Goal: Connect with others: Connect with others

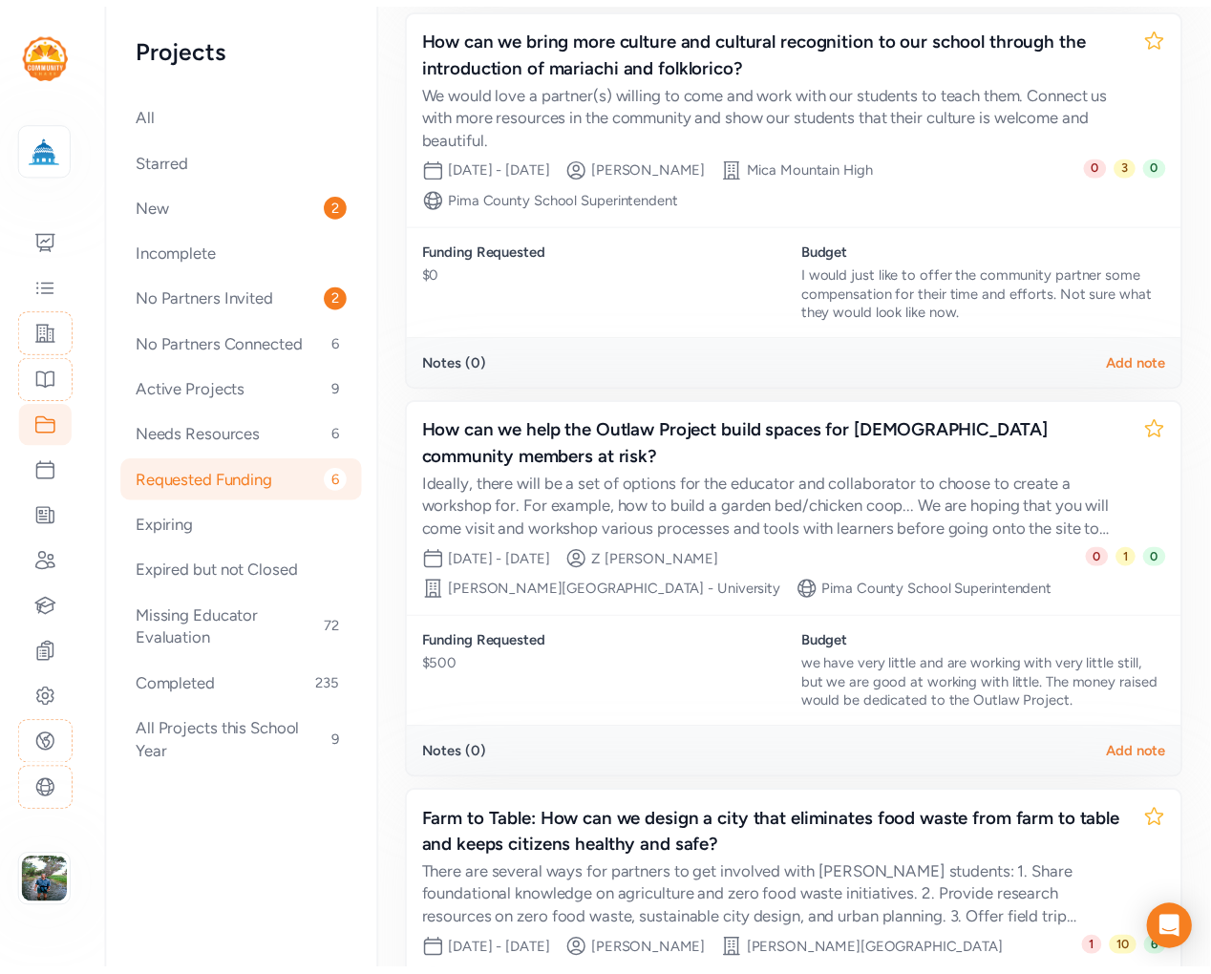
scroll to position [669, 0]
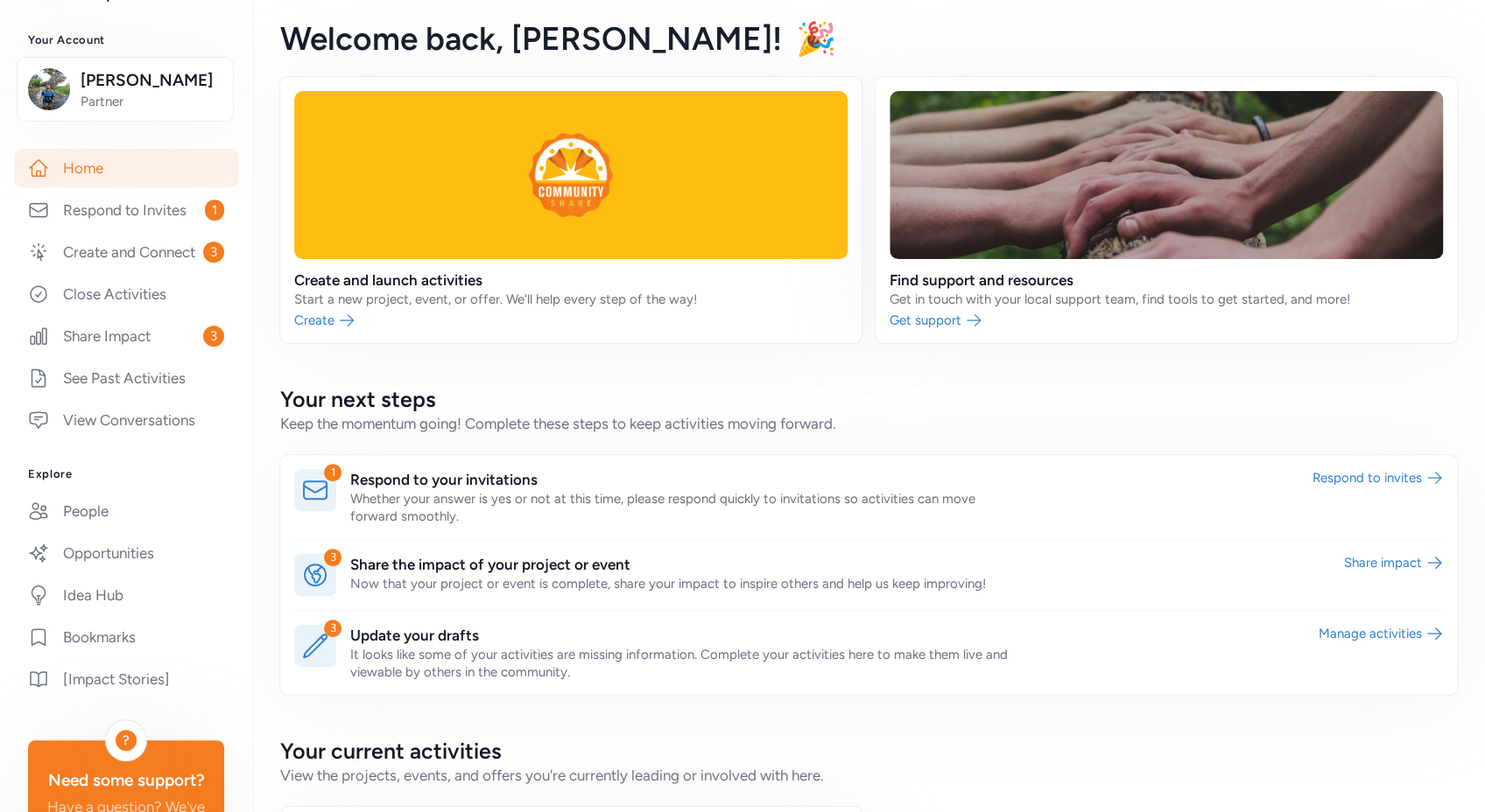
scroll to position [224, 0]
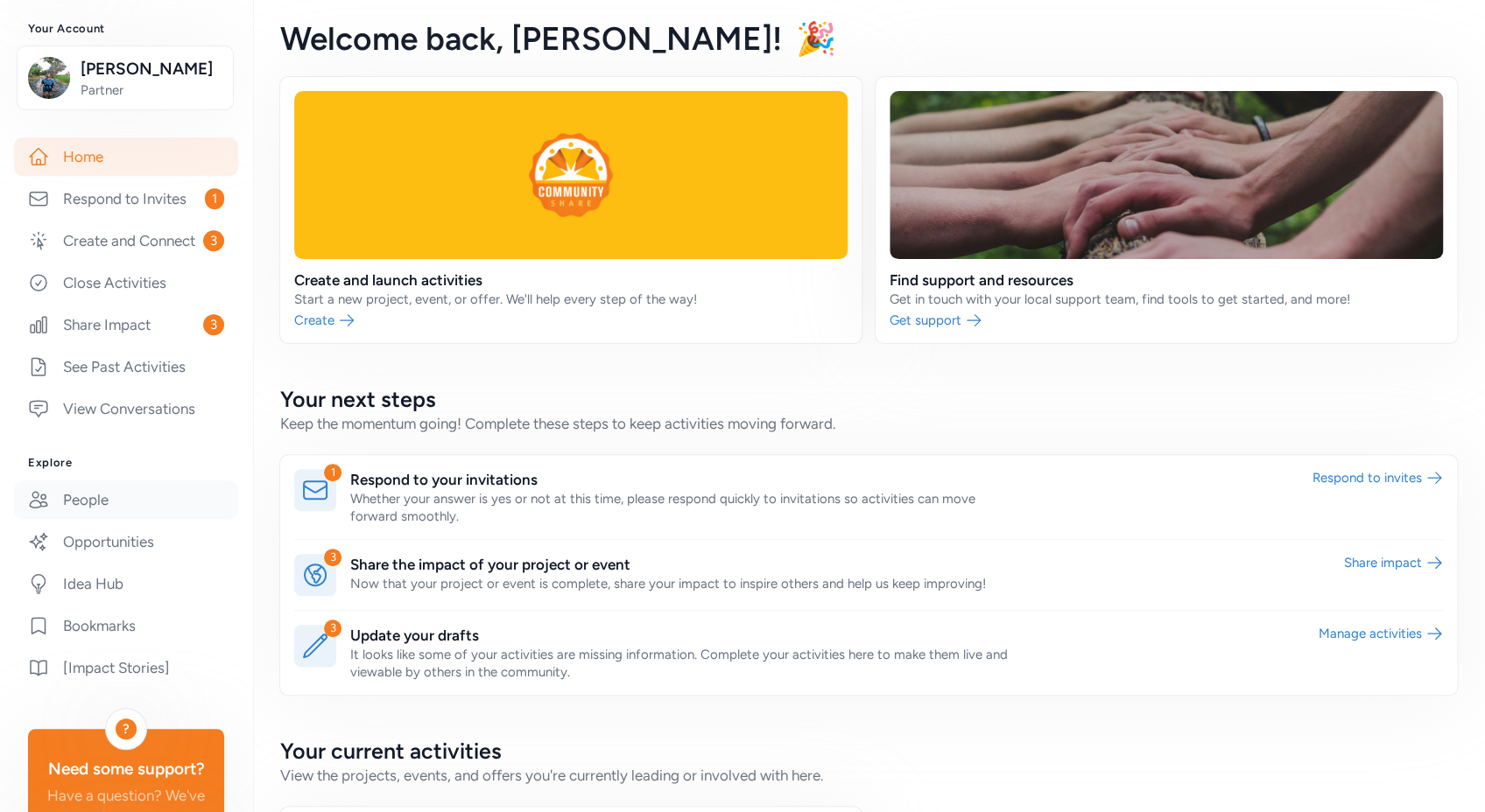
click at [117, 514] on link "People" at bounding box center [126, 499] width 225 height 38
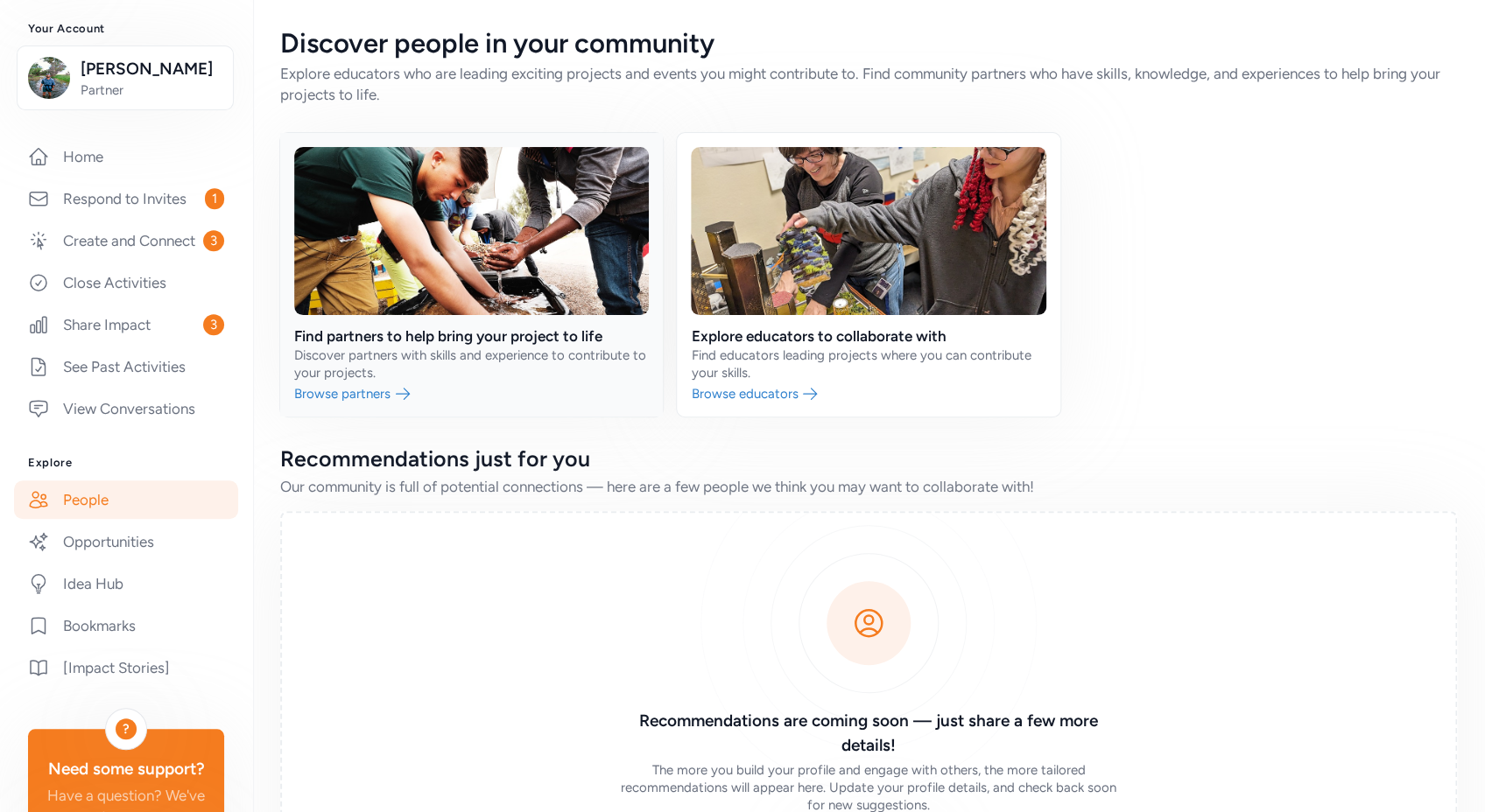
click at [424, 351] on link at bounding box center [471, 274] width 382 height 283
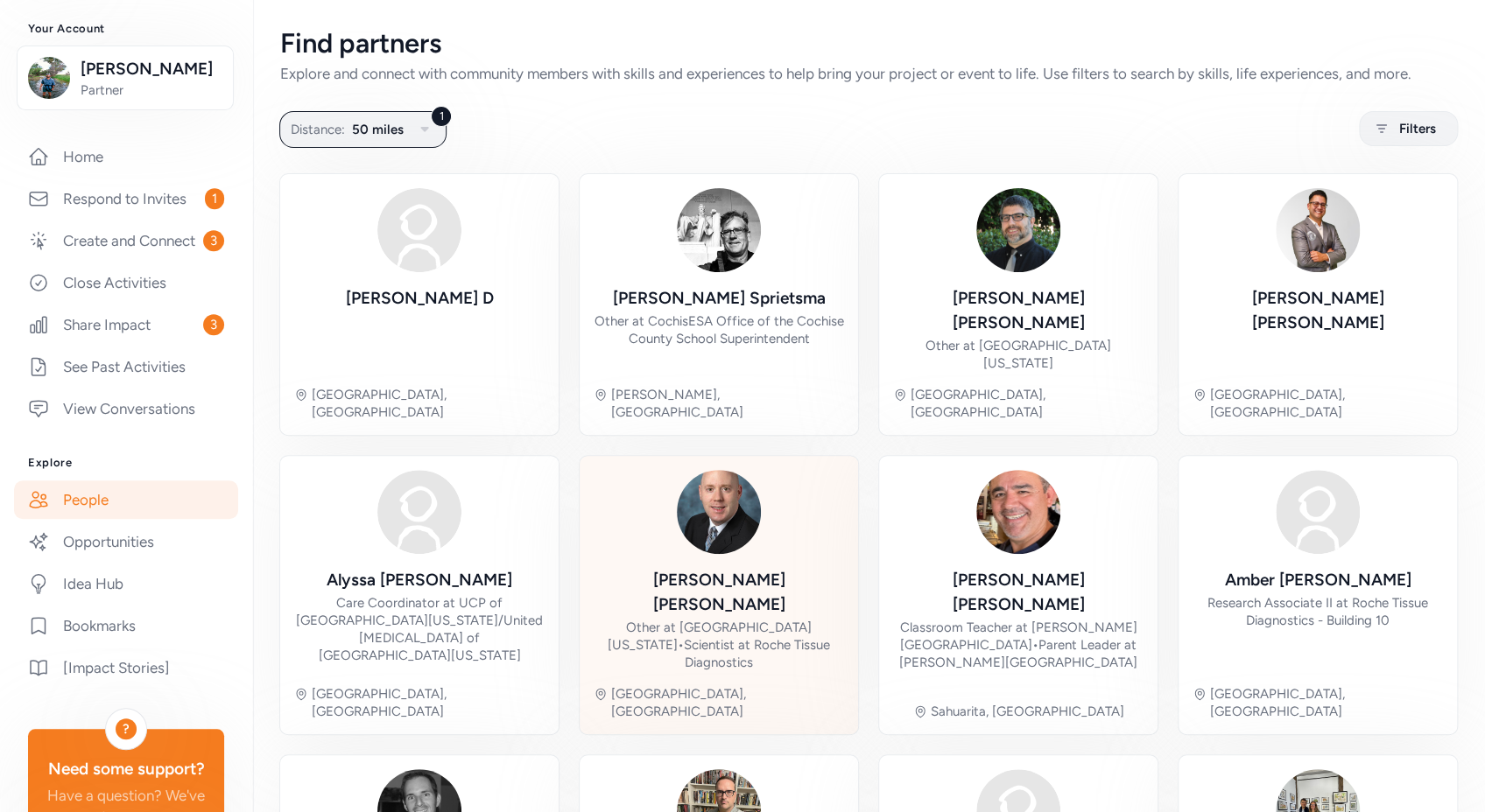
click at [720, 568] on div "[PERSON_NAME]" at bounding box center [719, 592] width 250 height 49
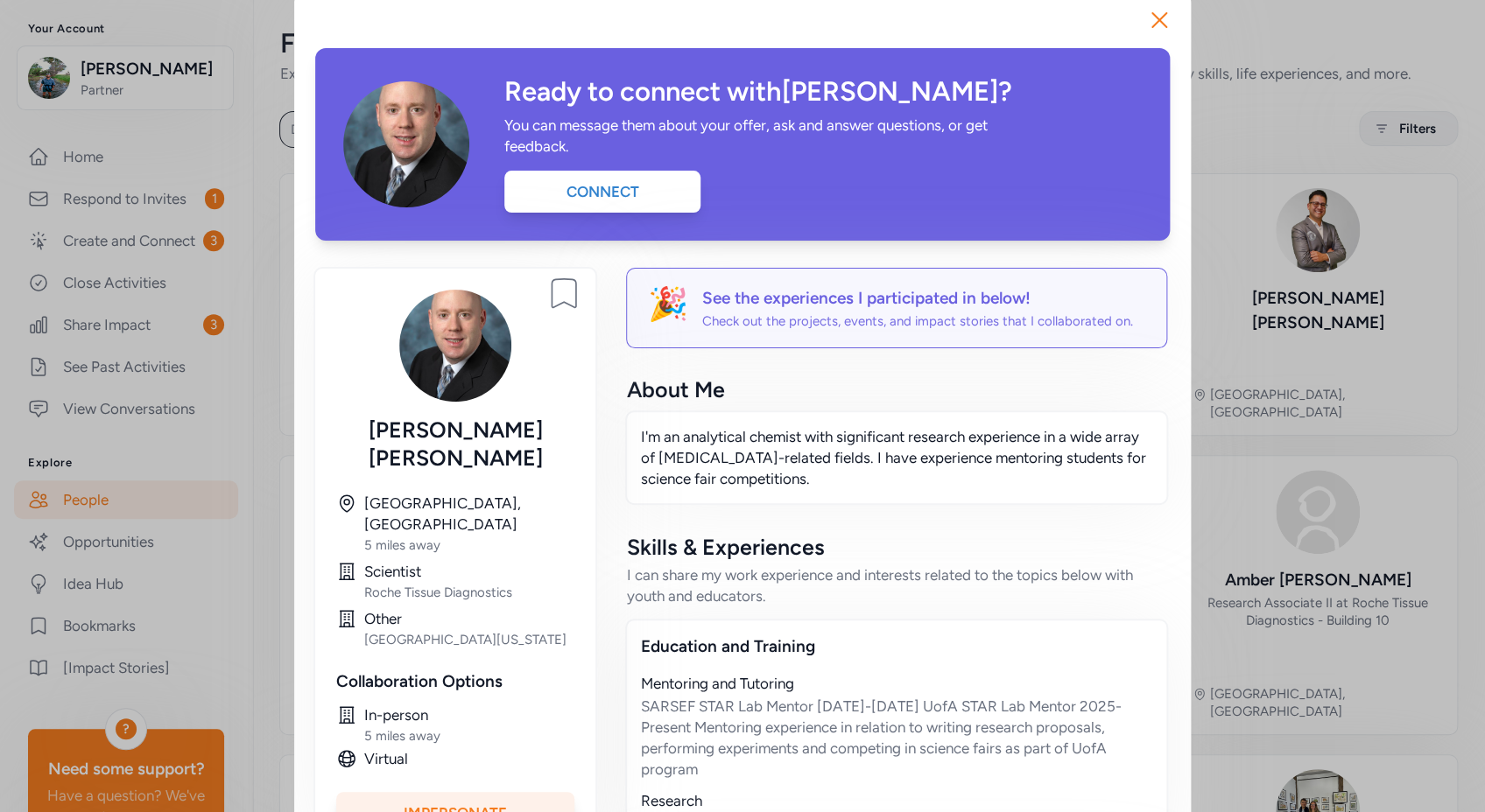
scroll to position [33, 0]
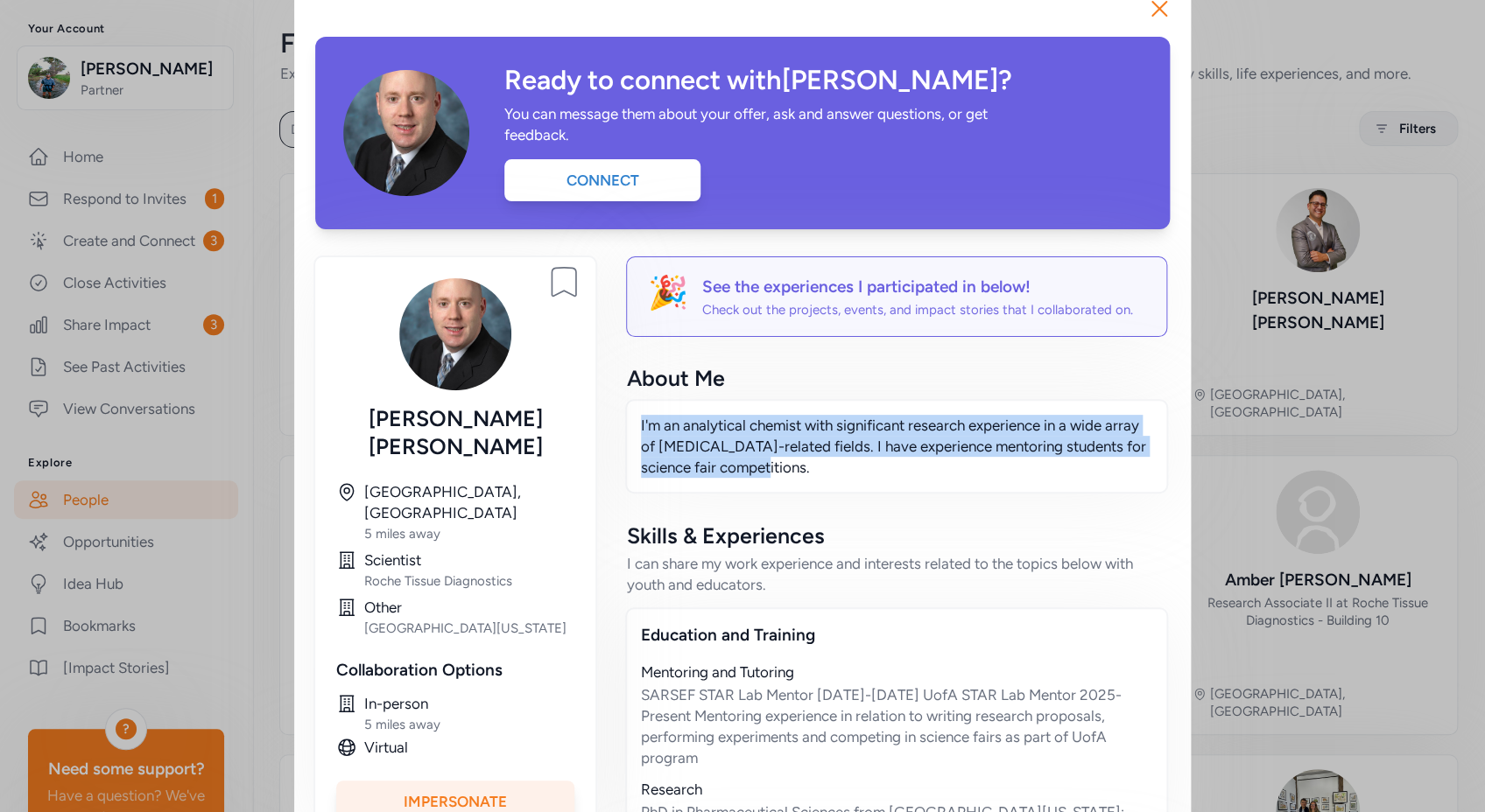
drag, startPoint x: 793, startPoint y: 480, endPoint x: 619, endPoint y: 425, distance: 182.5
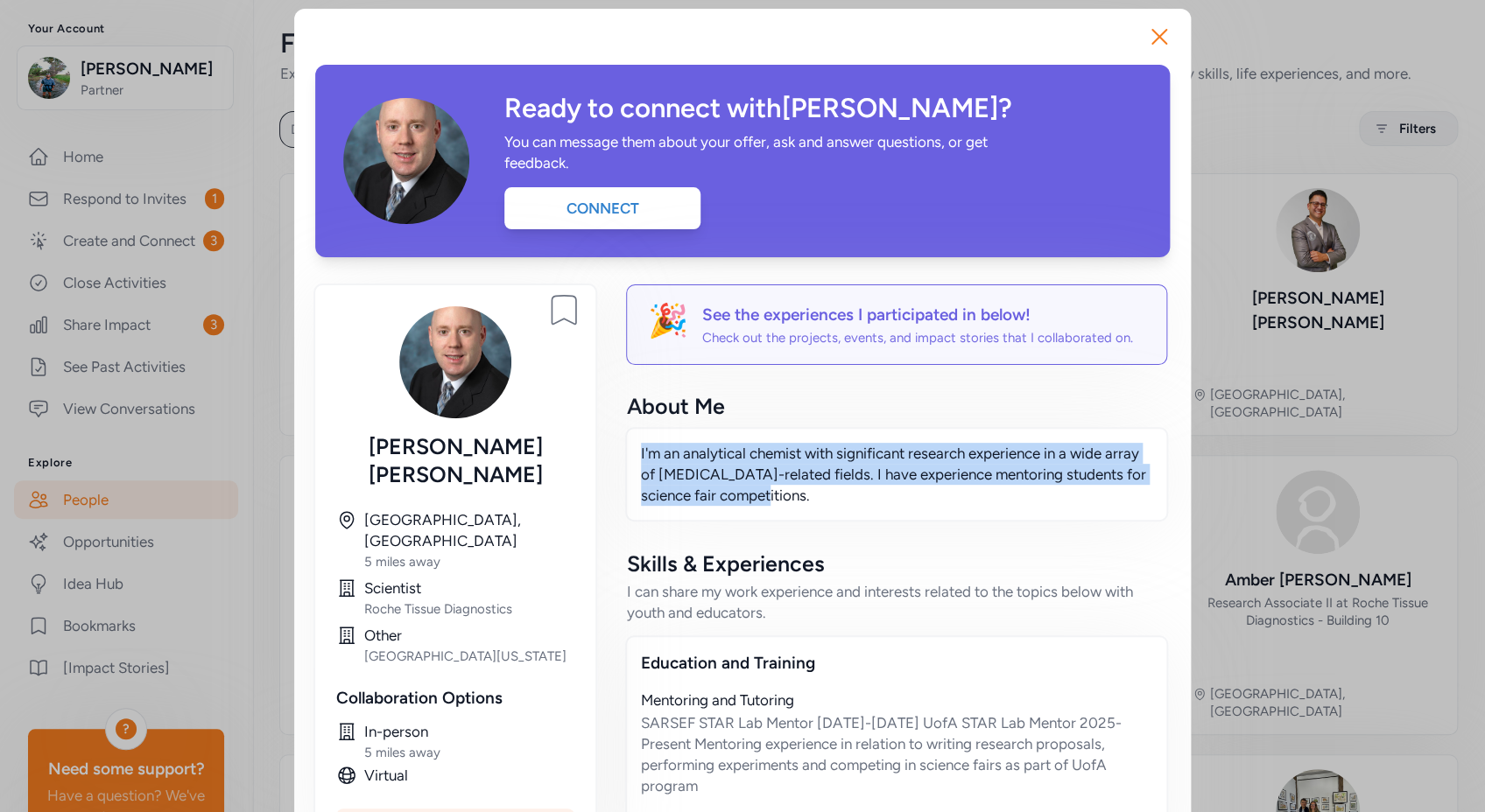
scroll to position [0, 0]
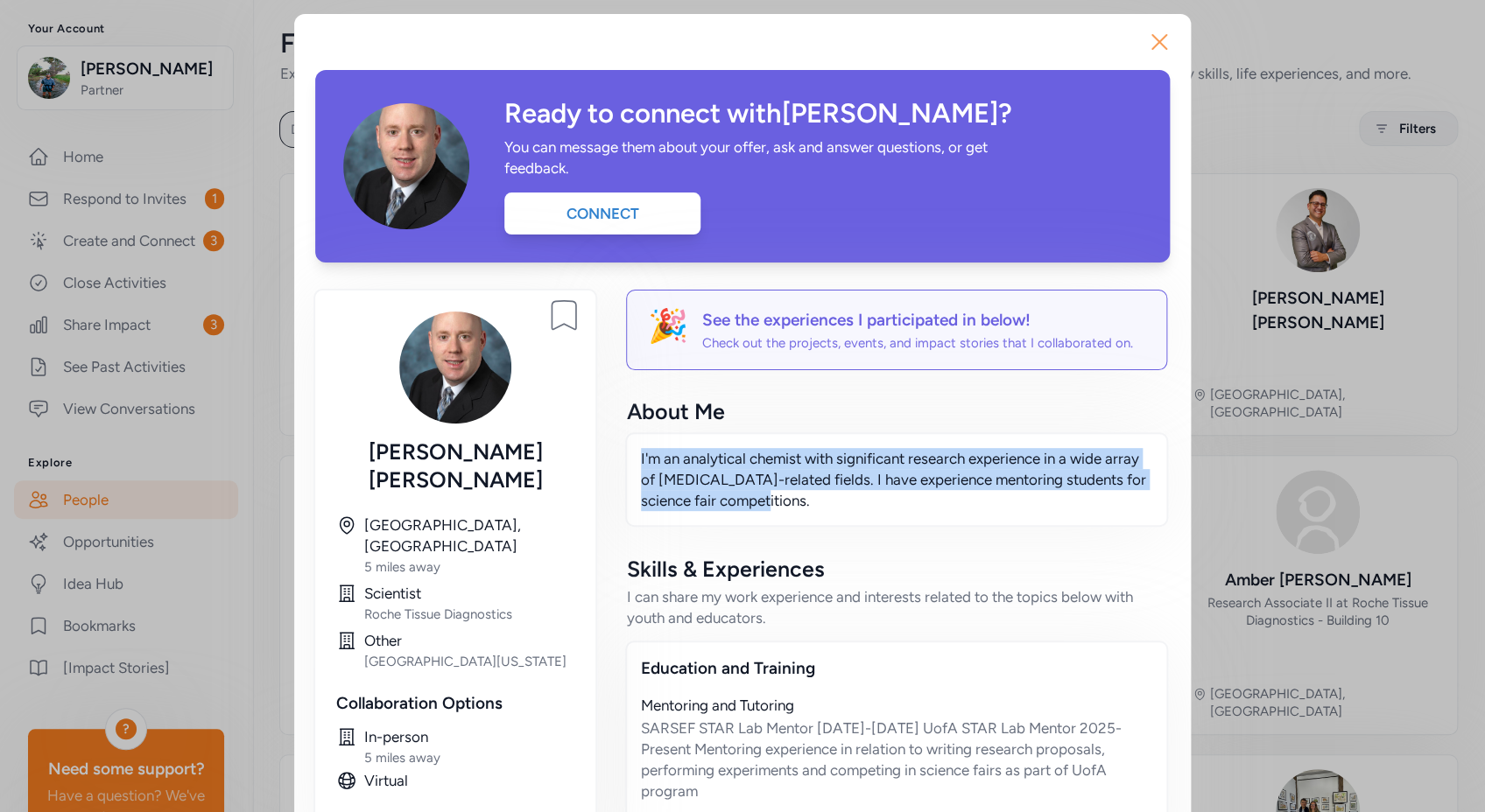
click at [1155, 47] on icon "button" at bounding box center [1159, 42] width 28 height 28
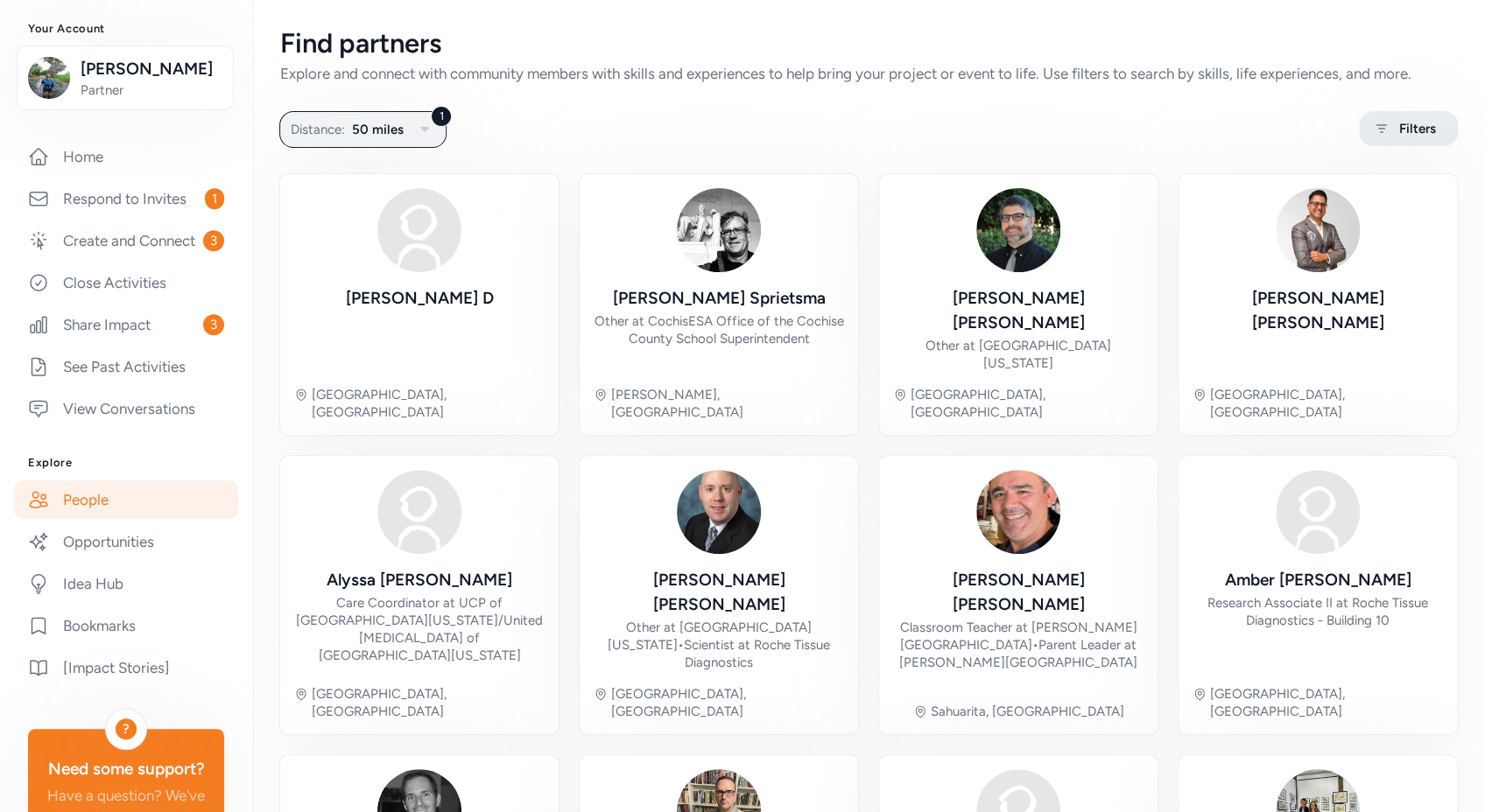
click at [1399, 125] on span "Filters" at bounding box center [1417, 128] width 37 height 21
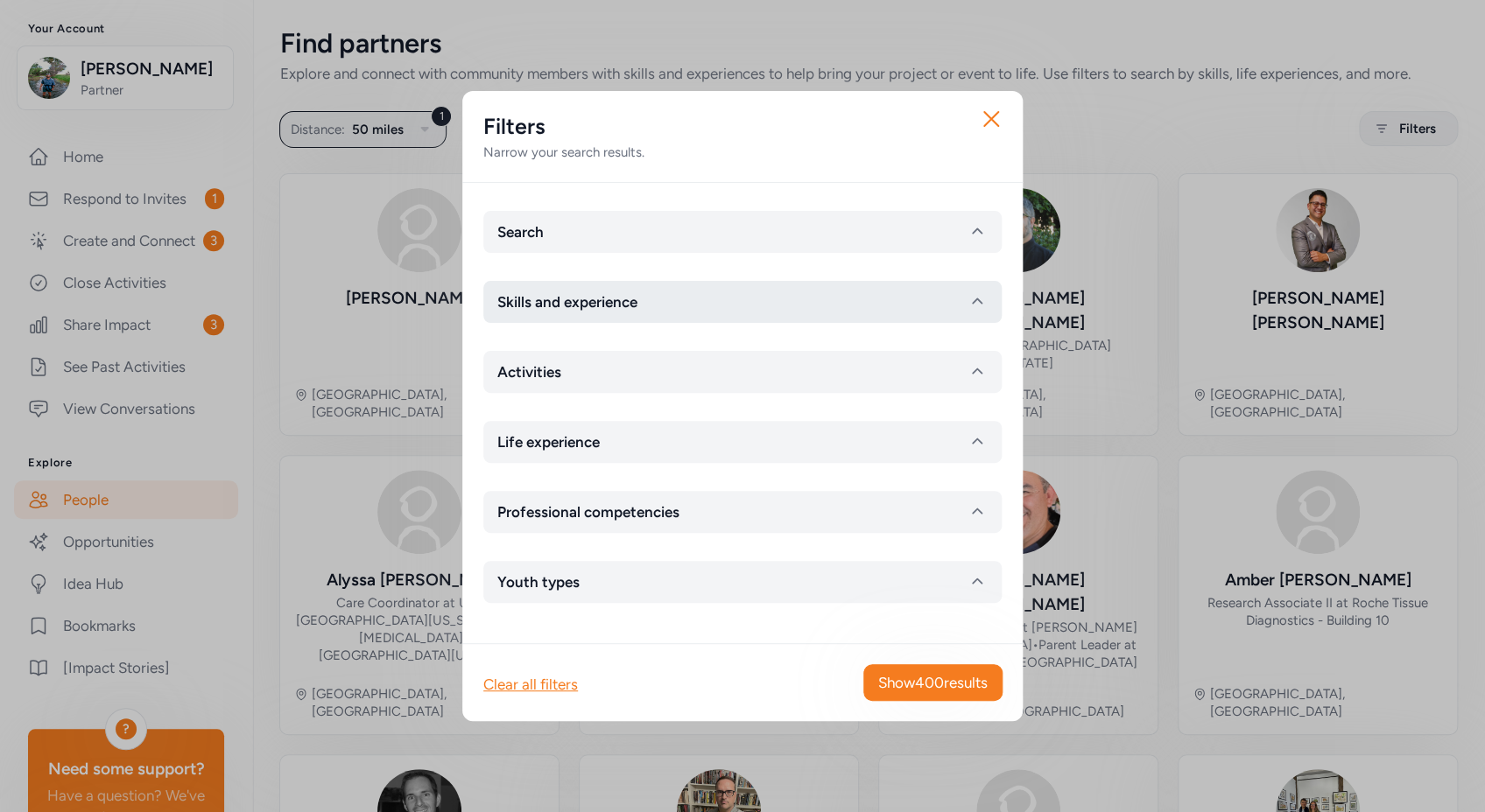
click at [600, 304] on span "Skills and experience" at bounding box center [567, 302] width 140 height 21
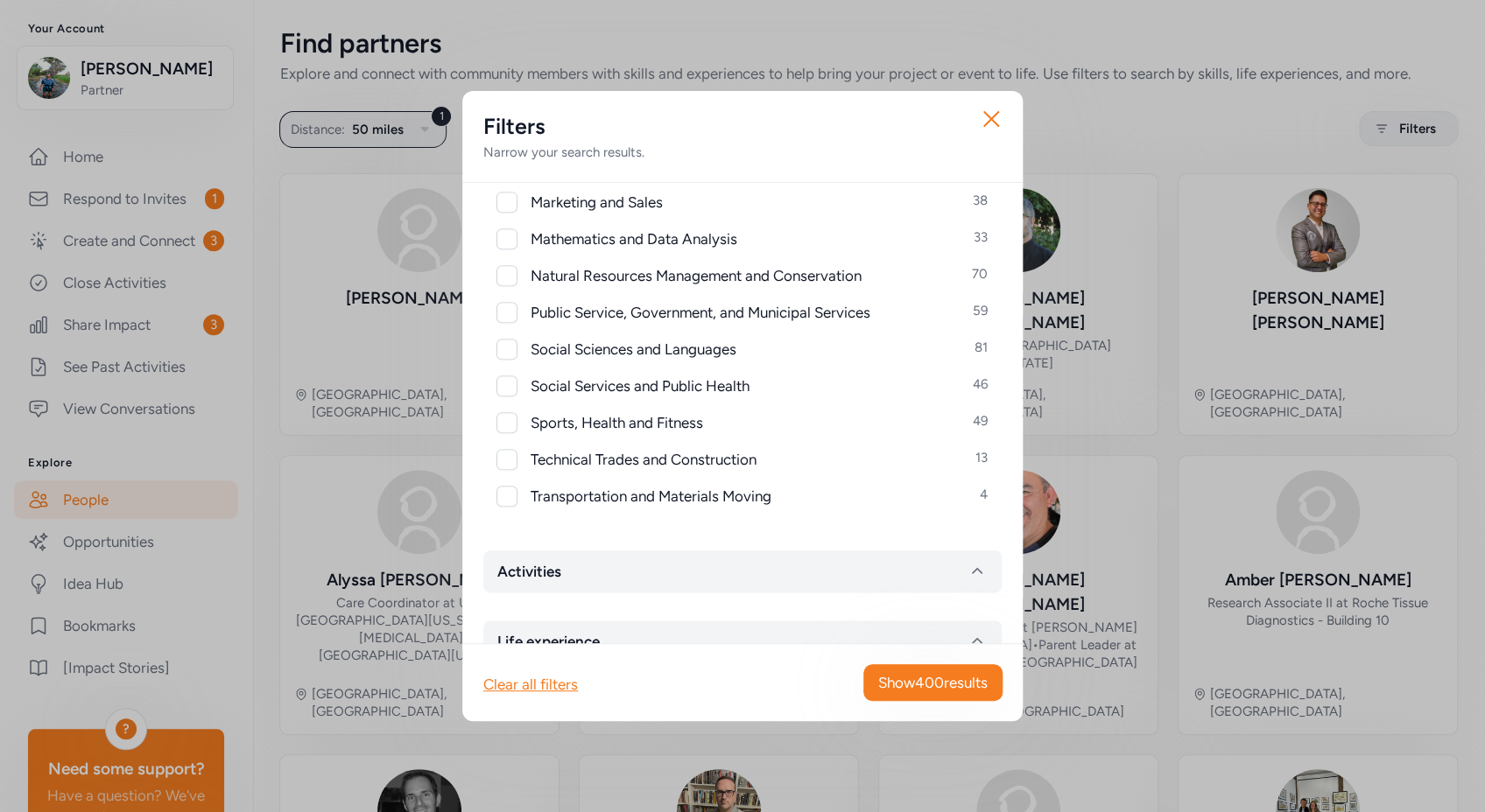
scroll to position [838, 0]
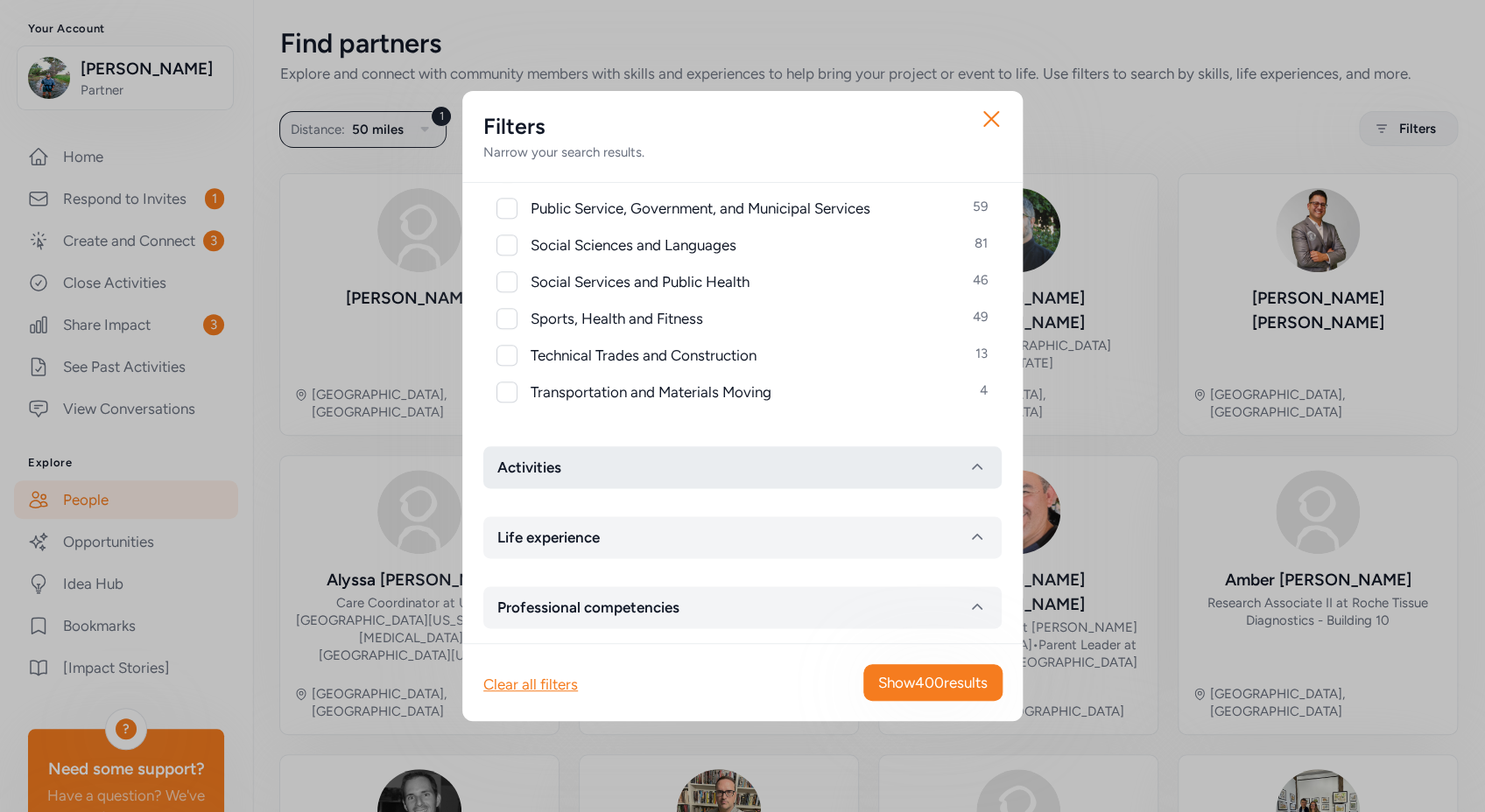
click at [705, 473] on button "Activities" at bounding box center [742, 467] width 518 height 42
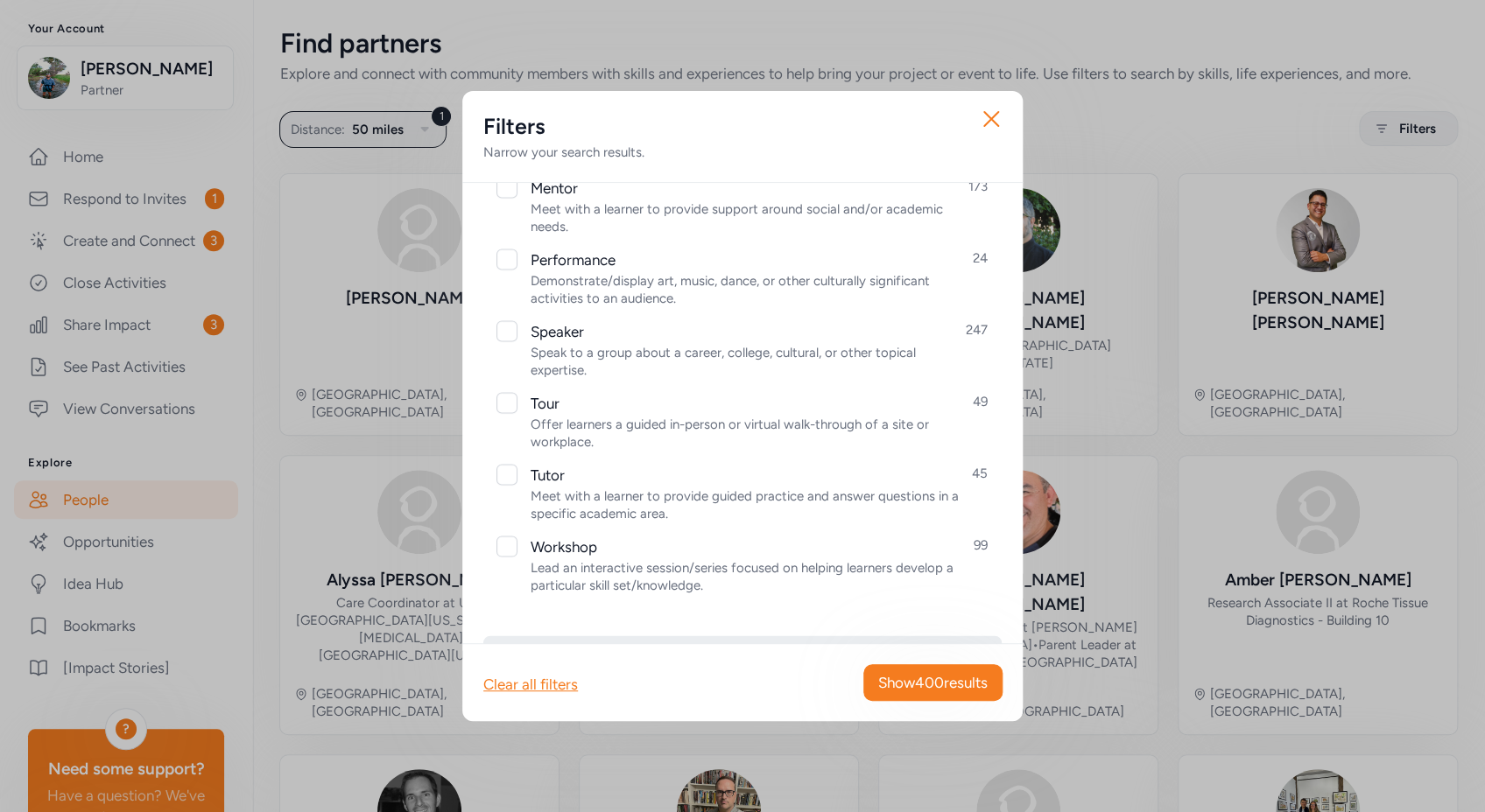
scroll to position [1958, 0]
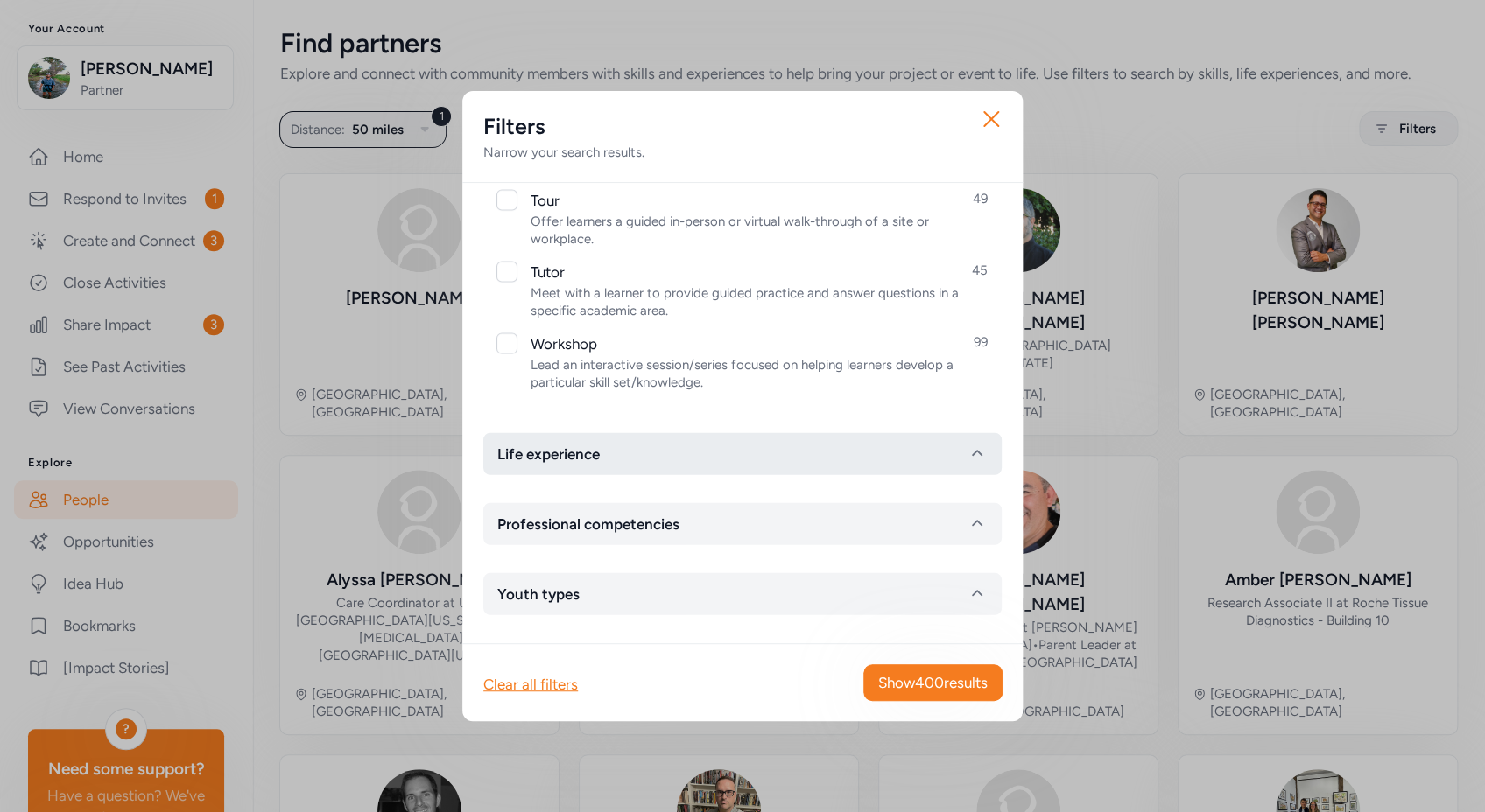
click at [698, 443] on button "Life experience" at bounding box center [742, 455] width 518 height 42
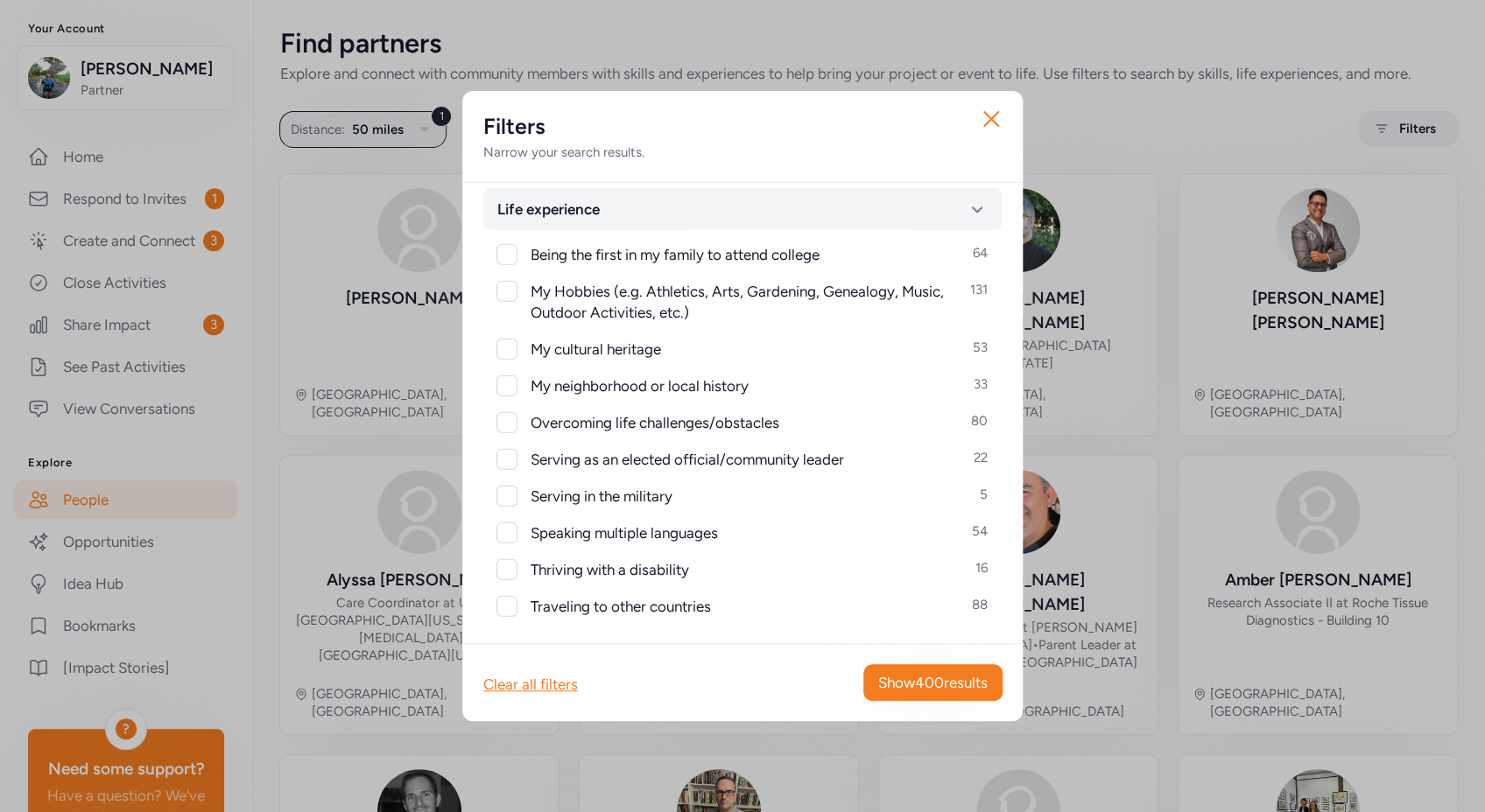
scroll to position [2360, 0]
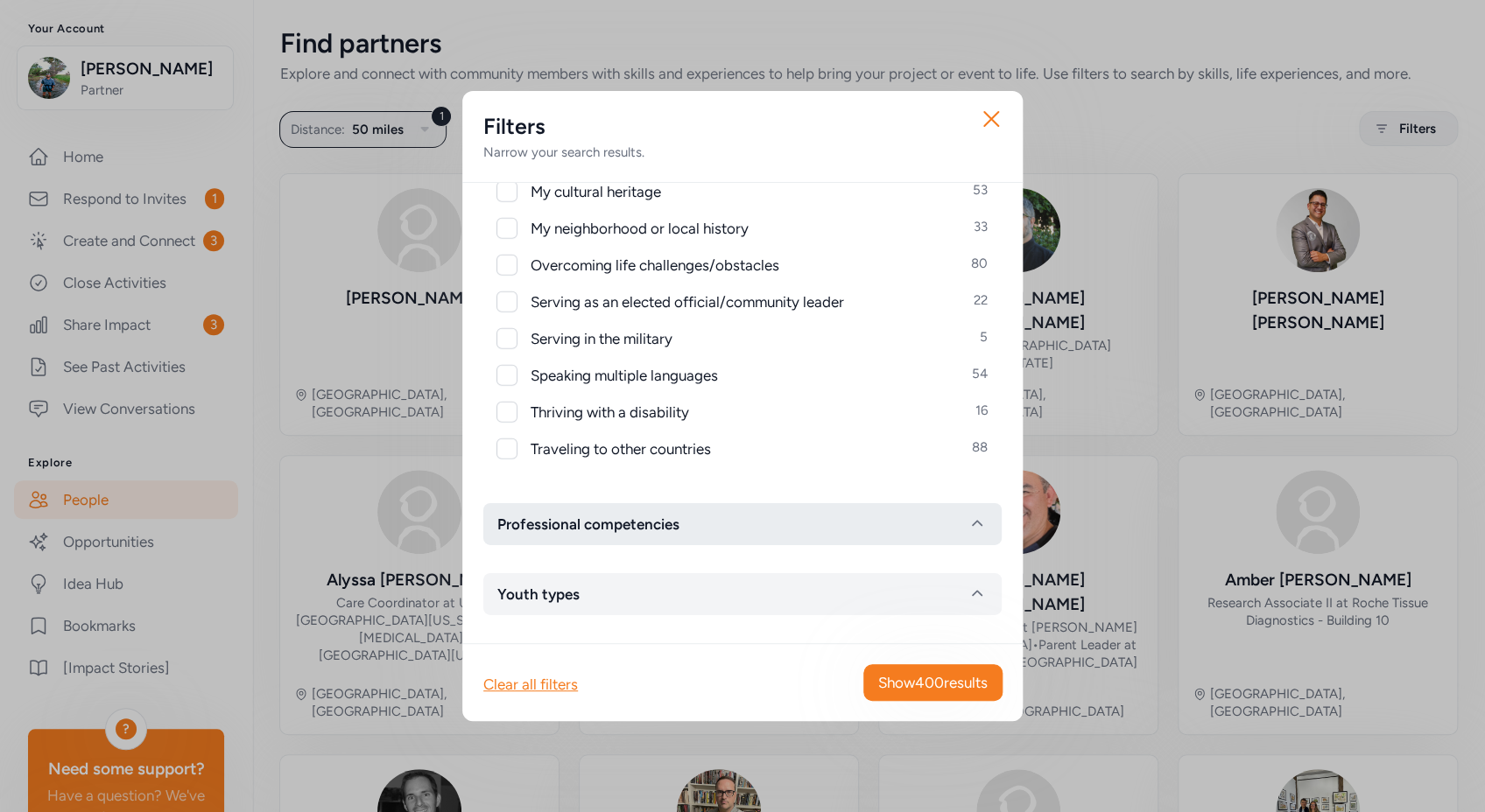
click at [734, 514] on button "Professional competencies" at bounding box center [742, 524] width 518 height 42
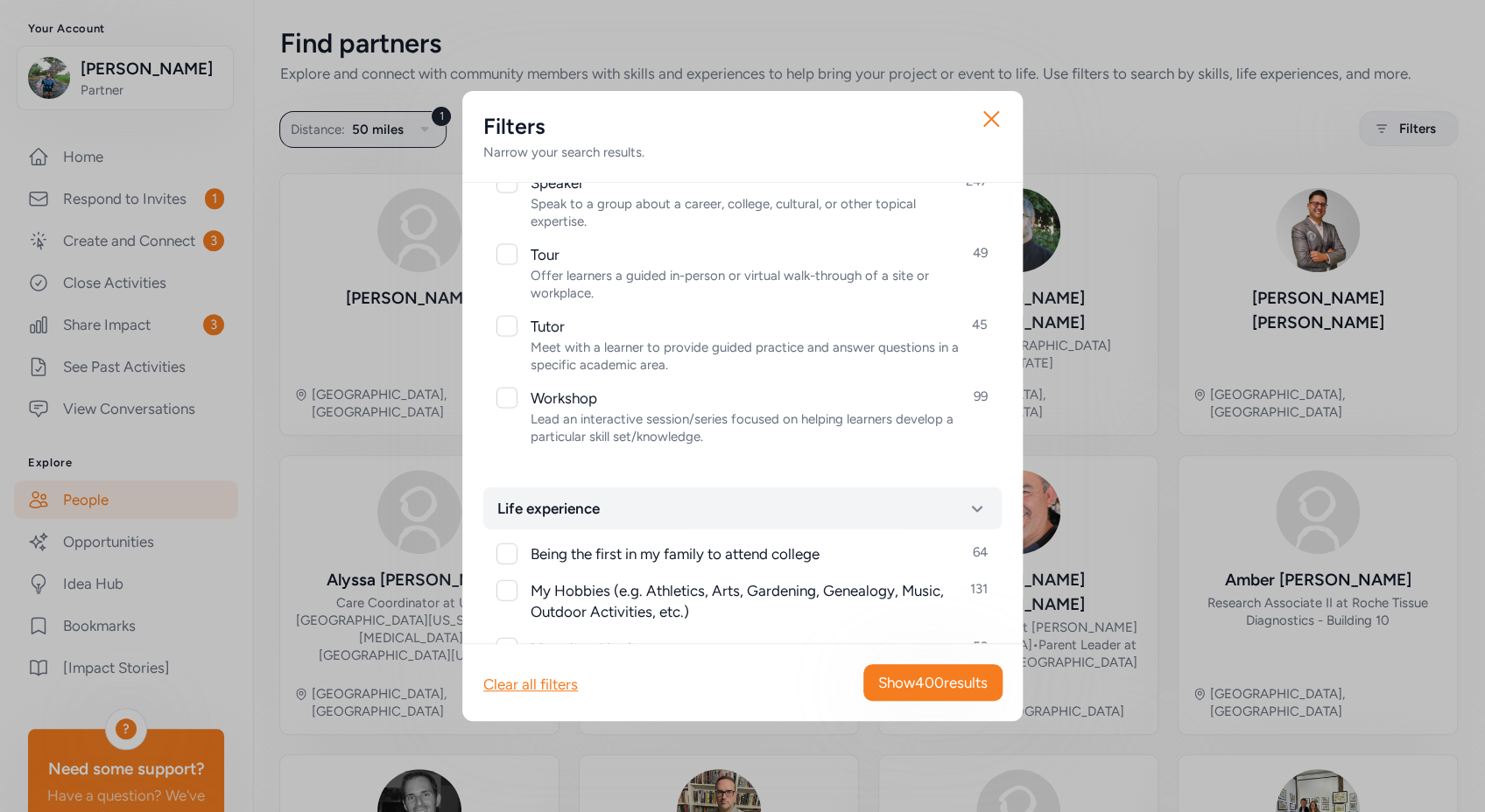
scroll to position [1813, 0]
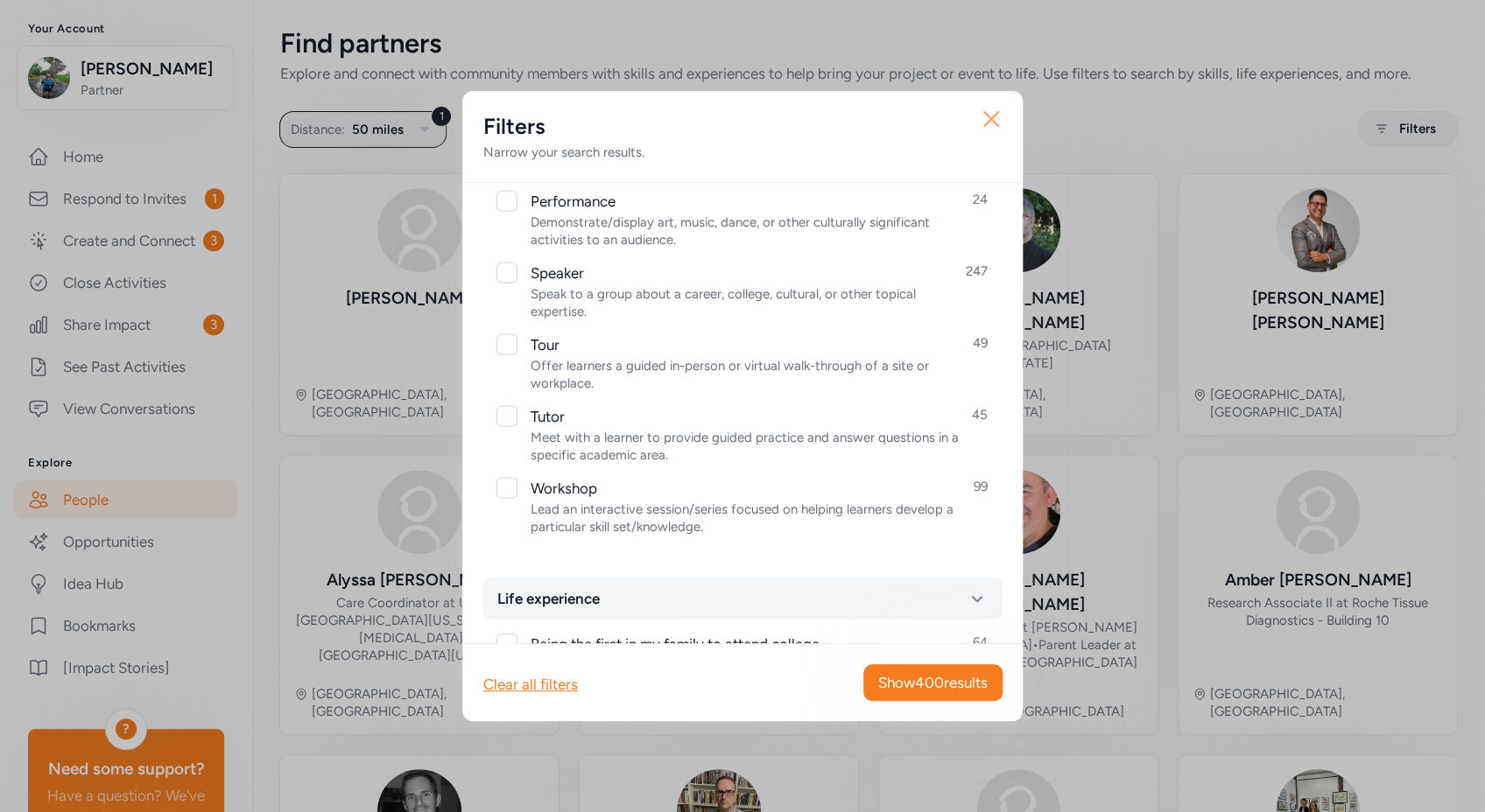
click at [997, 120] on icon "button" at bounding box center [991, 119] width 28 height 28
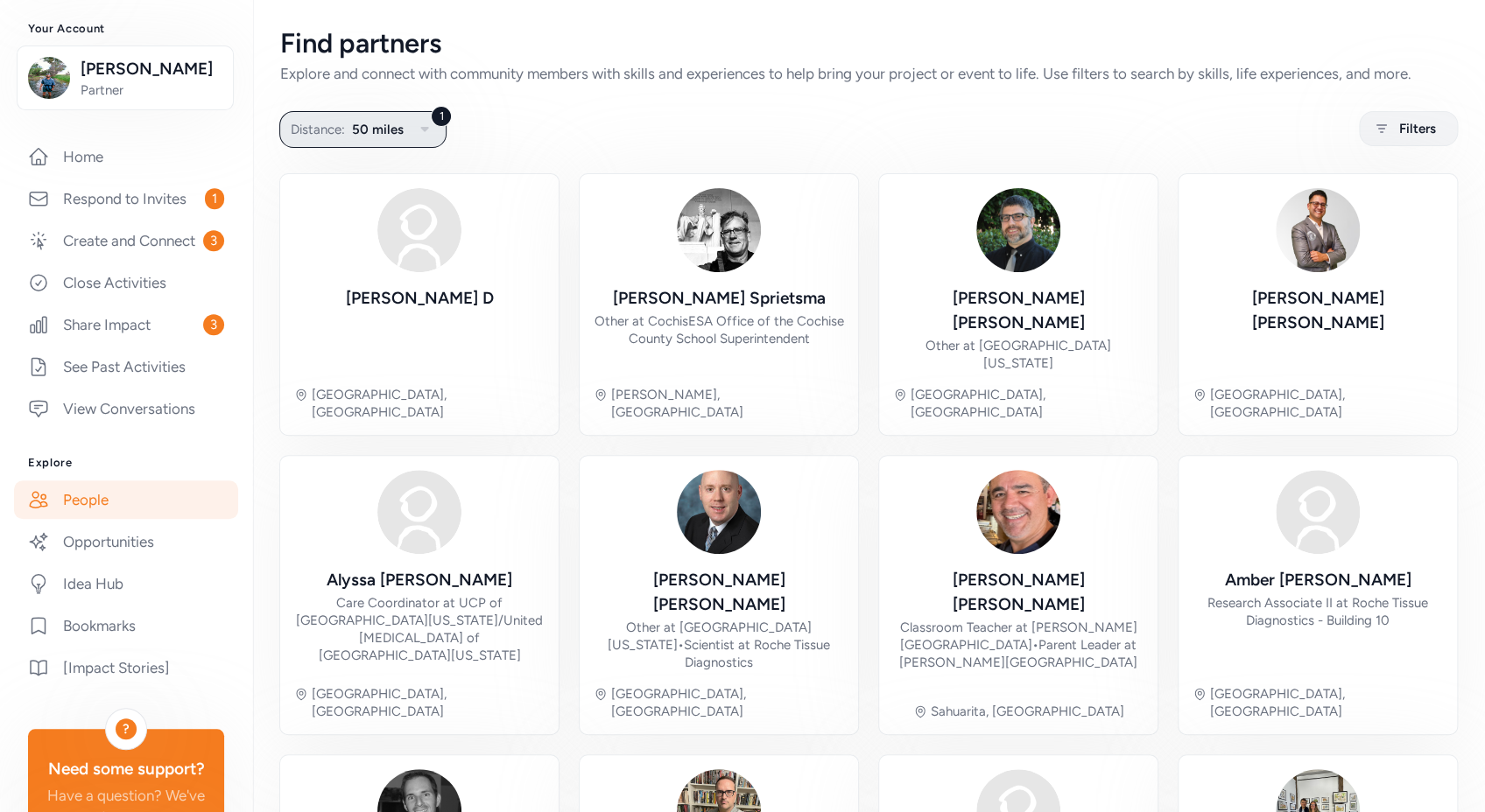
click at [396, 127] on span "50 miles" at bounding box center [378, 129] width 51 height 21
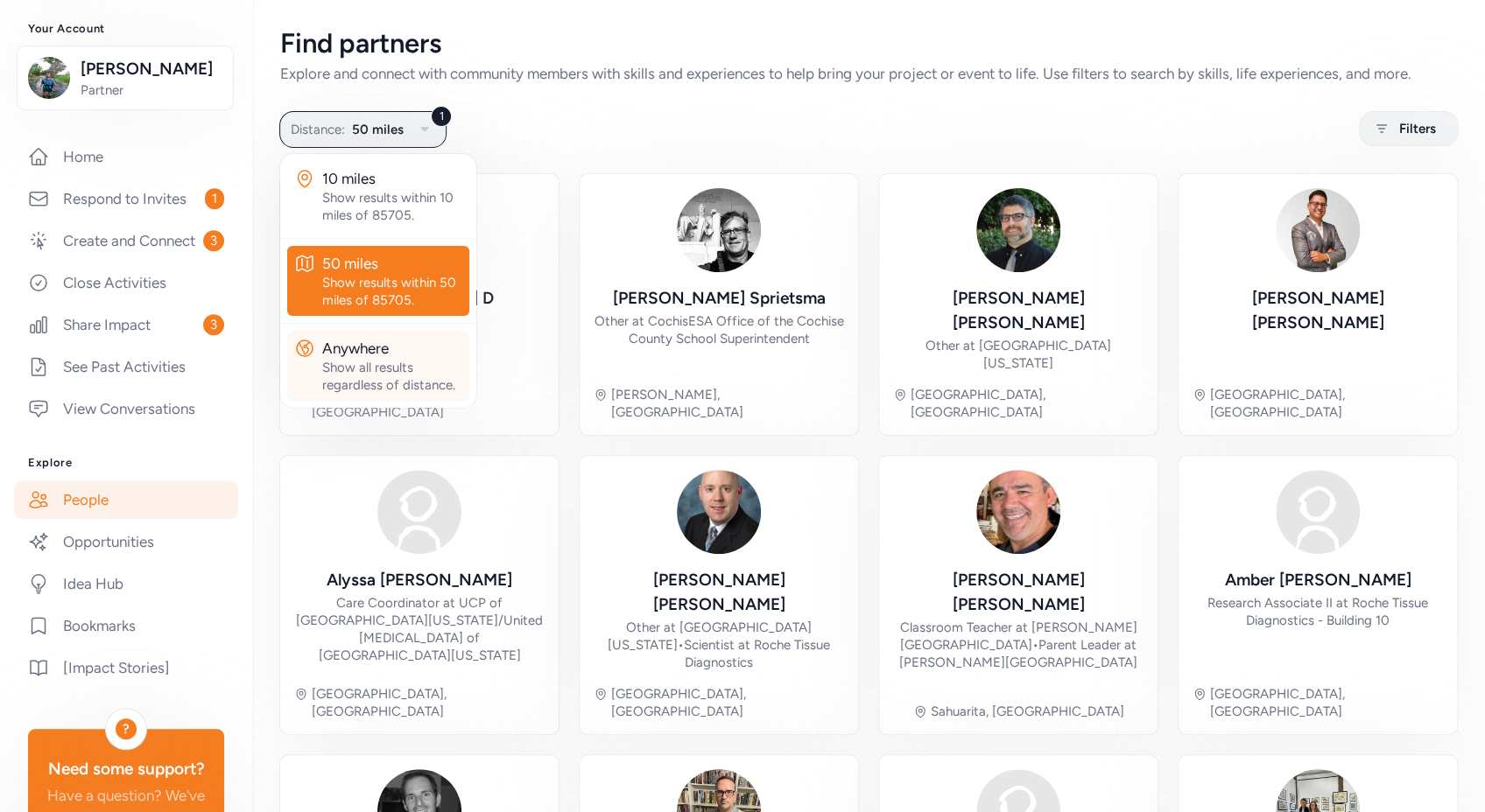
click at [394, 365] on div "Show all results regardless of distance." at bounding box center [392, 377] width 140 height 35
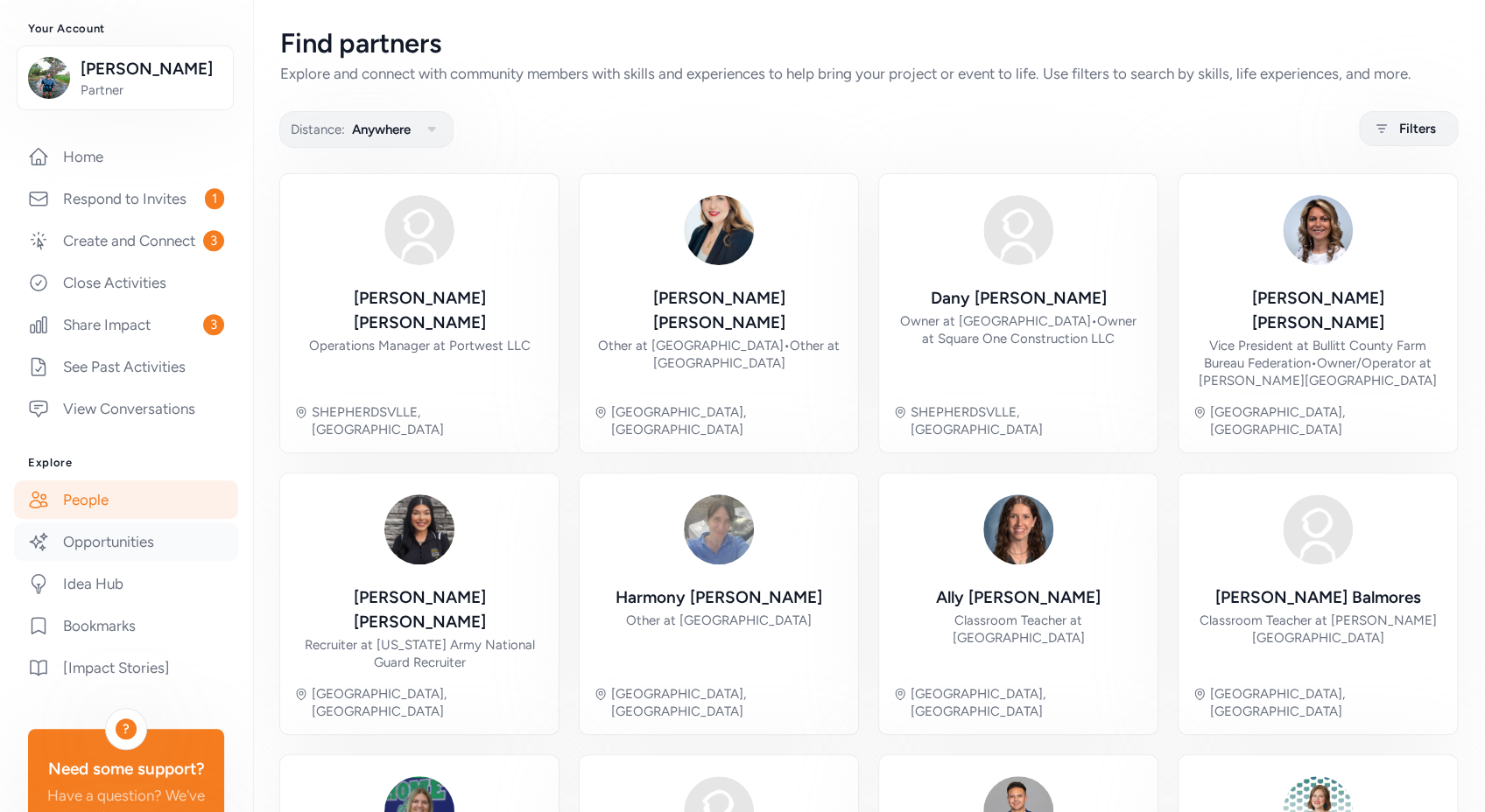
click at [117, 561] on link "Opportunities" at bounding box center [126, 542] width 225 height 38
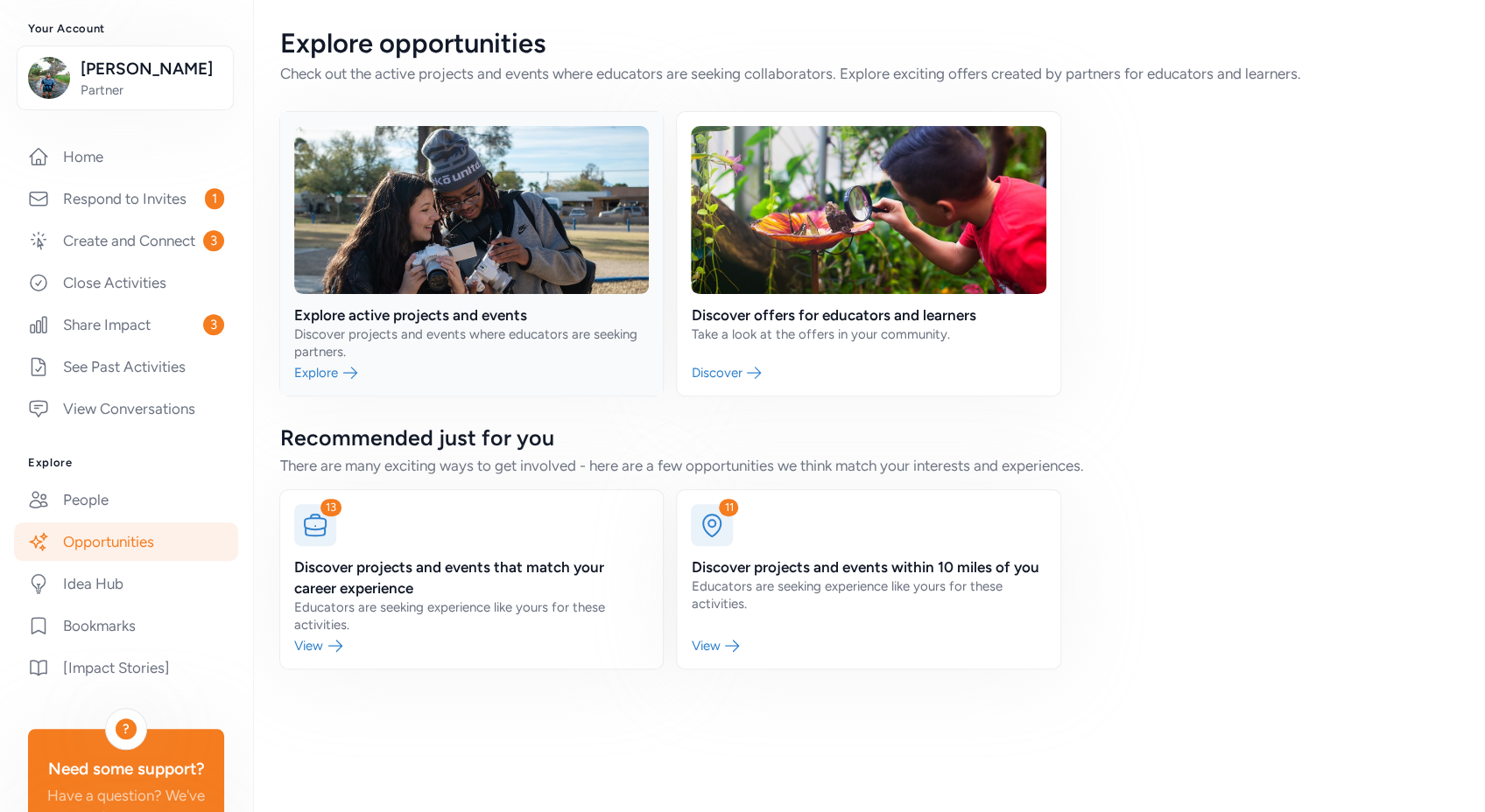
click at [399, 310] on link at bounding box center [471, 253] width 382 height 283
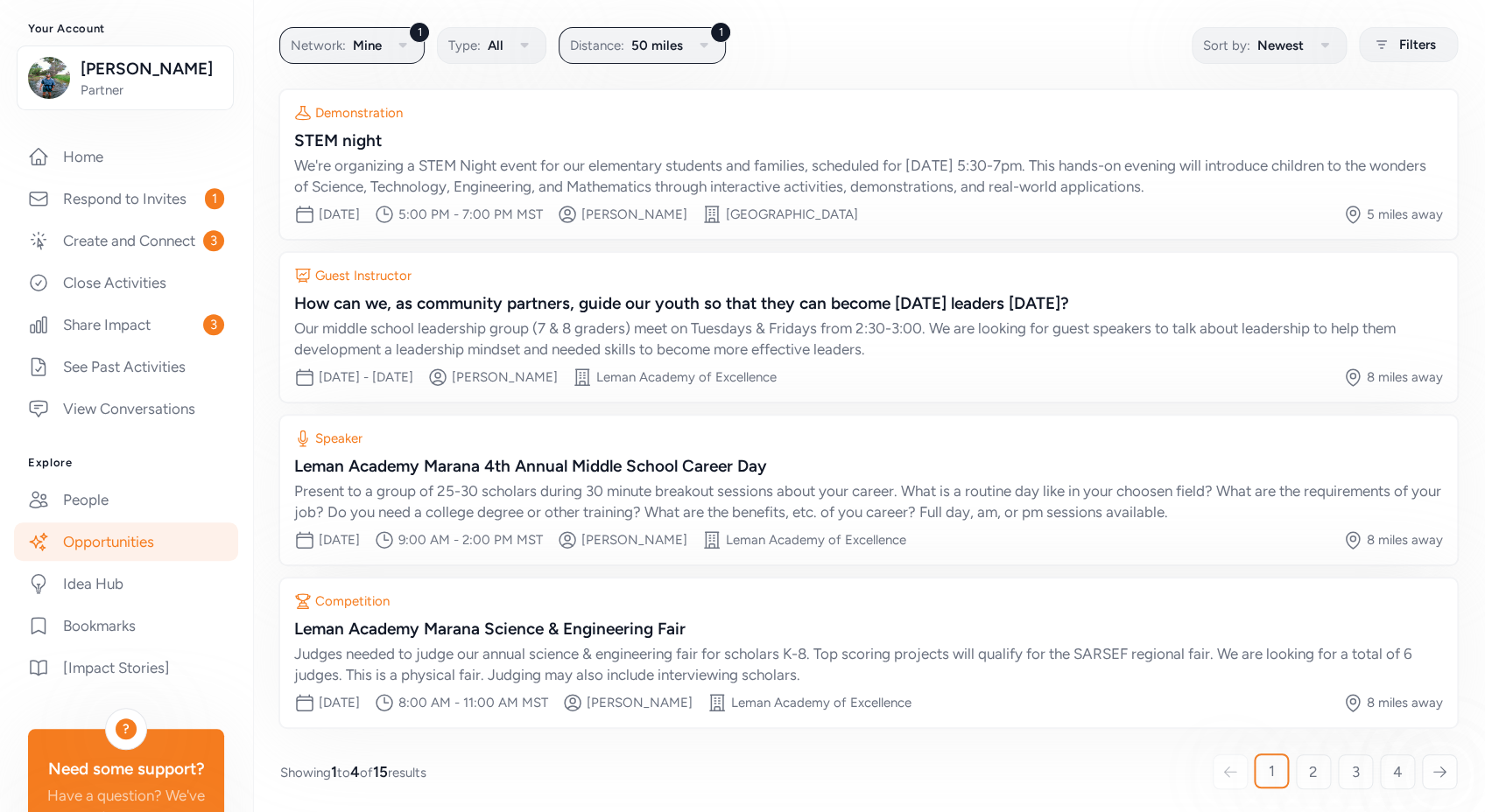
scroll to position [109, 0]
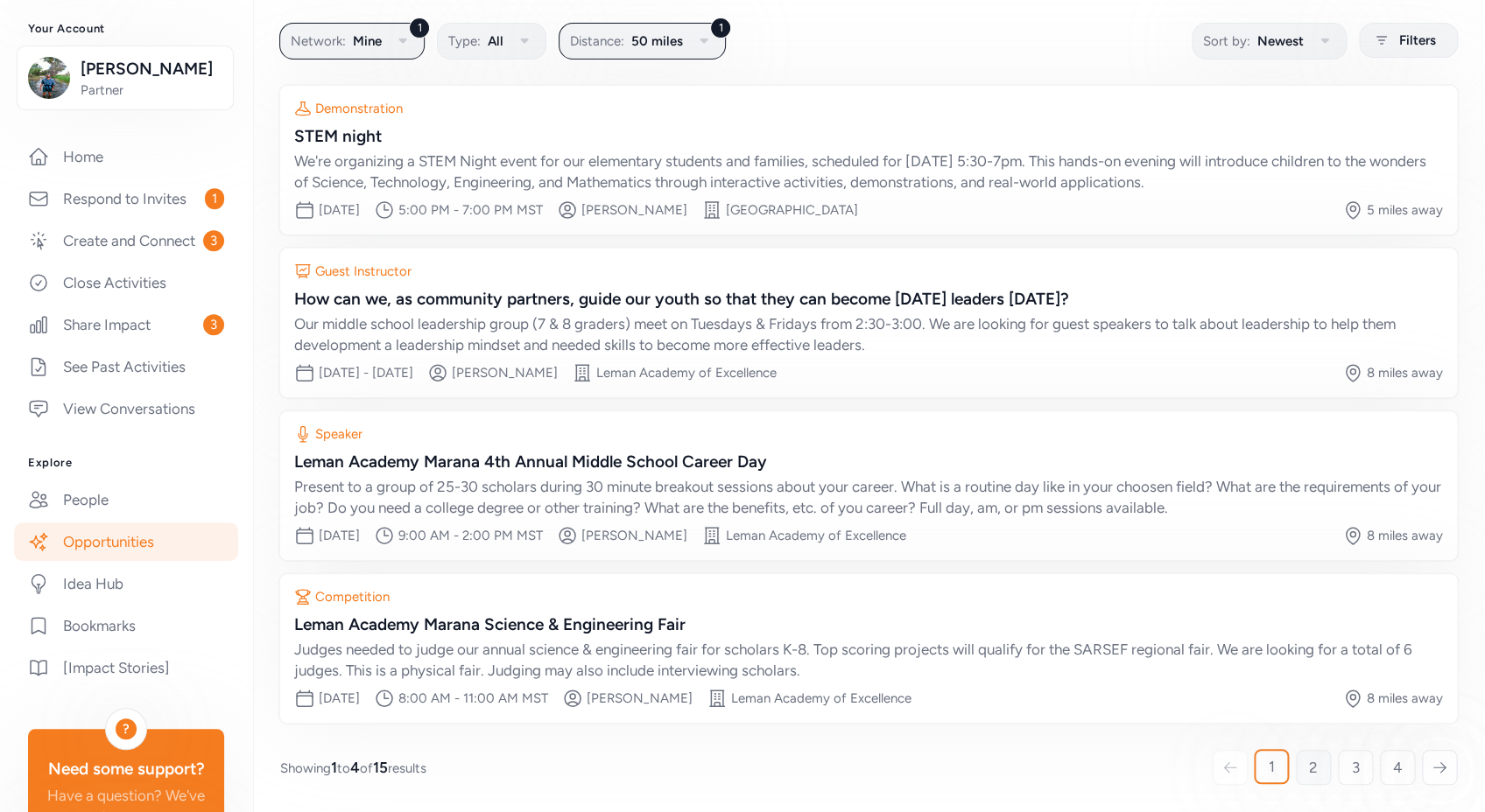
click at [1309, 768] on span "2" at bounding box center [1314, 767] width 9 height 21
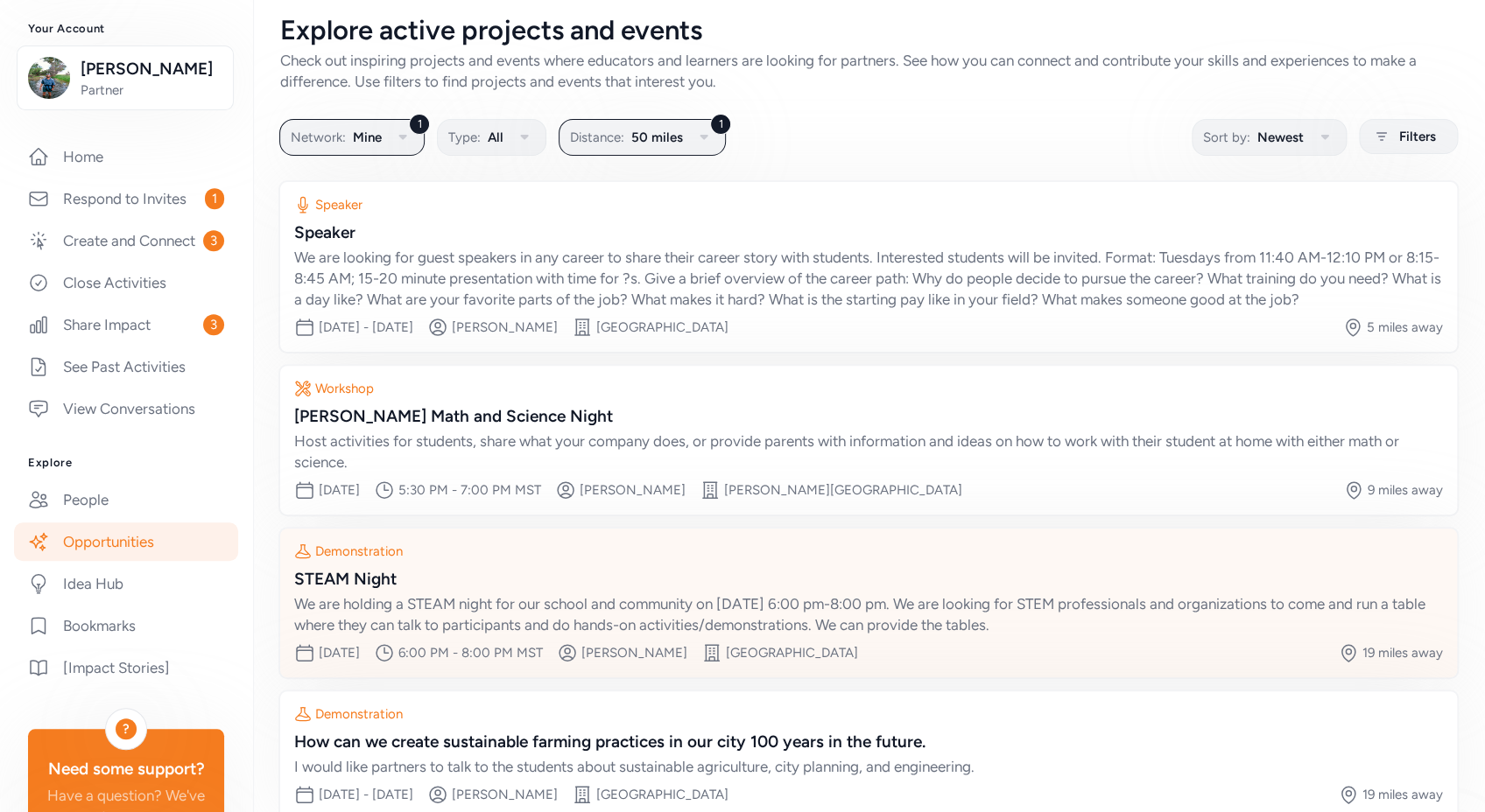
scroll to position [109, 0]
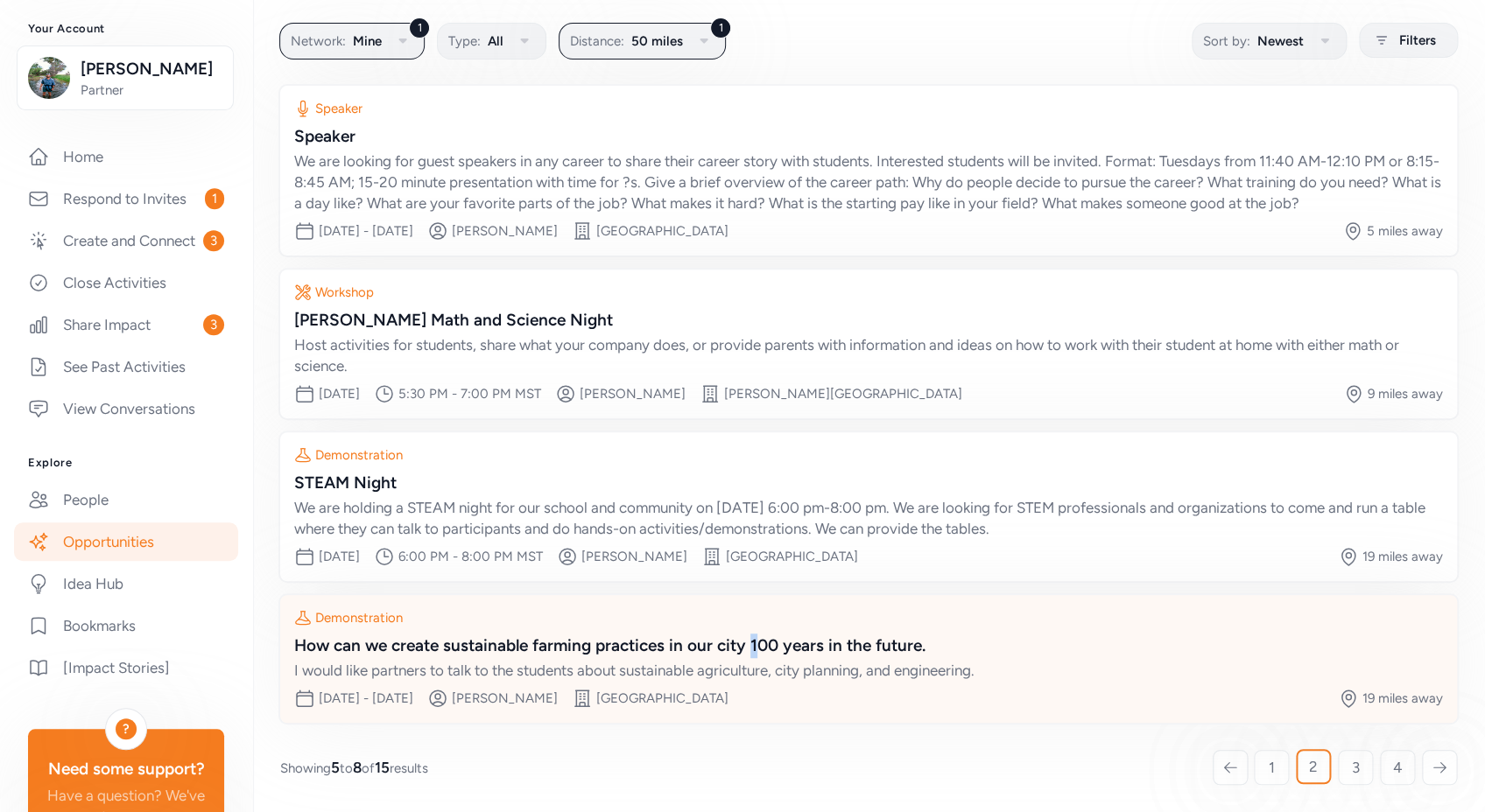
click at [754, 647] on div "How can we create sustainable farming practices in our city 100 years in the fu…" at bounding box center [868, 646] width 1149 height 25
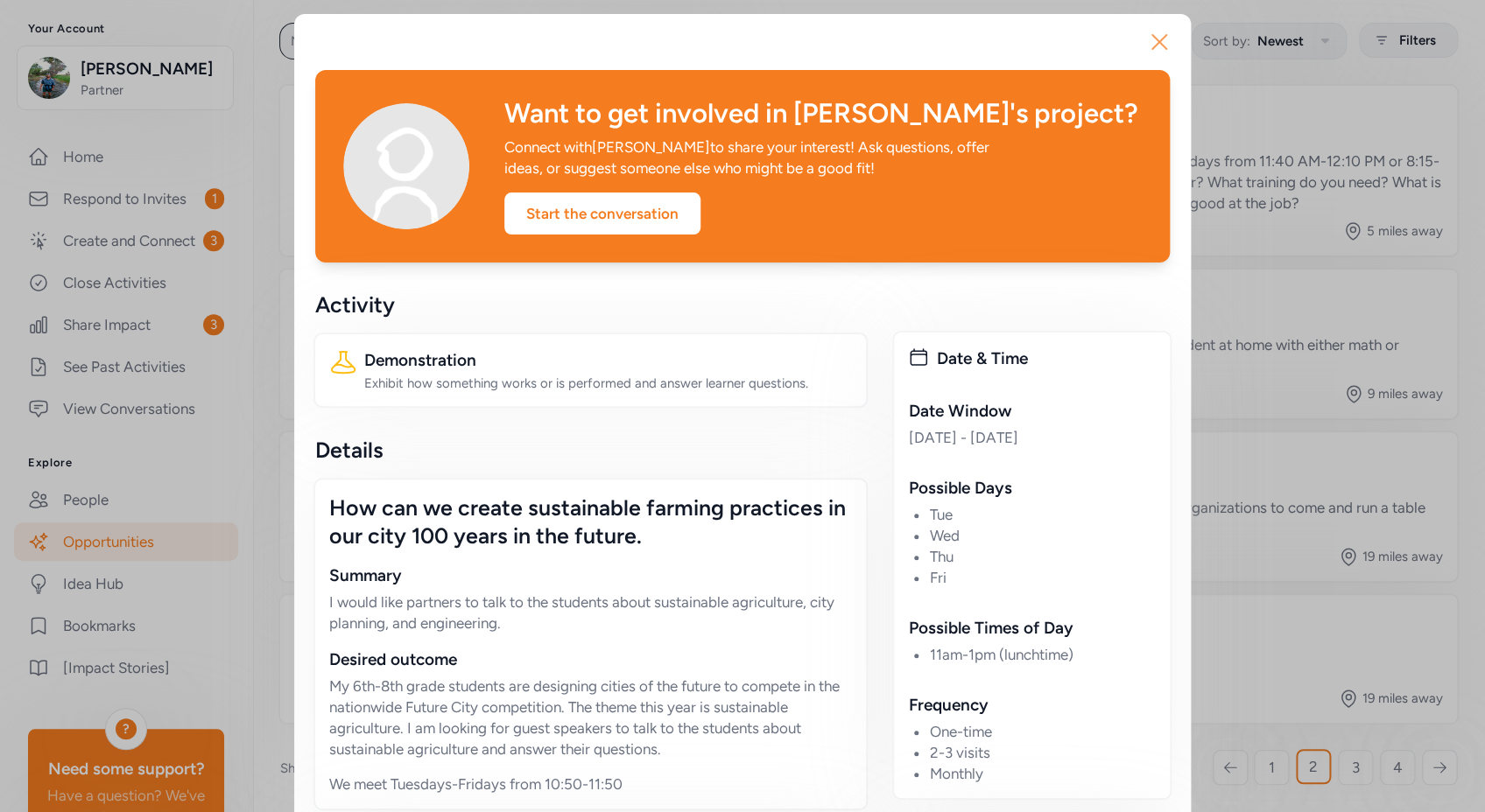
click at [1155, 42] on icon "button" at bounding box center [1159, 42] width 28 height 28
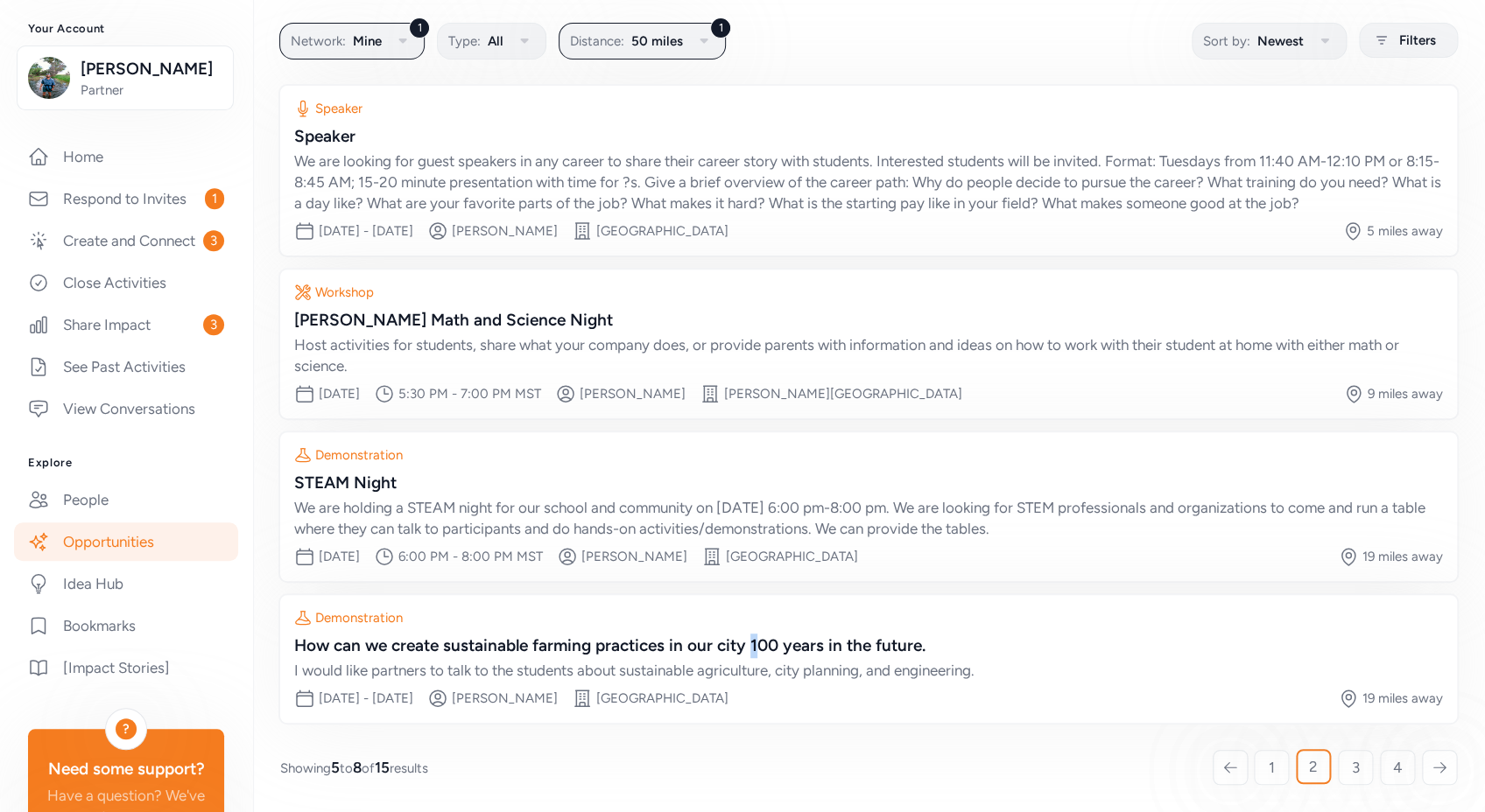
click at [133, 561] on link "Opportunities" at bounding box center [126, 542] width 225 height 38
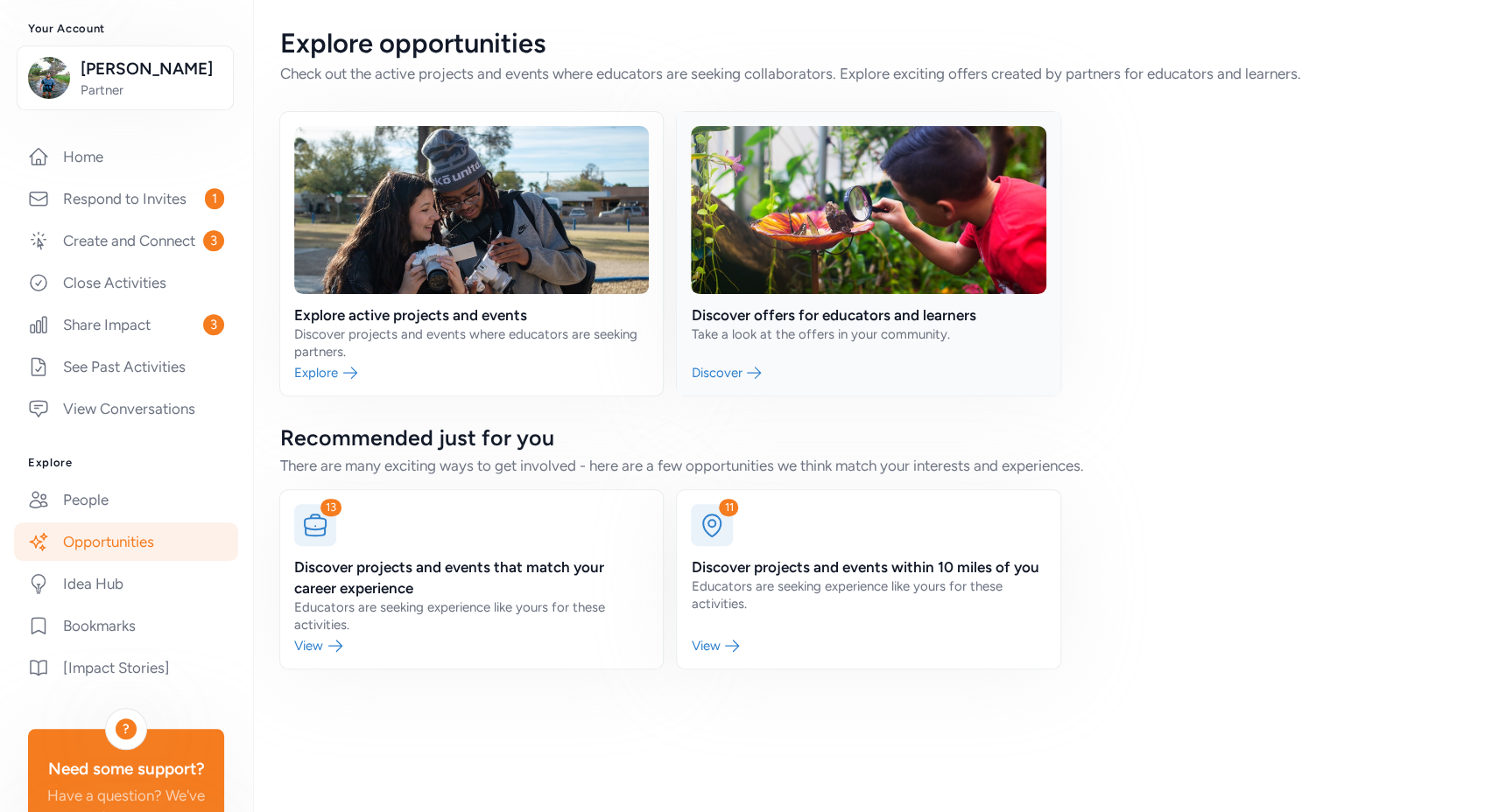
click at [811, 323] on link at bounding box center [867, 253] width 382 height 283
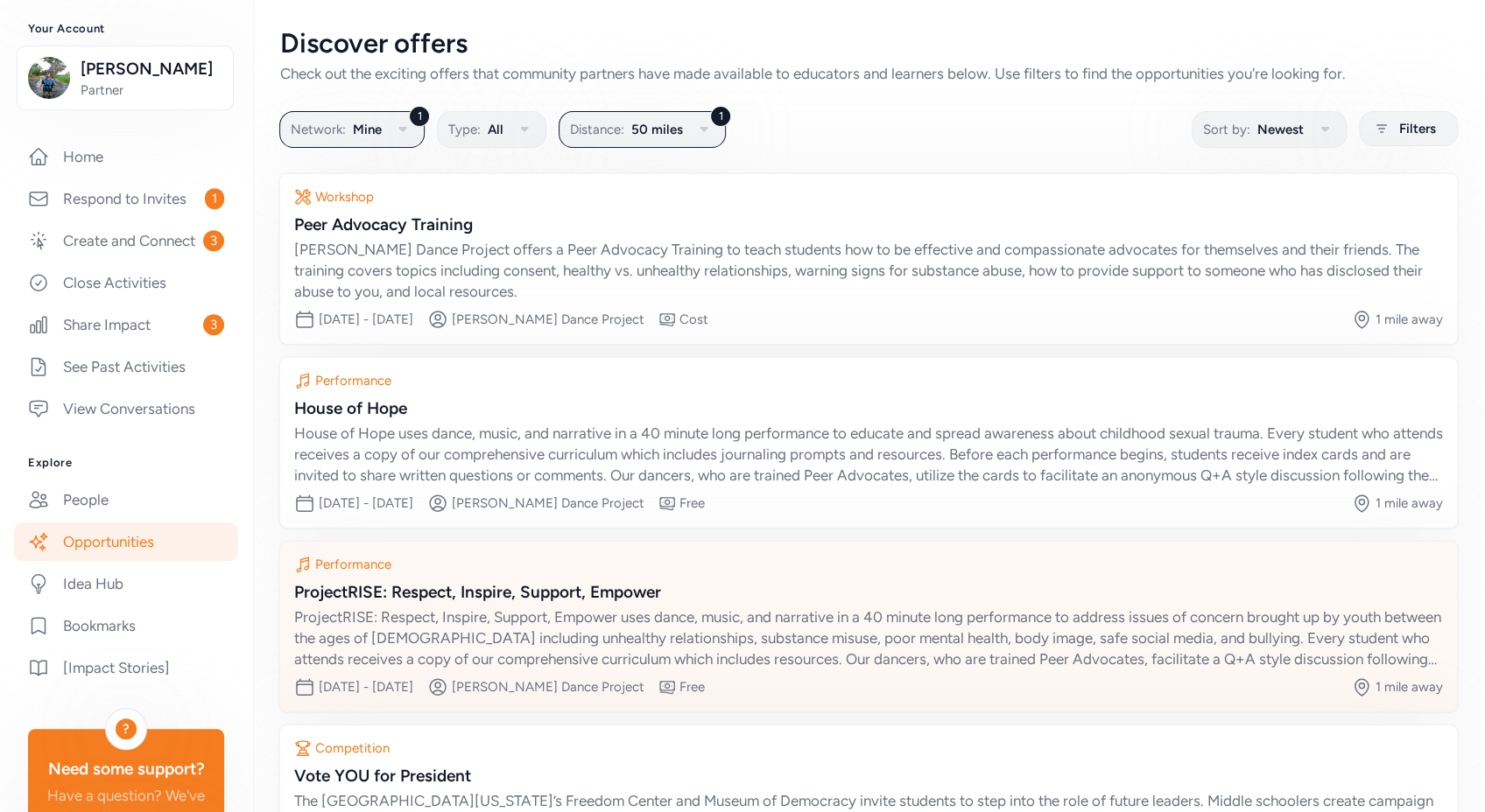
scroll to position [172, 0]
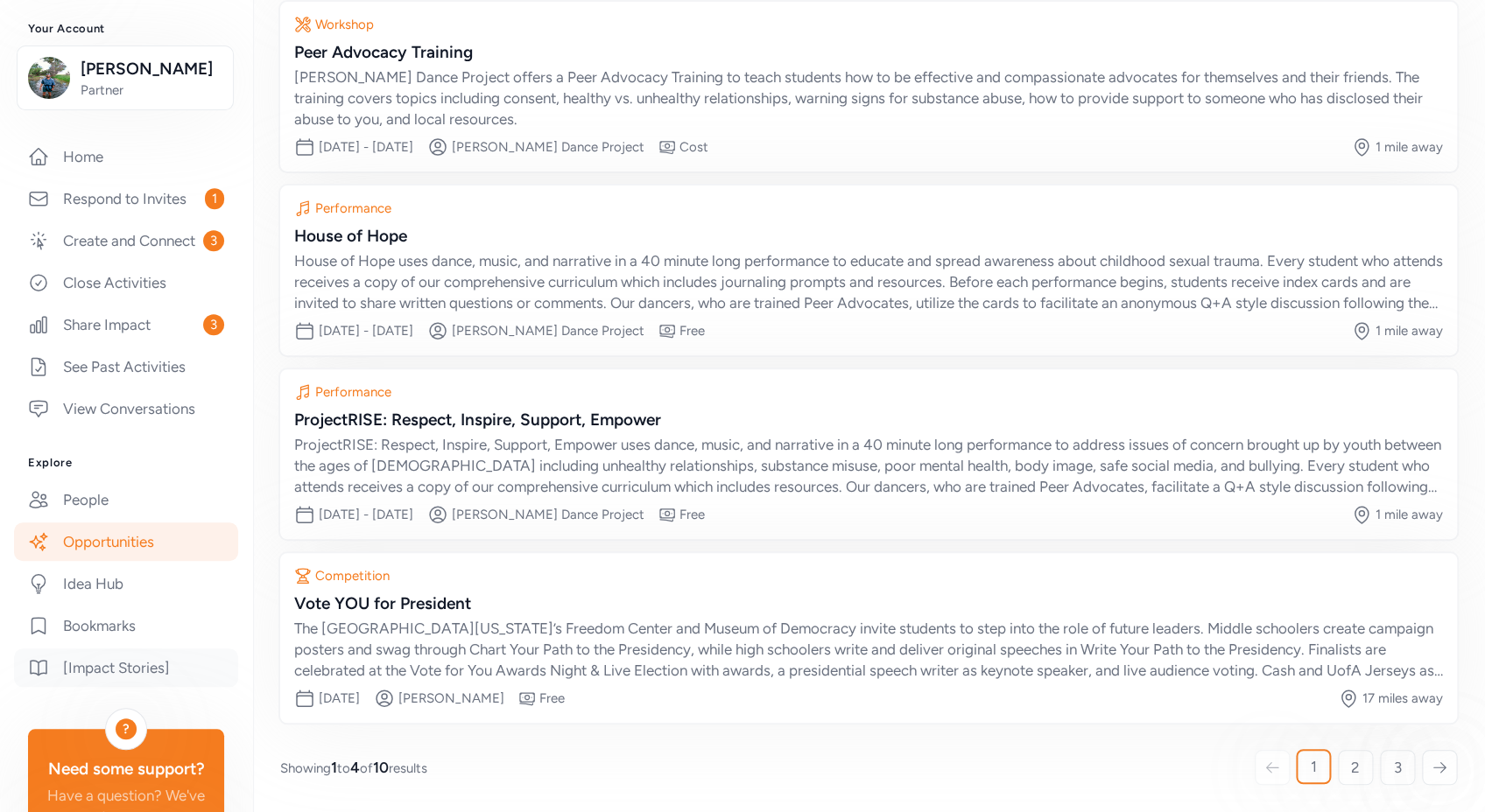
click at [117, 687] on link "[Impact Stories]" at bounding box center [126, 668] width 225 height 38
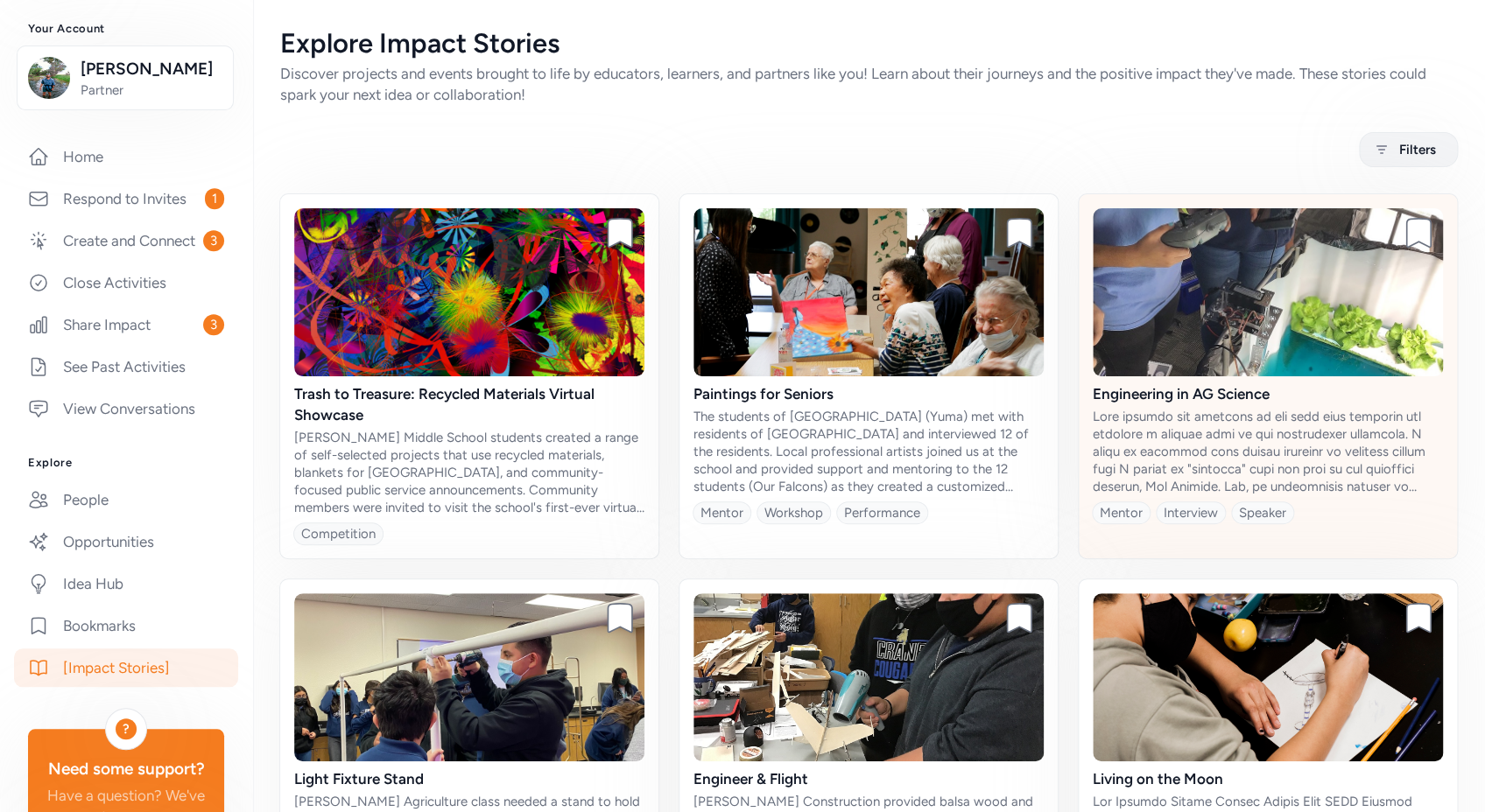
click at [1210, 321] on img at bounding box center [1268, 291] width 350 height 168
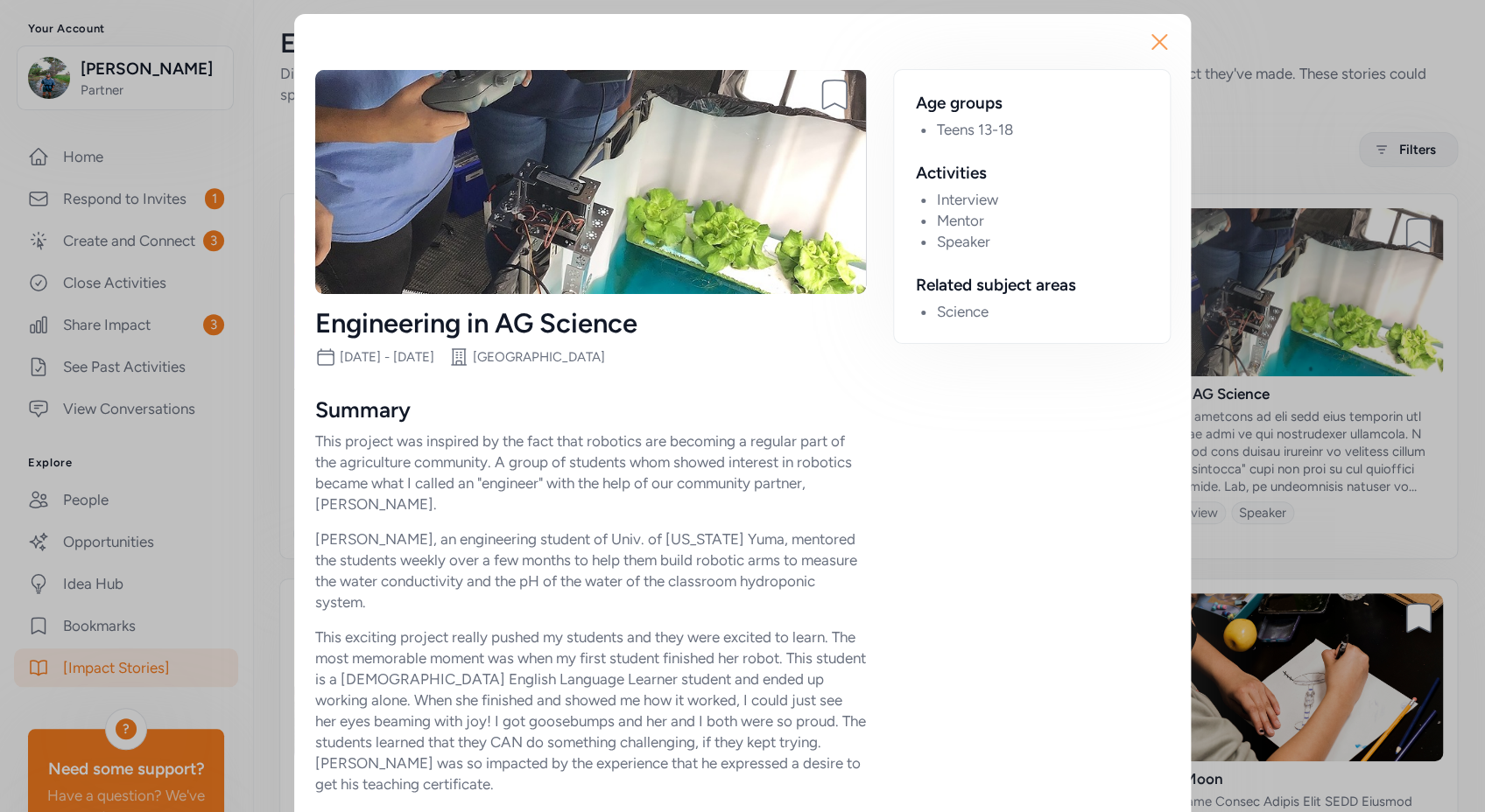
click at [1153, 42] on icon "button" at bounding box center [1159, 41] width 14 height 14
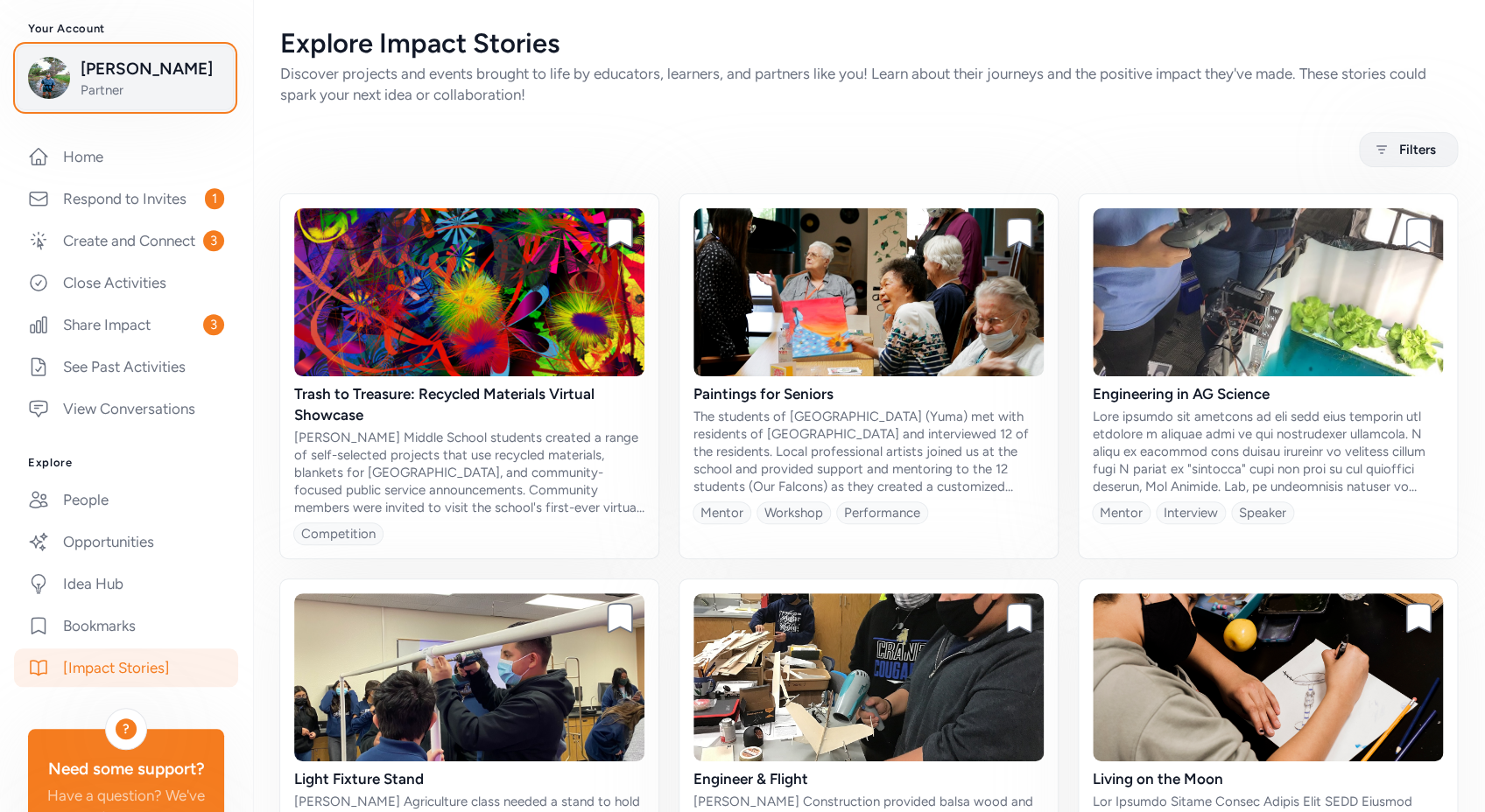
click at [160, 107] on button "[PERSON_NAME] Partner" at bounding box center [125, 78] width 217 height 65
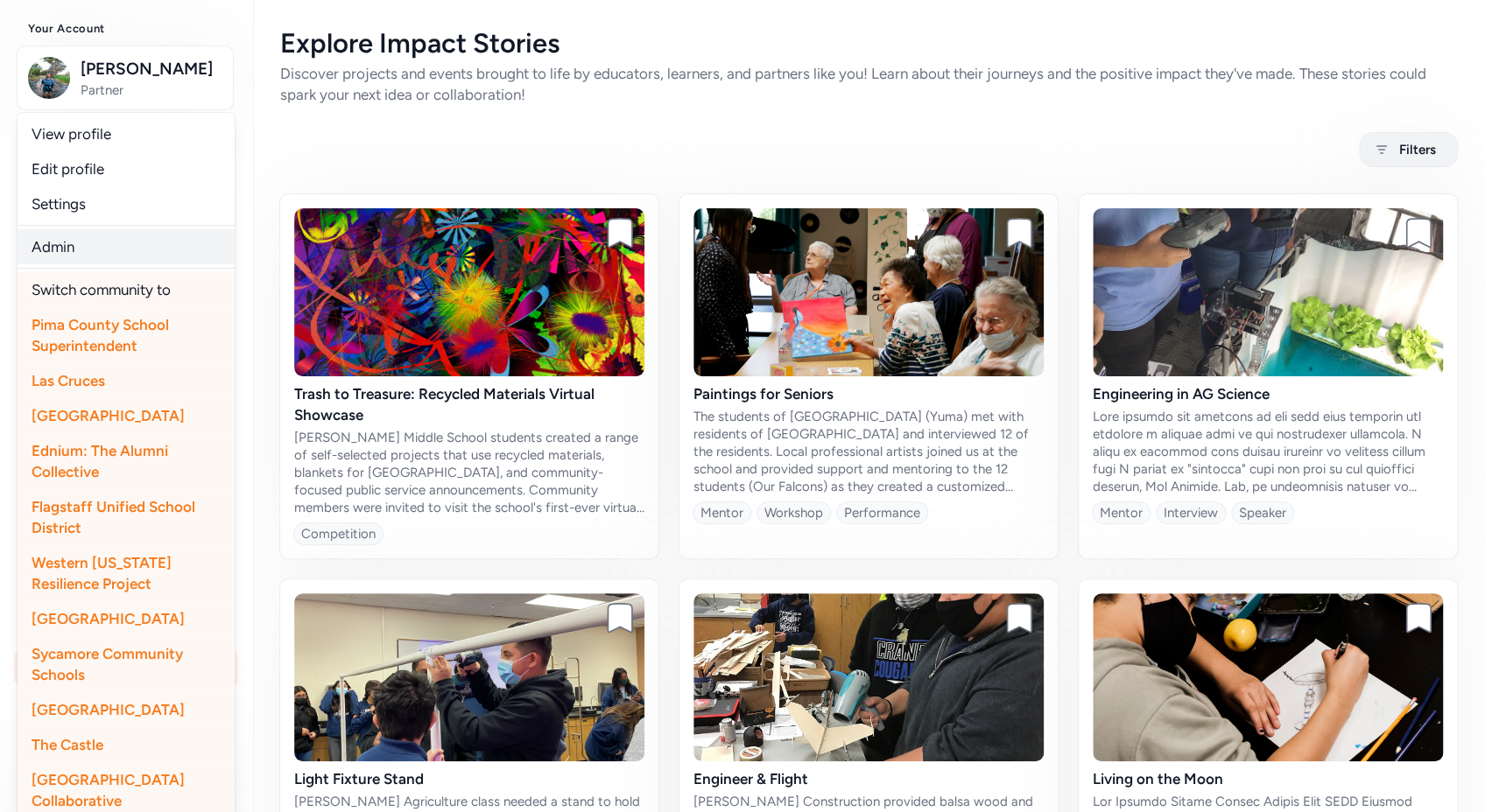
click at [84, 249] on link "Admin" at bounding box center [126, 247] width 217 height 35
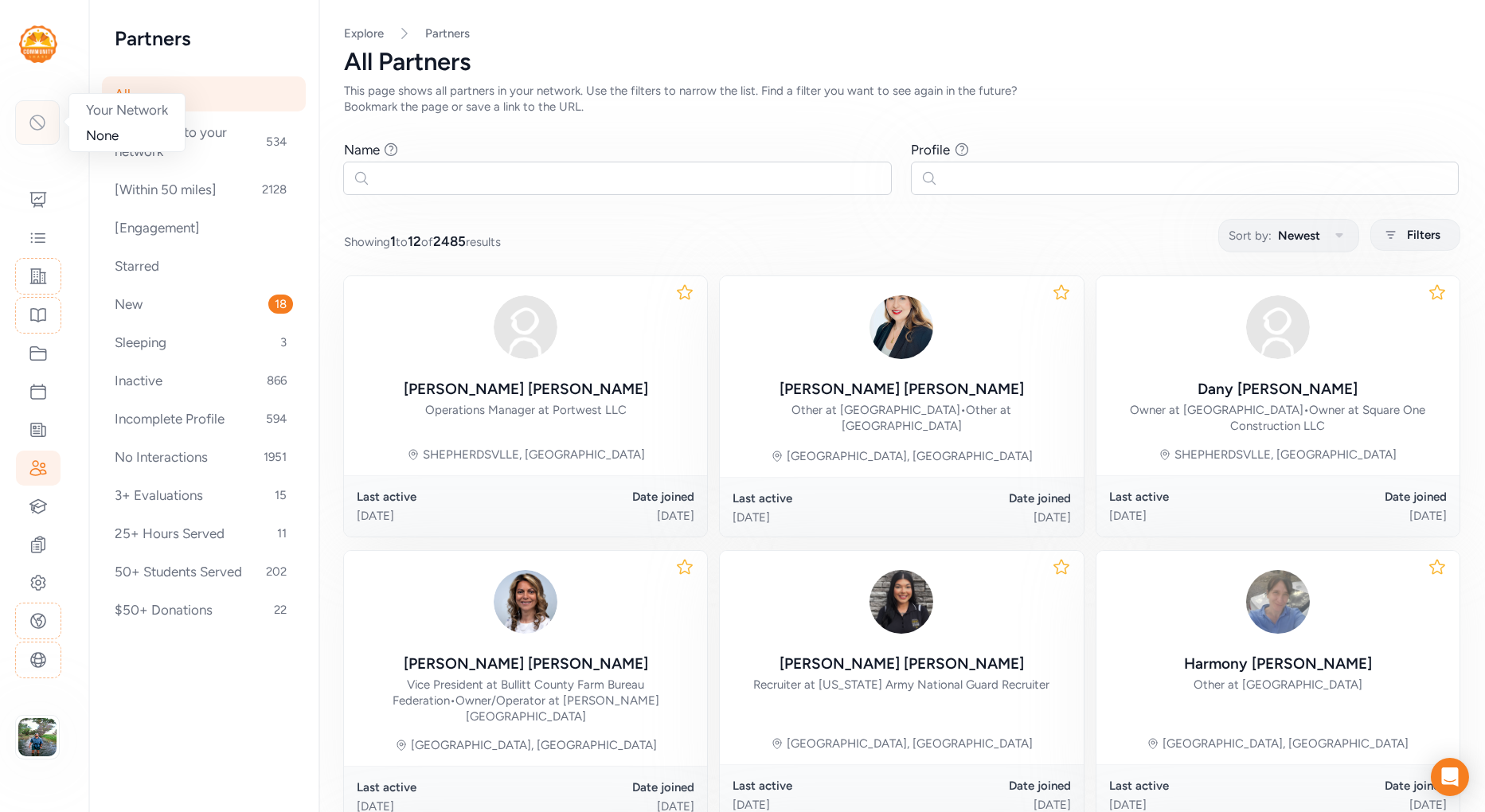
click at [38, 118] on icon at bounding box center [37, 123] width 19 height 19
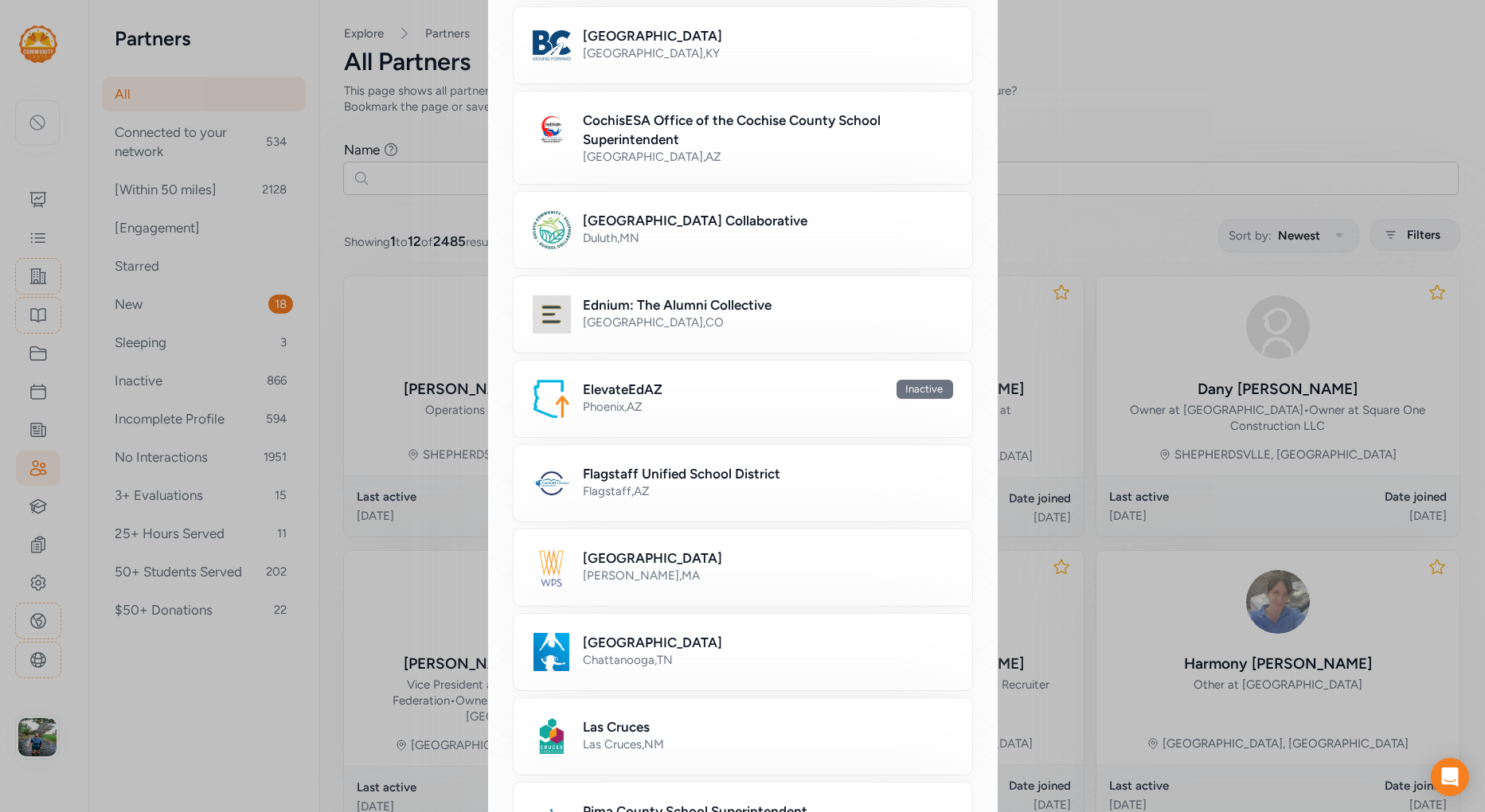
scroll to position [664, 0]
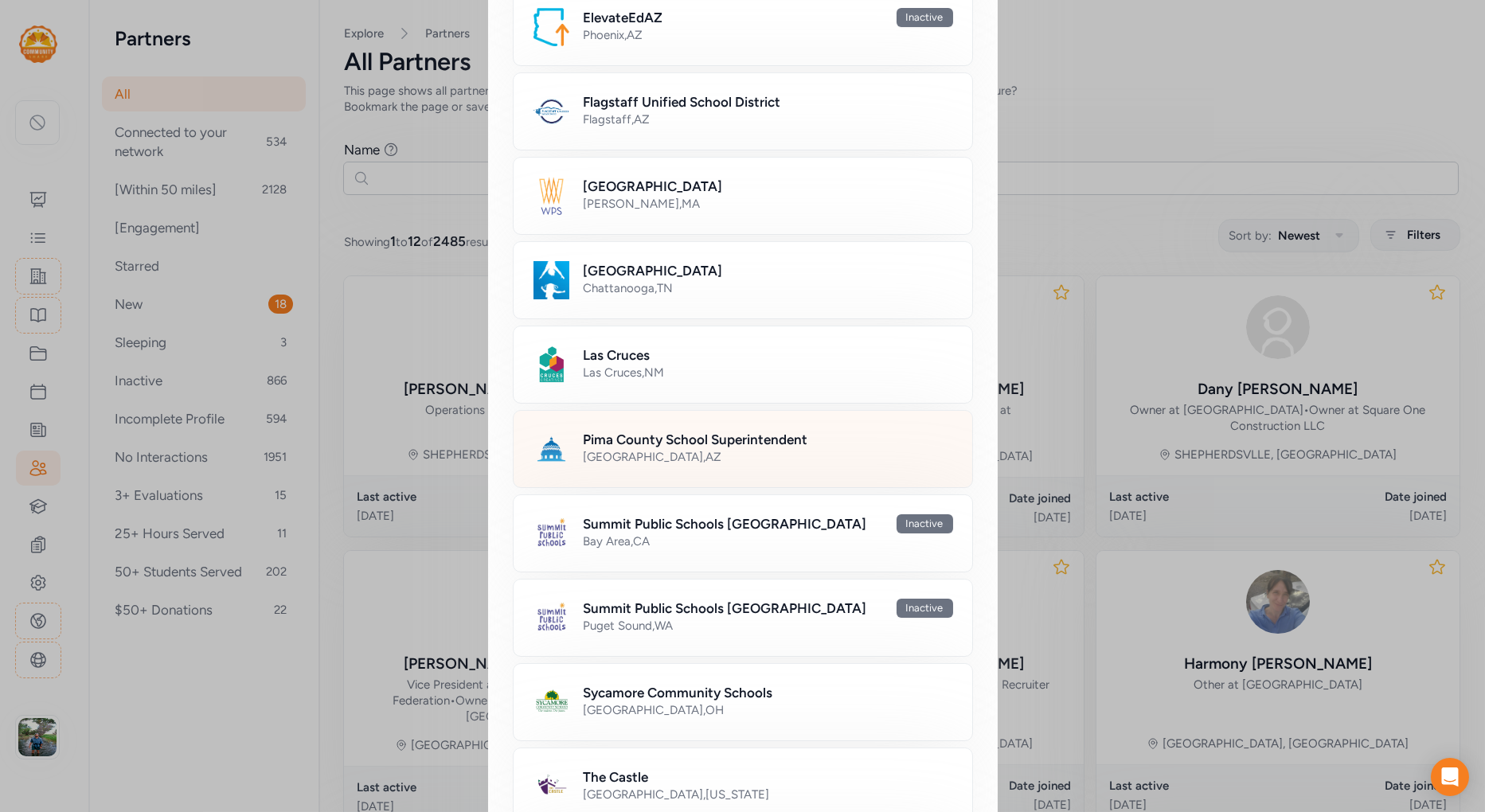
click at [617, 433] on h2 "Pima County School Superintendent" at bounding box center [695, 439] width 224 height 19
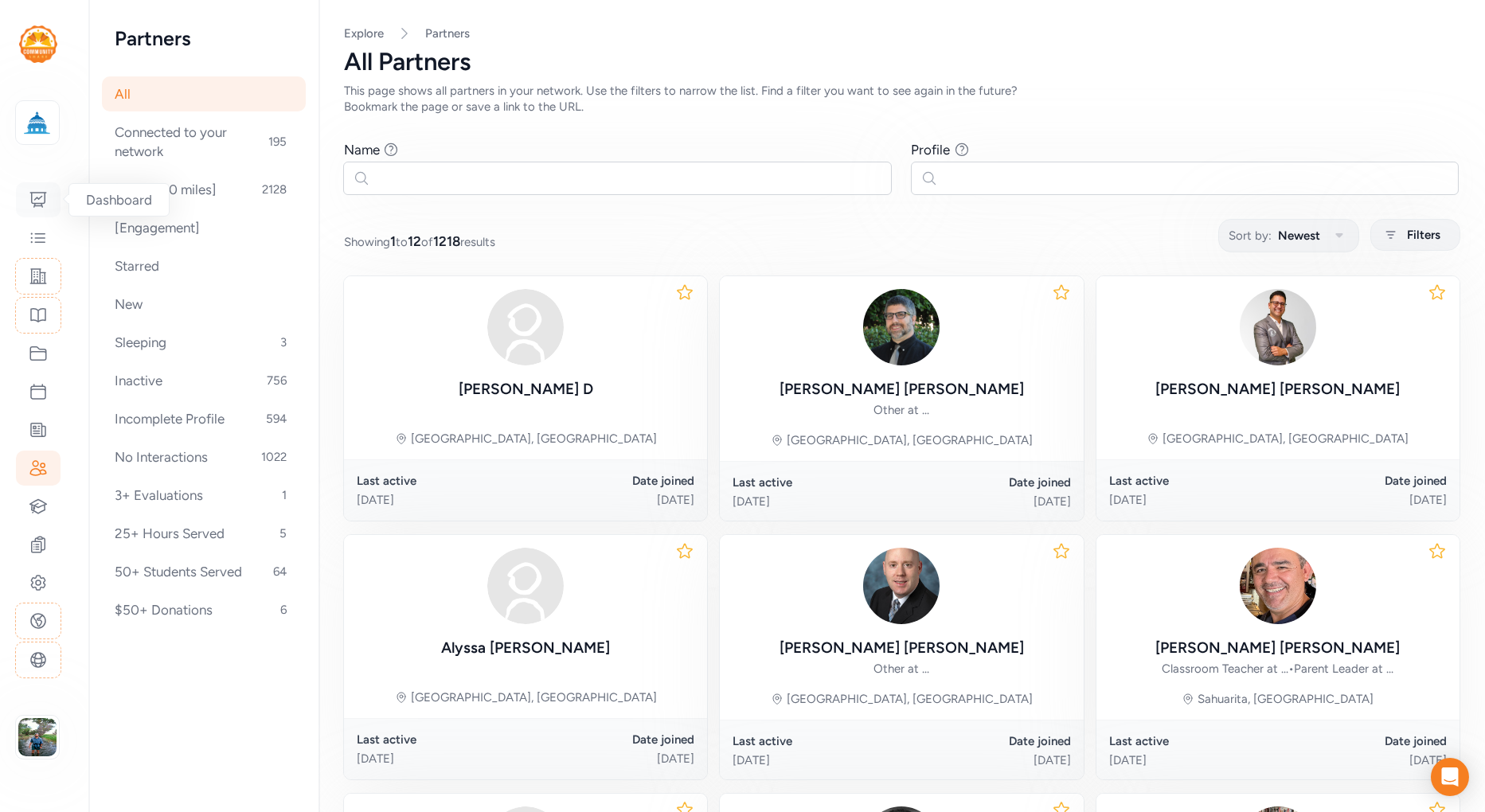
click at [32, 193] on icon at bounding box center [38, 199] width 16 height 14
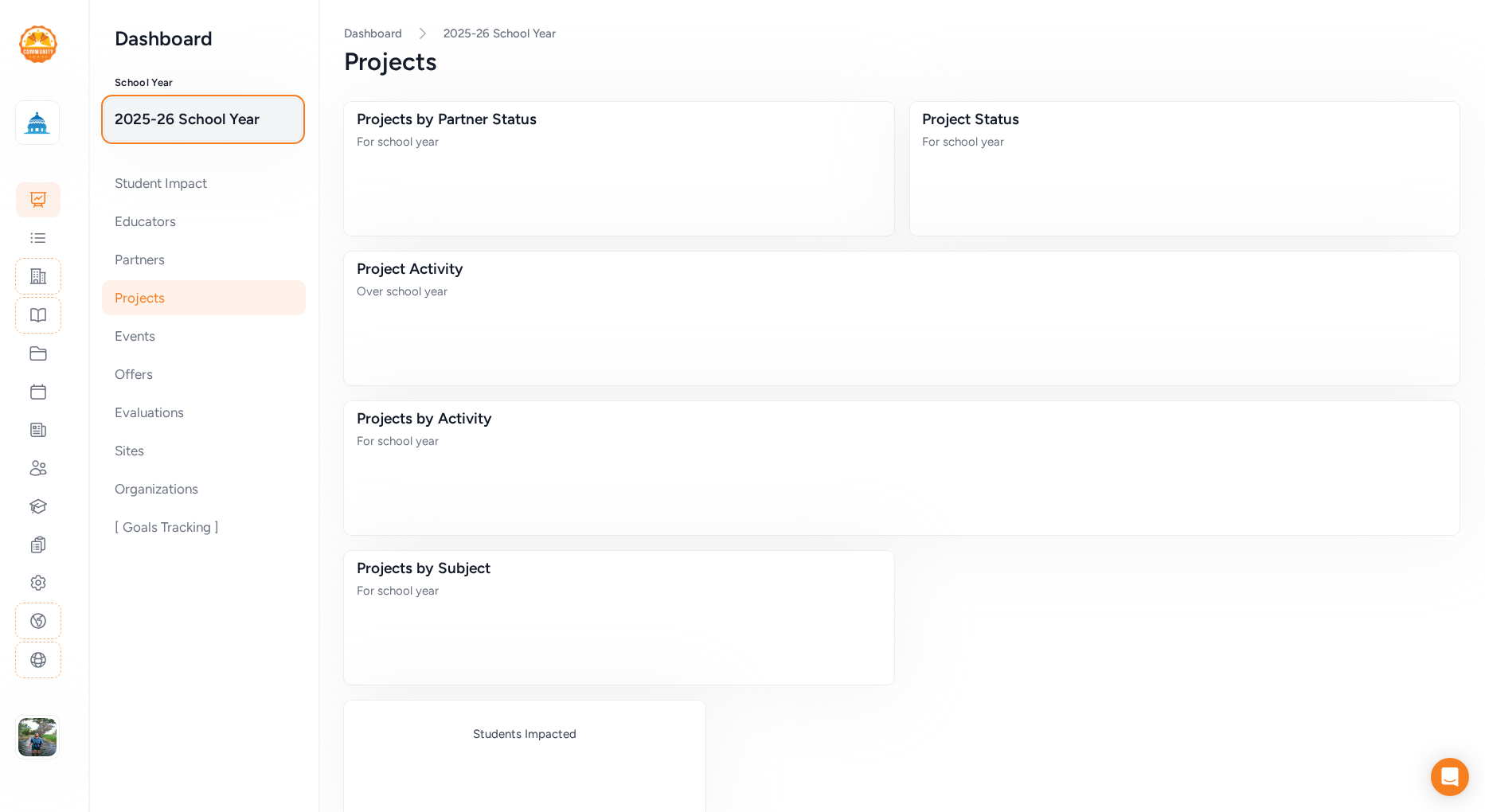
click at [217, 119] on span "2025-26 School Year" at bounding box center [203, 119] width 177 height 23
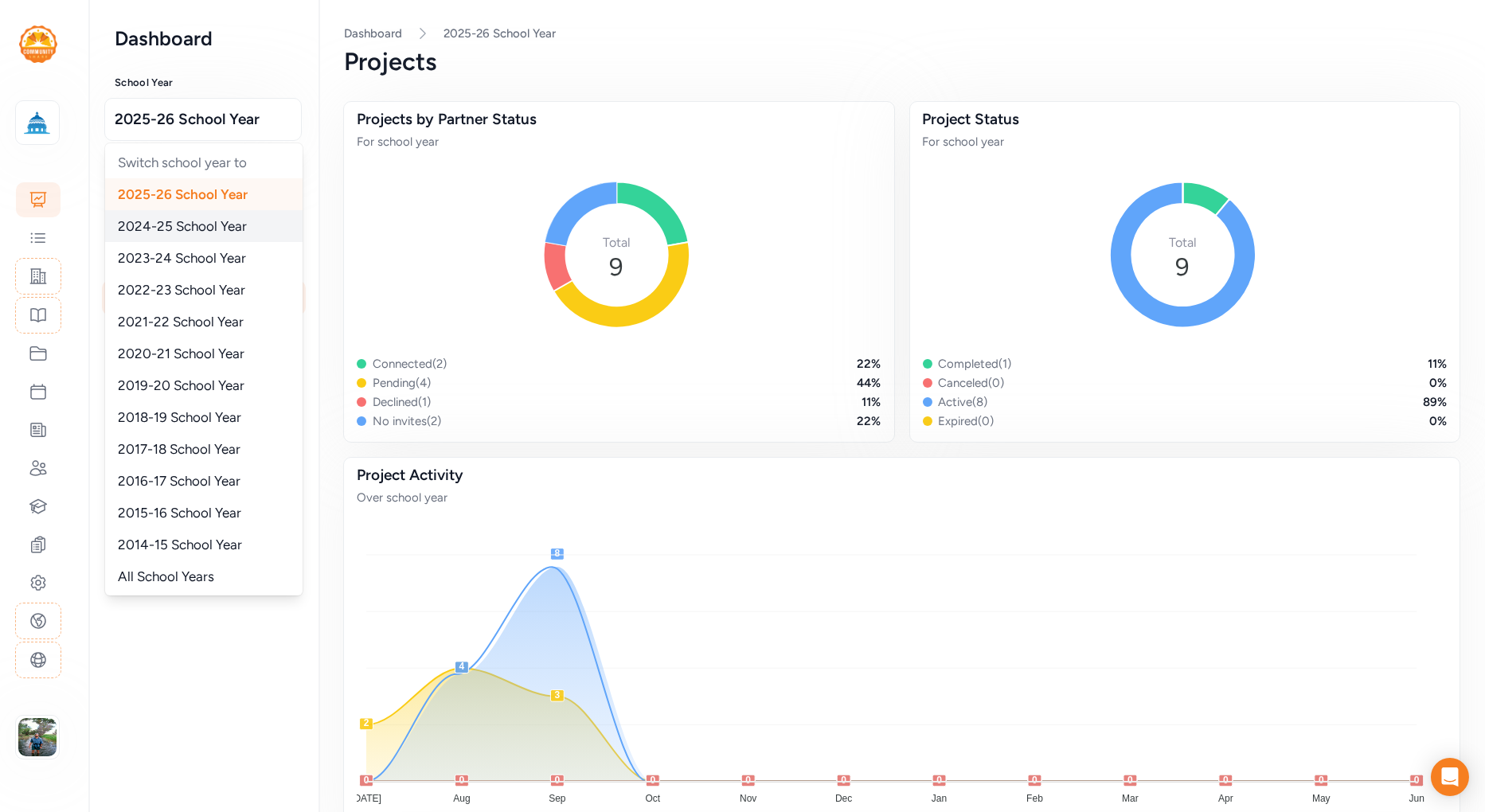
click at [193, 222] on span "2024-25 School Year" at bounding box center [182, 226] width 129 height 16
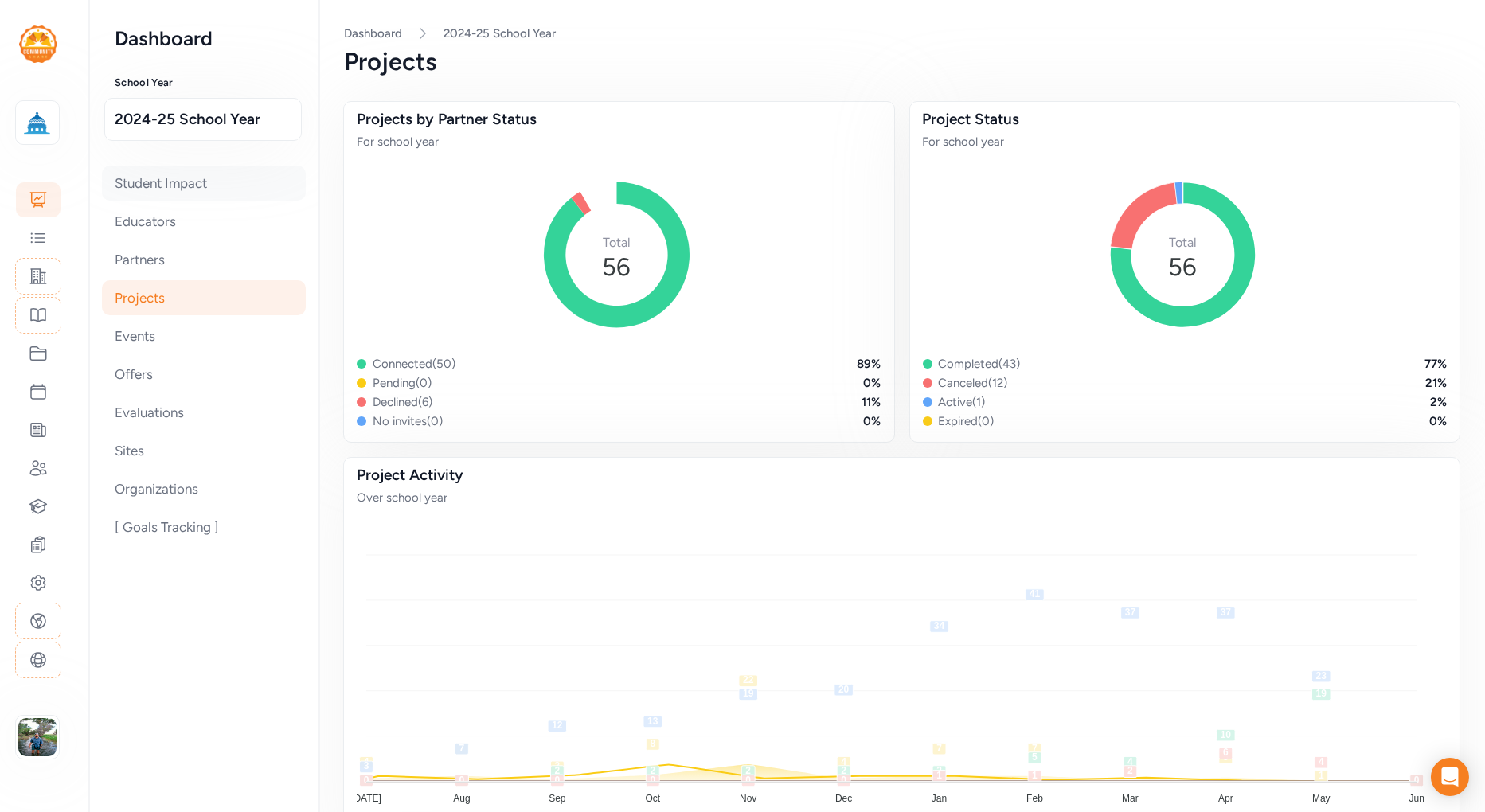
click at [195, 187] on div "Student Impact" at bounding box center [203, 183] width 204 height 35
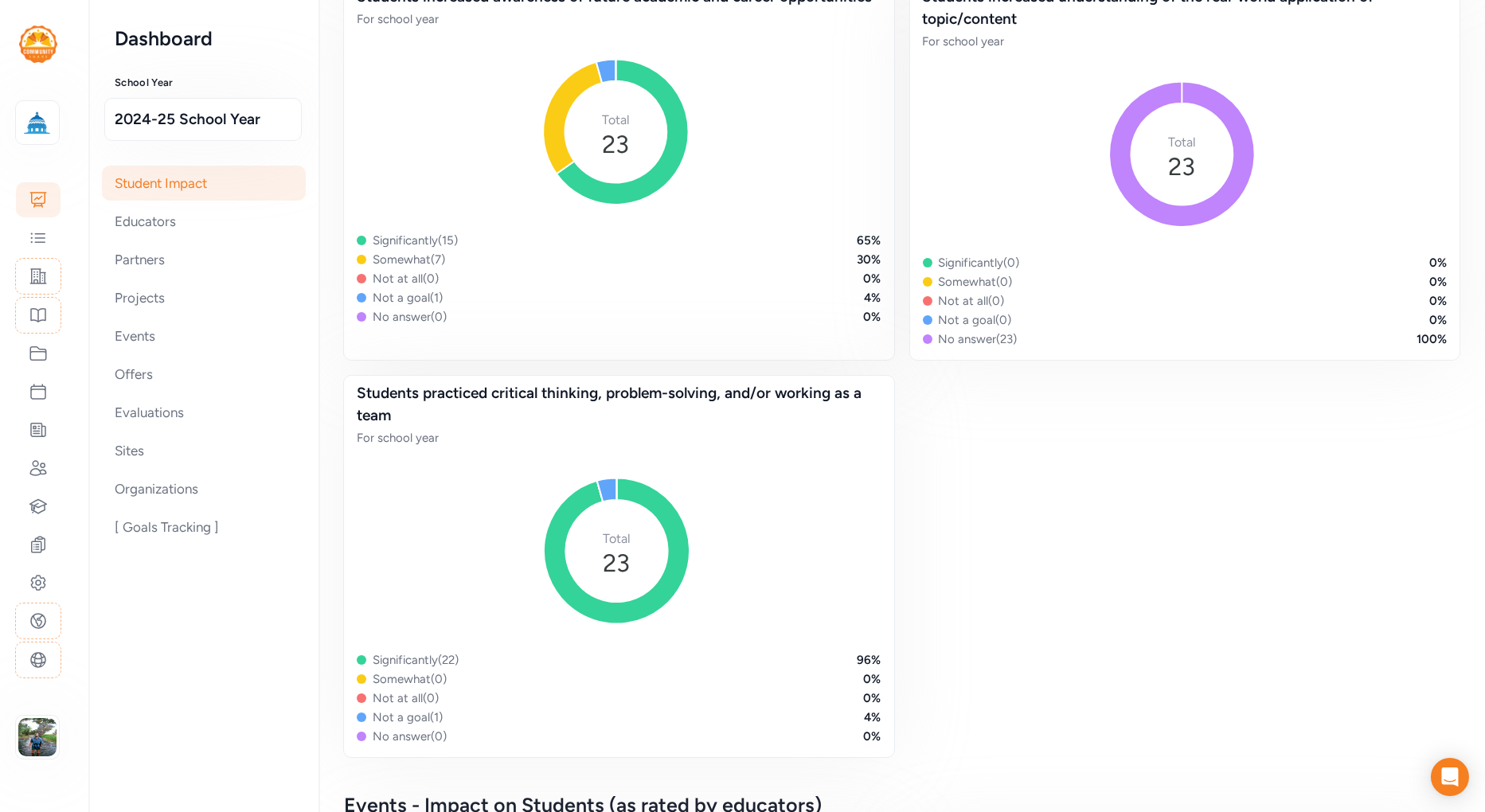
scroll to position [1302, 0]
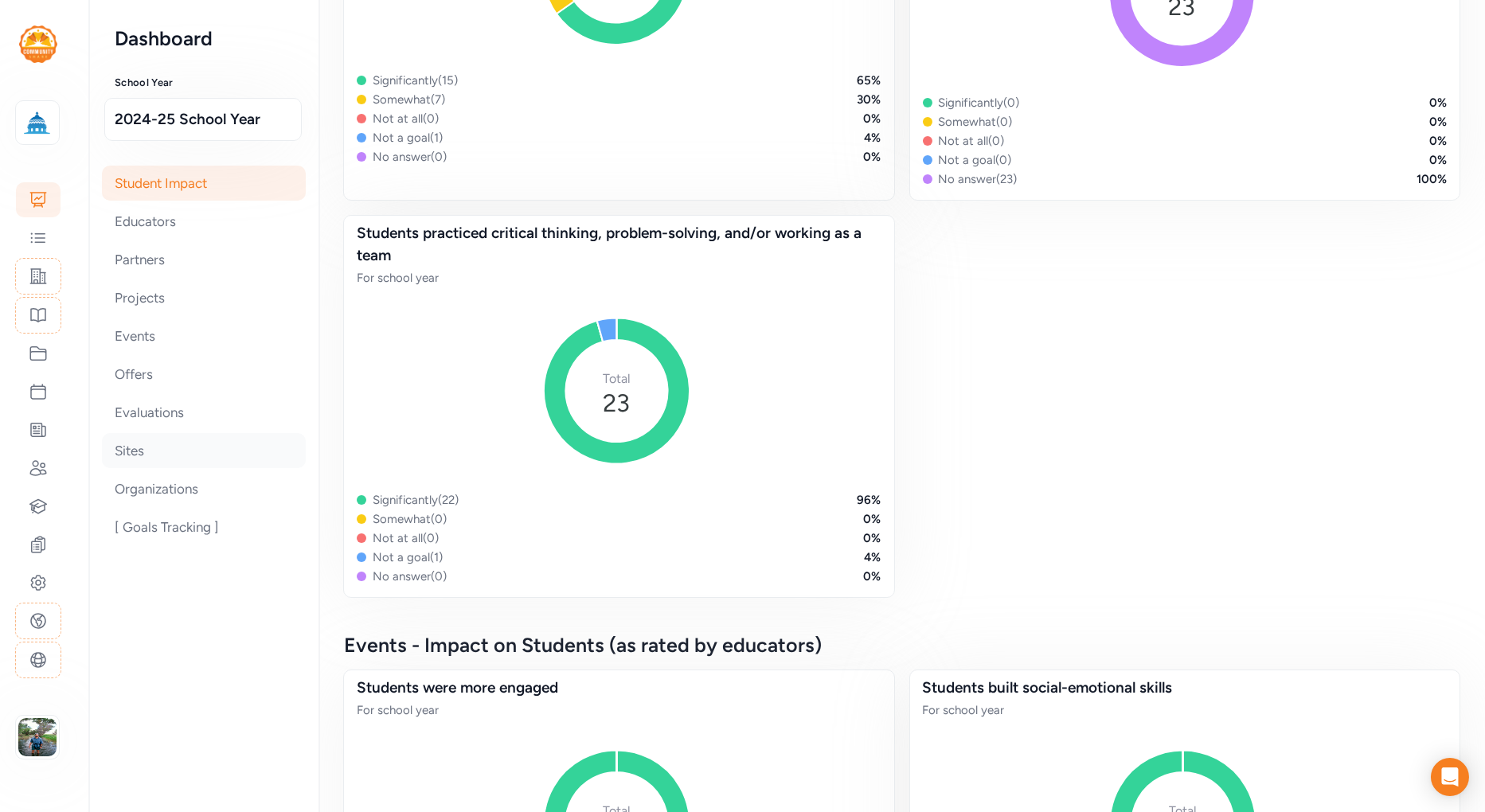
click at [147, 448] on div "Sites" at bounding box center [203, 451] width 204 height 35
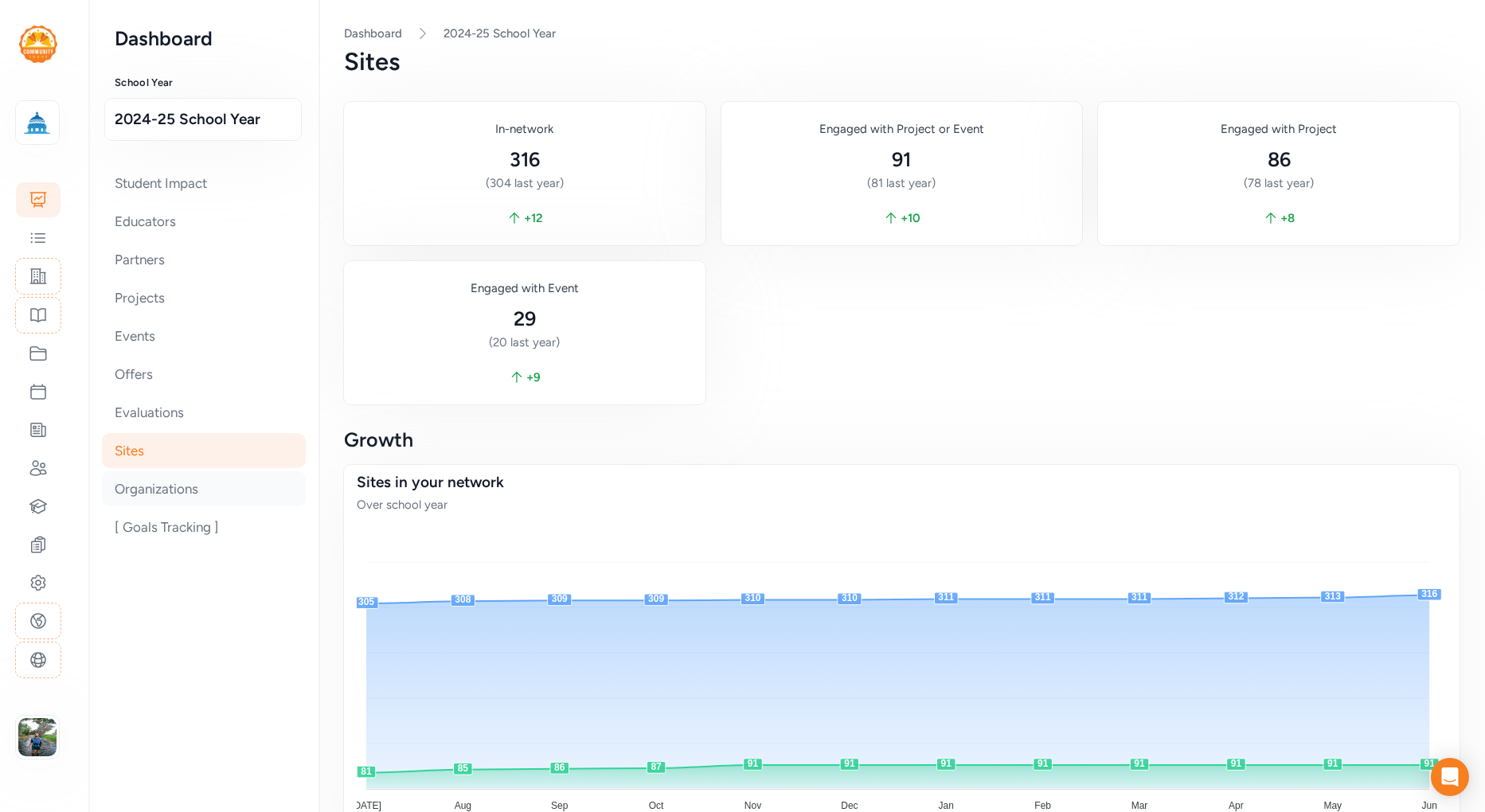
click at [166, 485] on div "Organizations" at bounding box center [203, 489] width 204 height 35
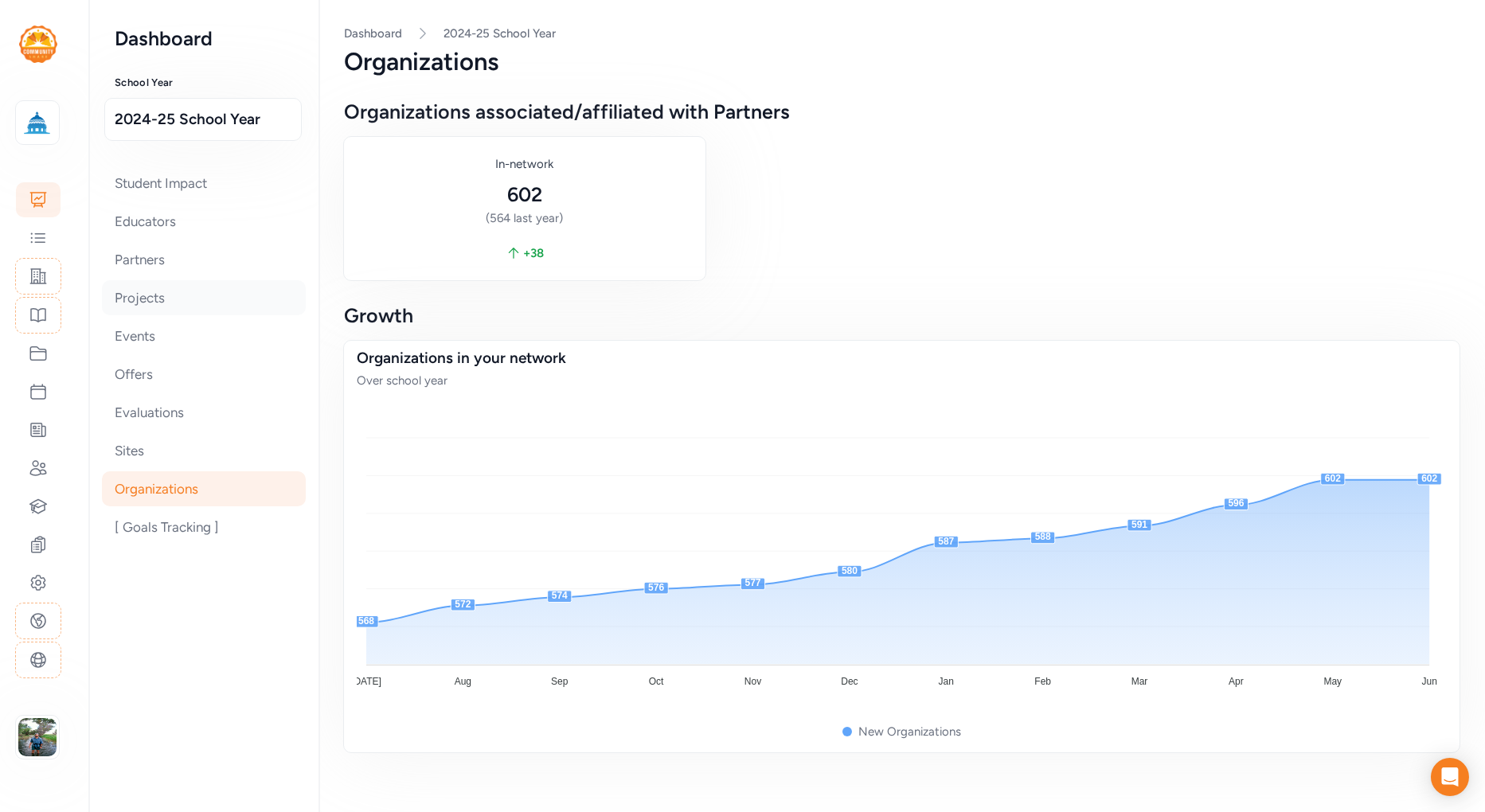
click at [152, 294] on div "Projects" at bounding box center [203, 298] width 204 height 35
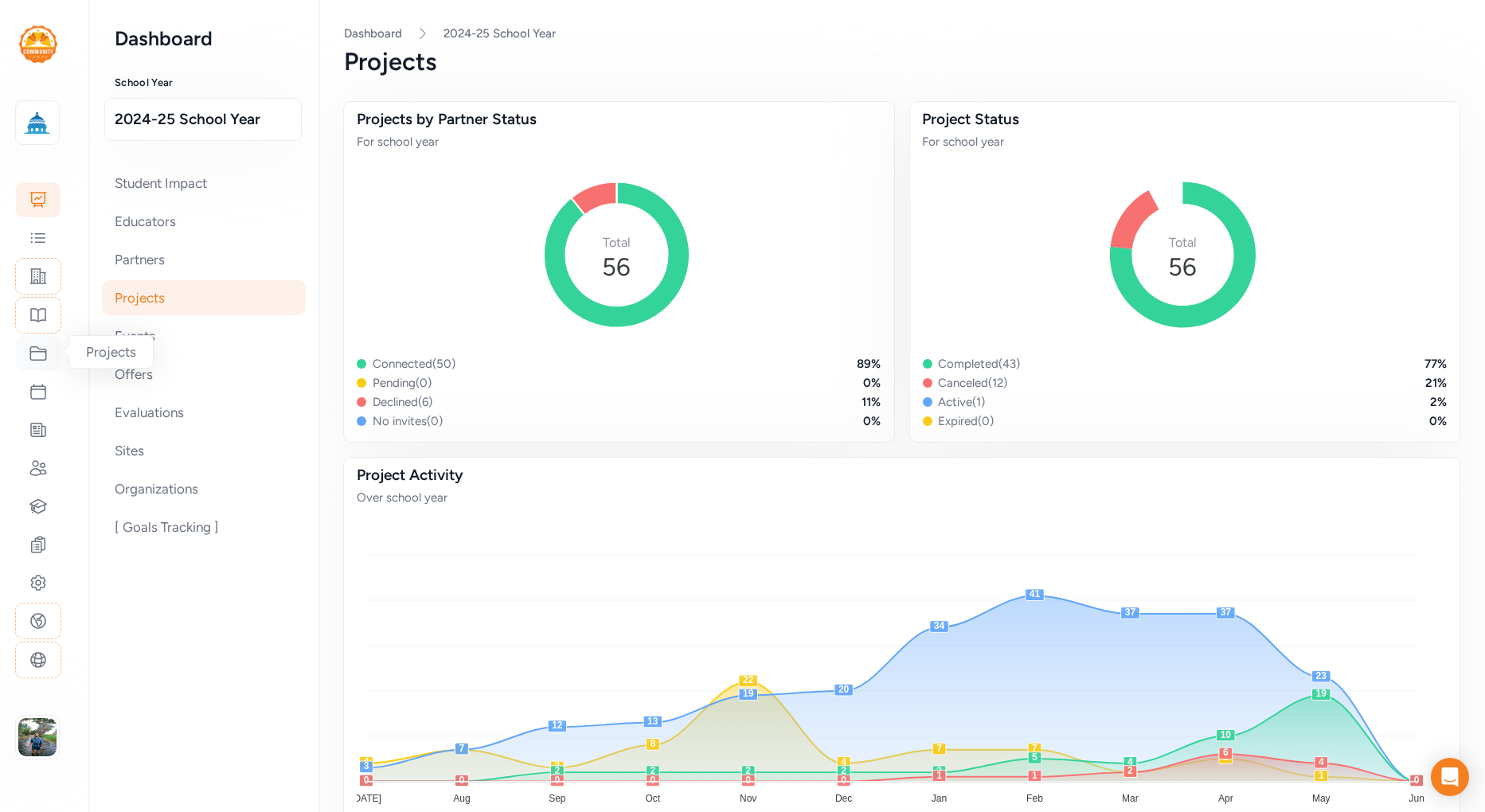
click at [38, 345] on icon at bounding box center [38, 353] width 19 height 19
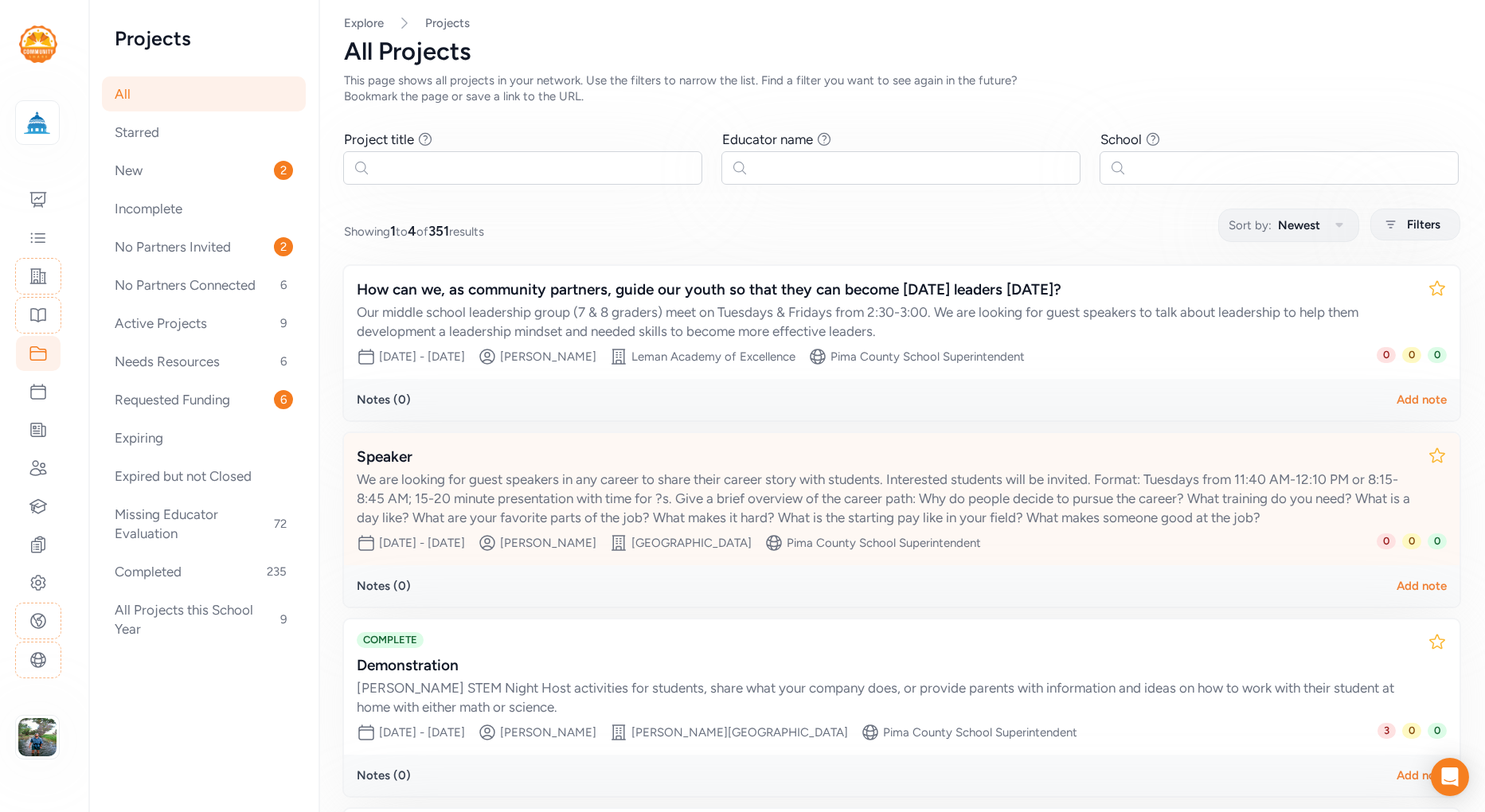
scroll to position [222, 0]
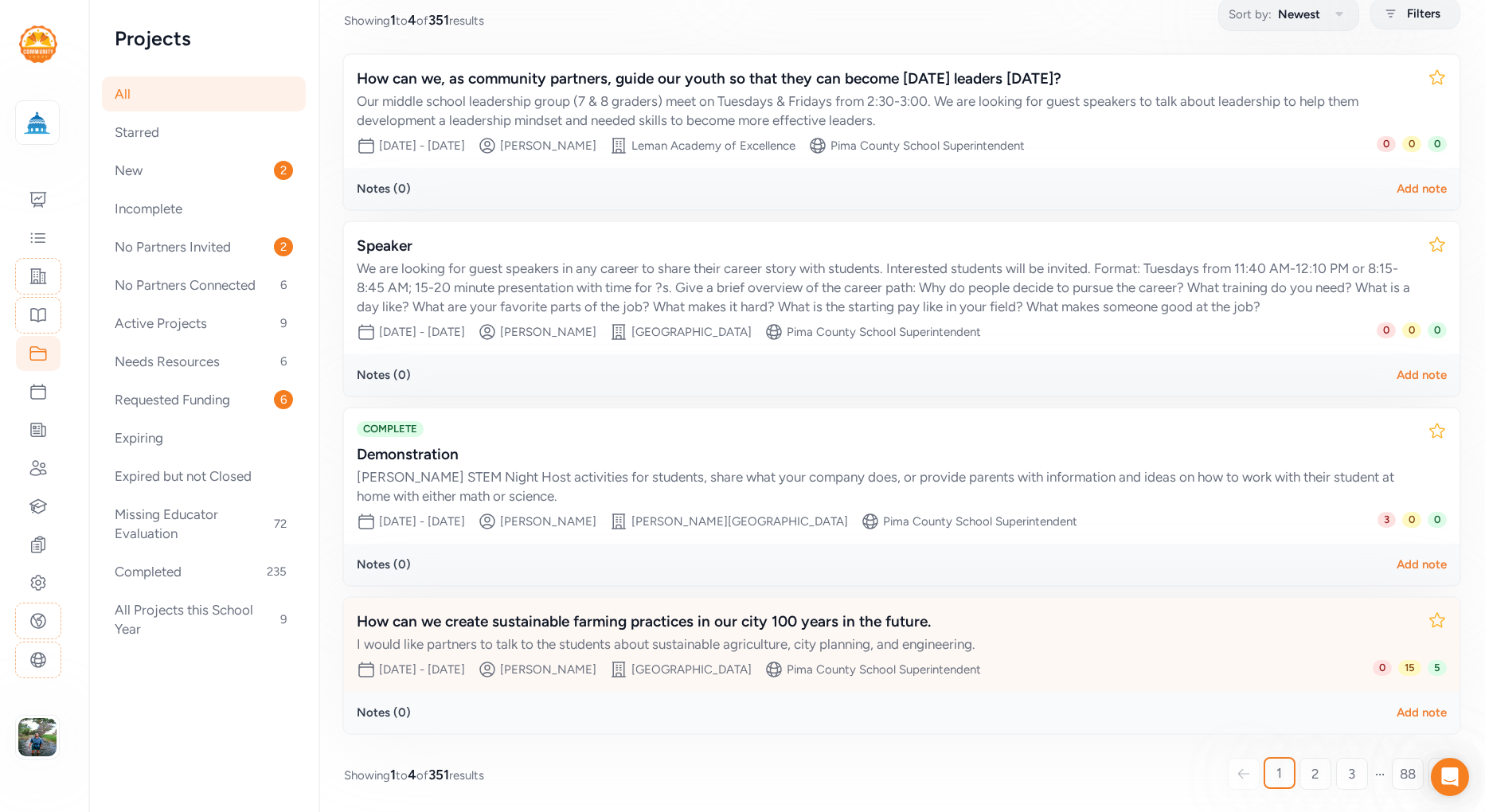
click at [704, 618] on div "How can we create sustainable farming practices in our city 100 years in the fu…" at bounding box center [885, 622] width 1058 height 23
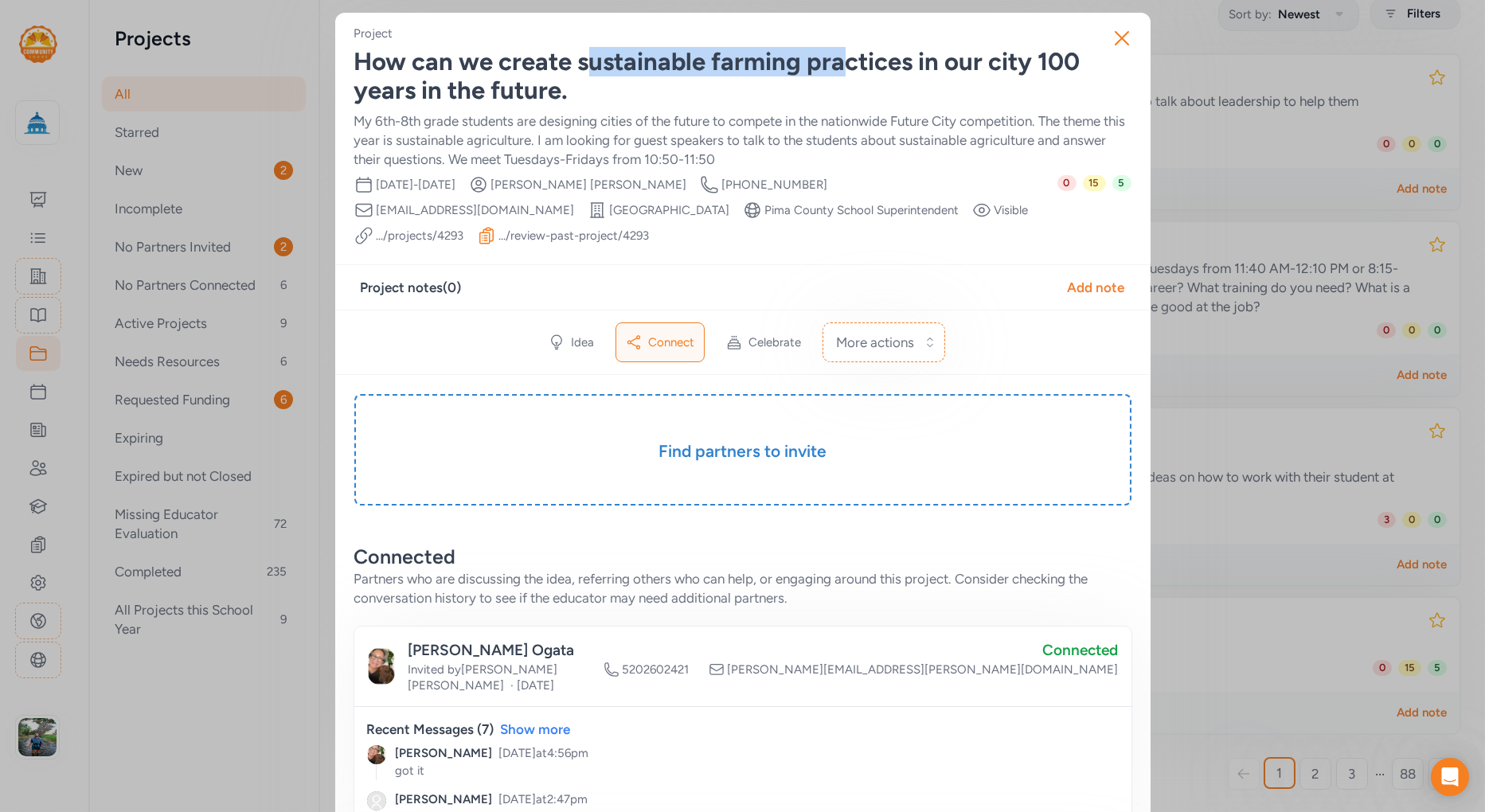
drag, startPoint x: 601, startPoint y: 58, endPoint x: 834, endPoint y: 59, distance: 233.0
click at [832, 58] on div "How can we create sustainable farming practices in our city 100 years in the fu…" at bounding box center [743, 76] width 777 height 58
click at [934, 129] on div "My 6th-8th grade students are designing cities of the future to compete in the …" at bounding box center [743, 140] width 777 height 58
drag, startPoint x: 1127, startPoint y: 195, endPoint x: 1084, endPoint y: 196, distance: 43.0
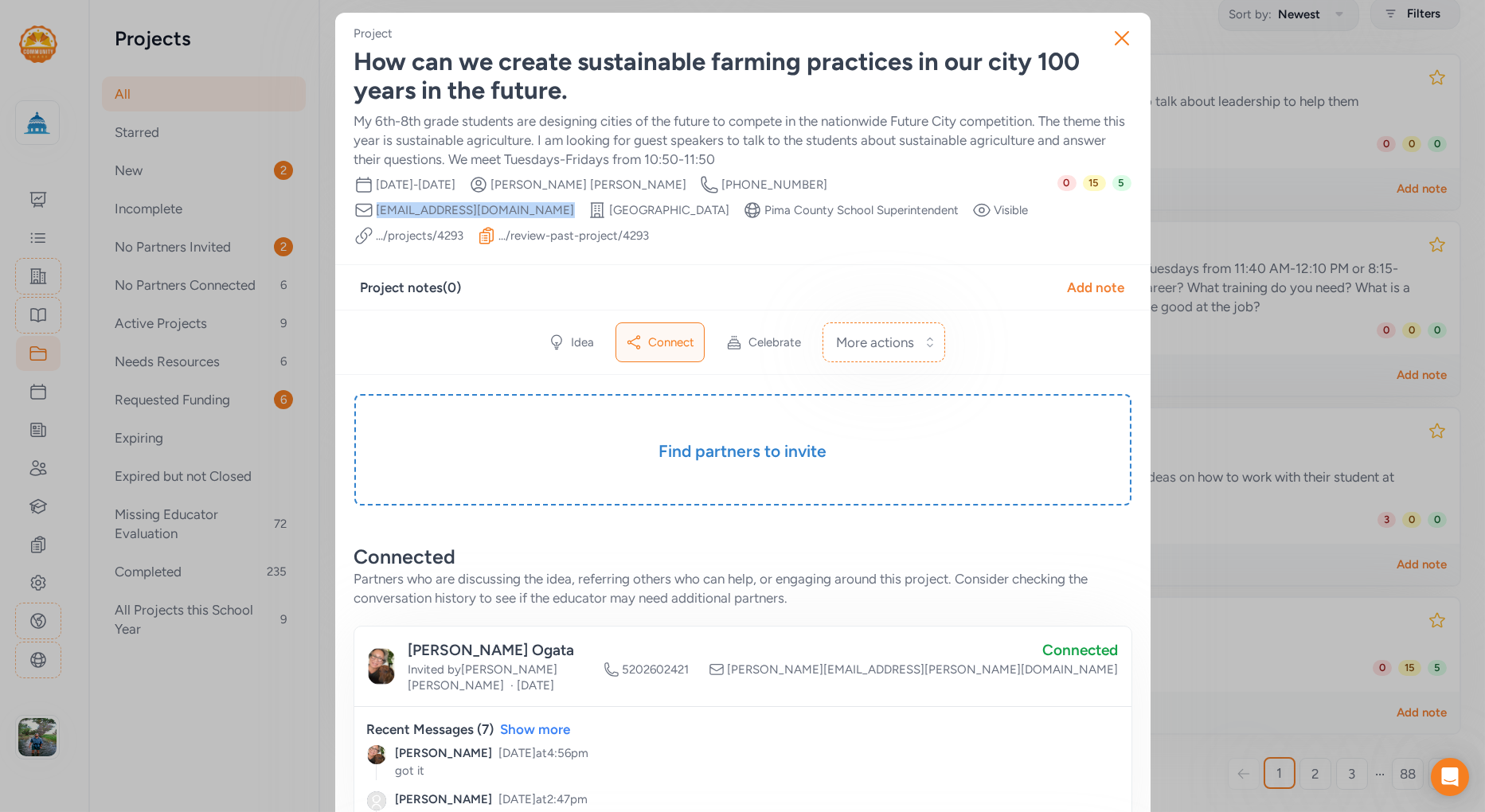
click at [1123, 215] on div "0 15 5" at bounding box center [1095, 210] width 74 height 70
drag, startPoint x: 1111, startPoint y: 183, endPoint x: 1119, endPoint y: 186, distance: 8.5
click at [1119, 186] on span "5" at bounding box center [1121, 183] width 19 height 16
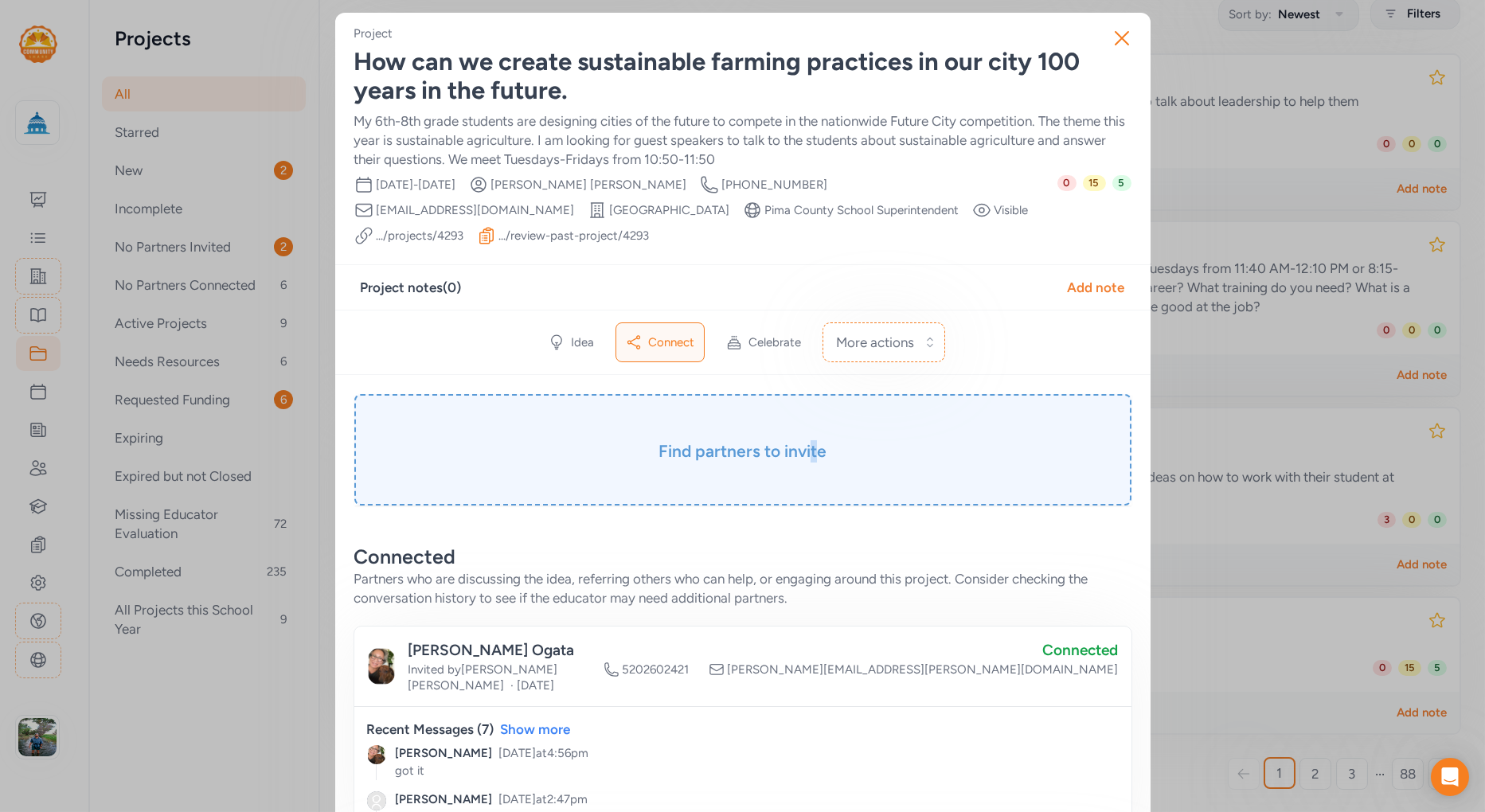
click at [808, 456] on h3 "Find partners to invite" at bounding box center [743, 451] width 698 height 23
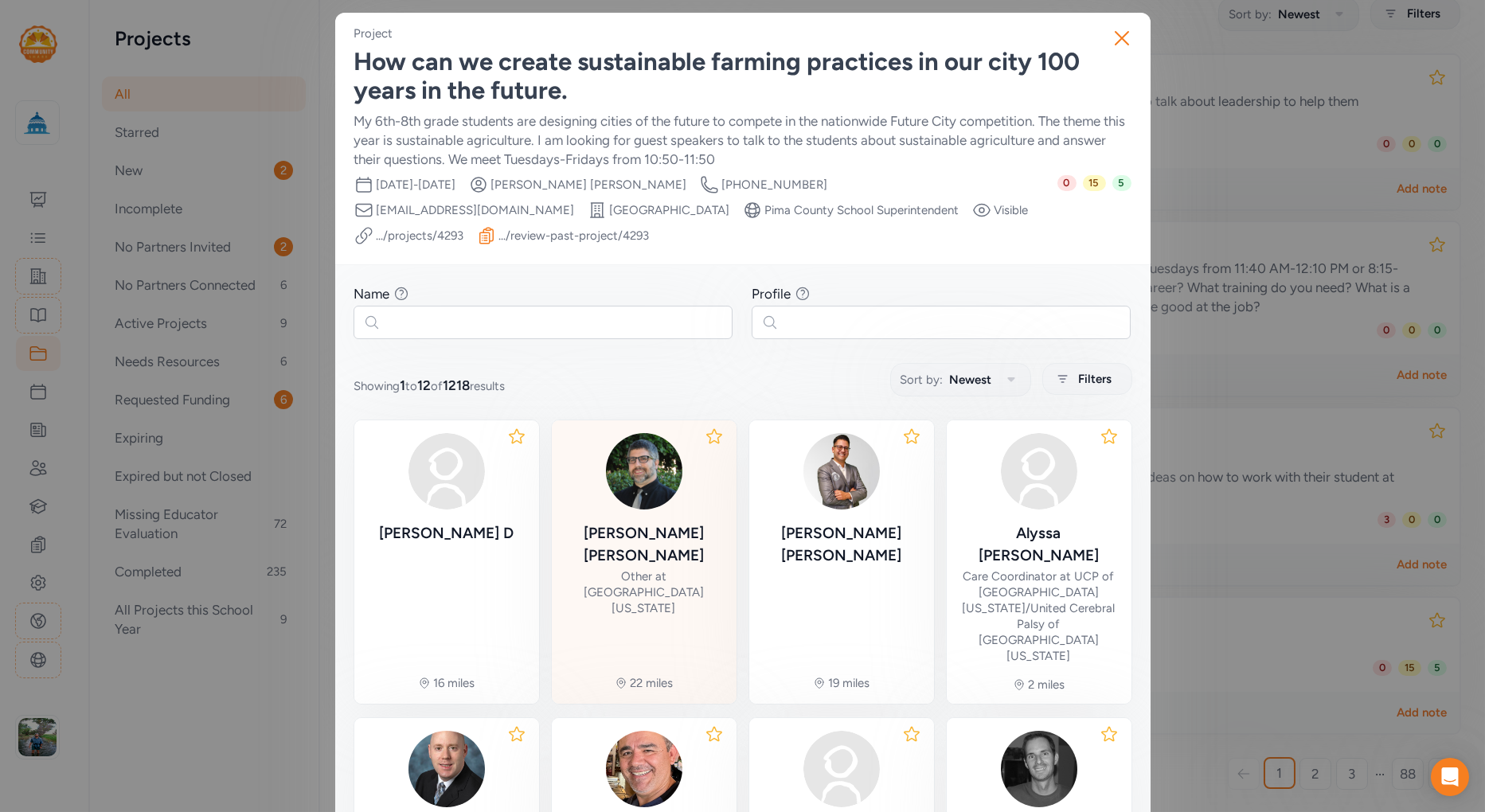
click at [646, 534] on div "Dan Moreno" at bounding box center [644, 544] width 159 height 44
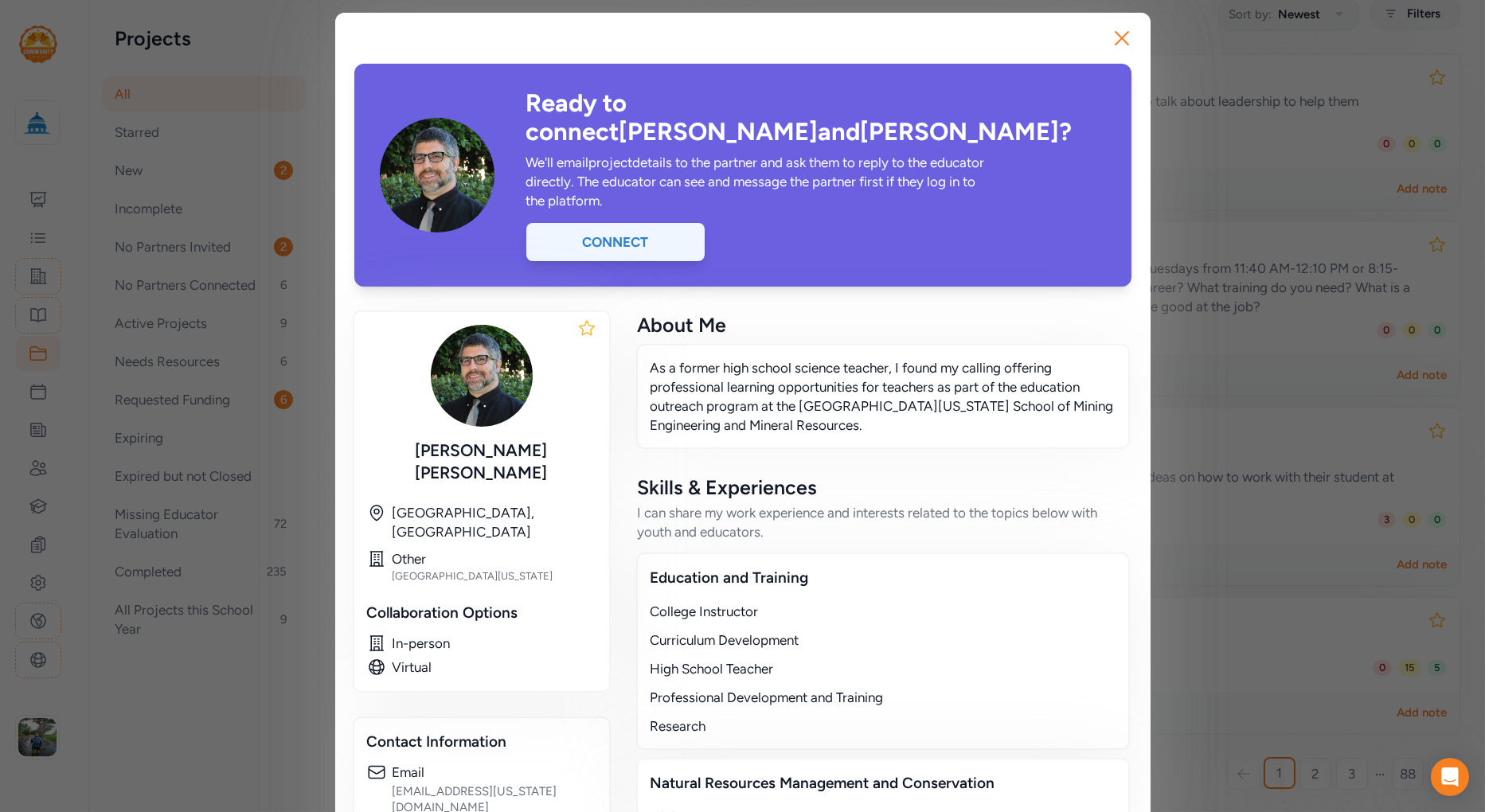
click at [634, 223] on div "Connect" at bounding box center [615, 242] width 178 height 38
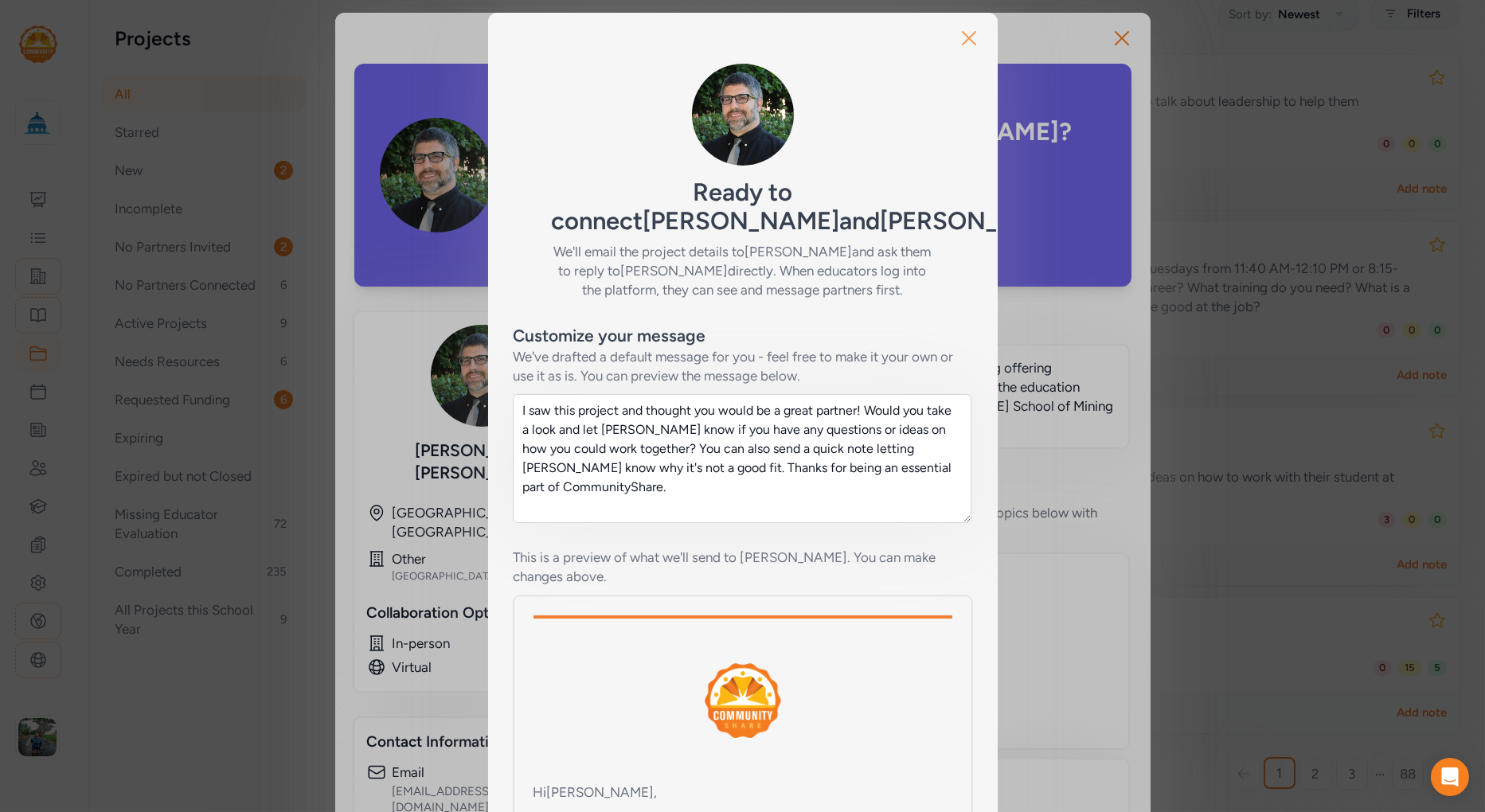
click at [956, 28] on icon "button" at bounding box center [969, 38] width 26 height 26
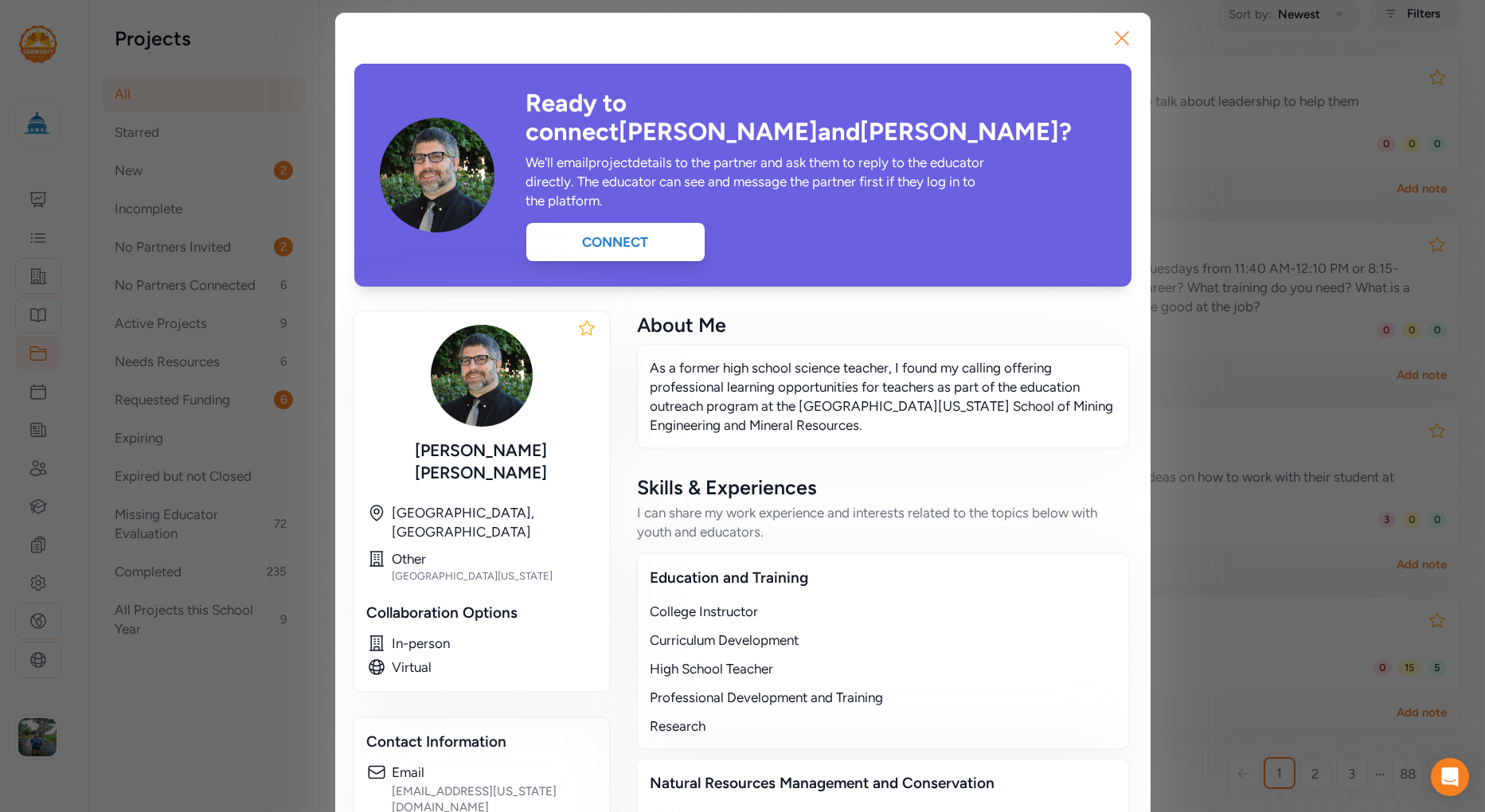
click at [1111, 40] on icon "button" at bounding box center [1122, 38] width 26 height 26
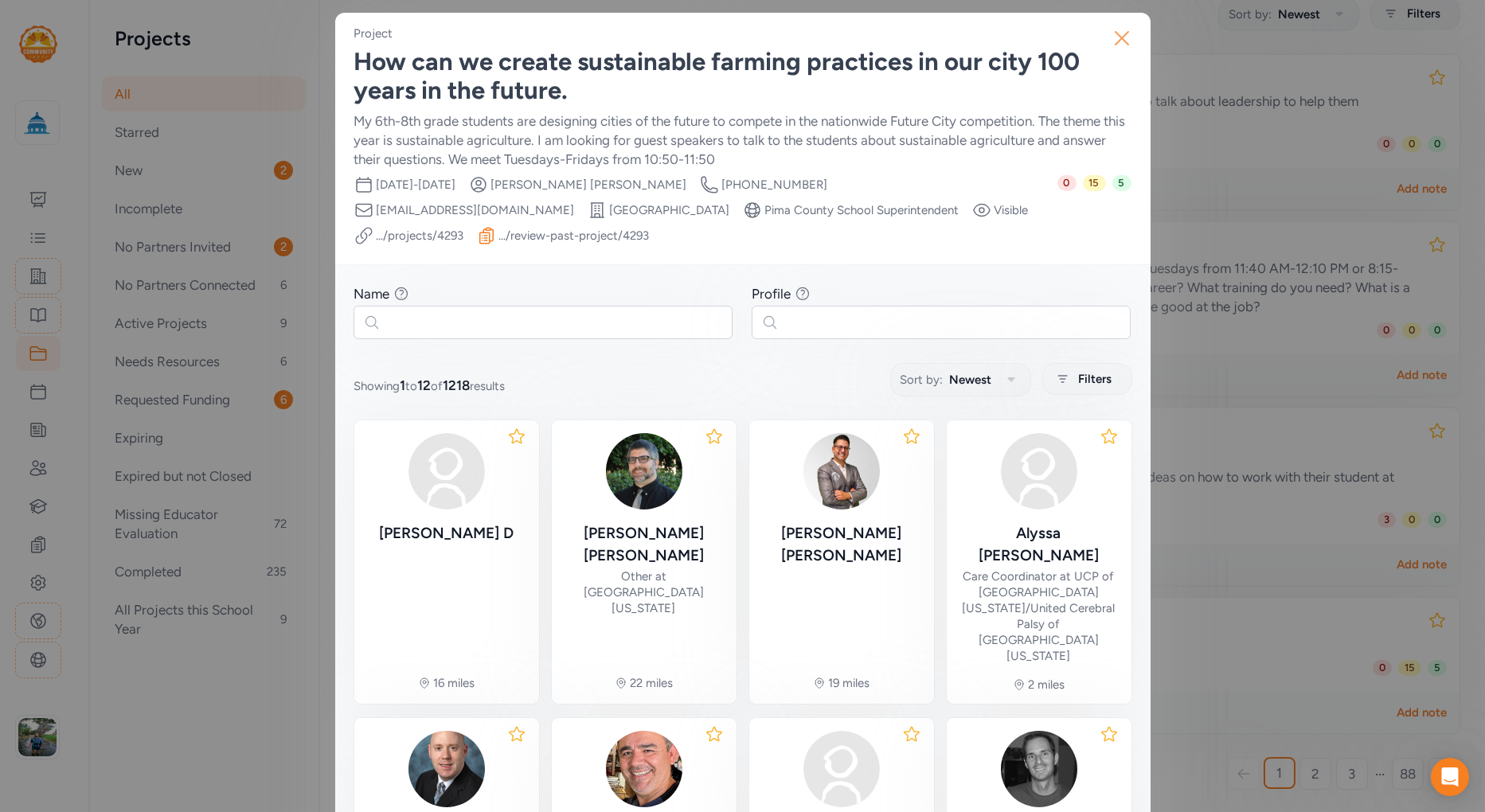
click at [1119, 36] on icon "button" at bounding box center [1122, 38] width 26 height 26
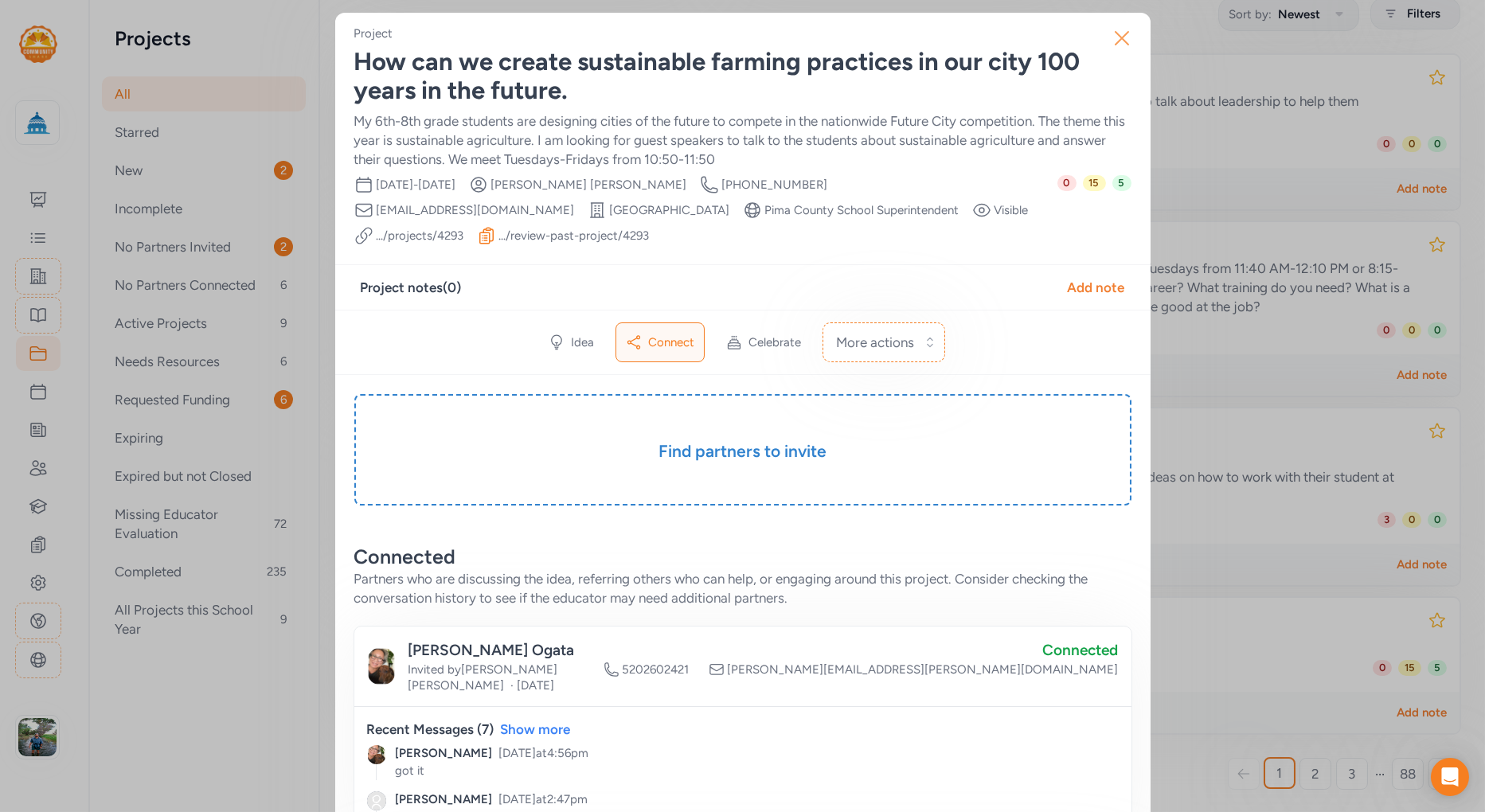
click at [1114, 46] on icon "button" at bounding box center [1122, 38] width 26 height 26
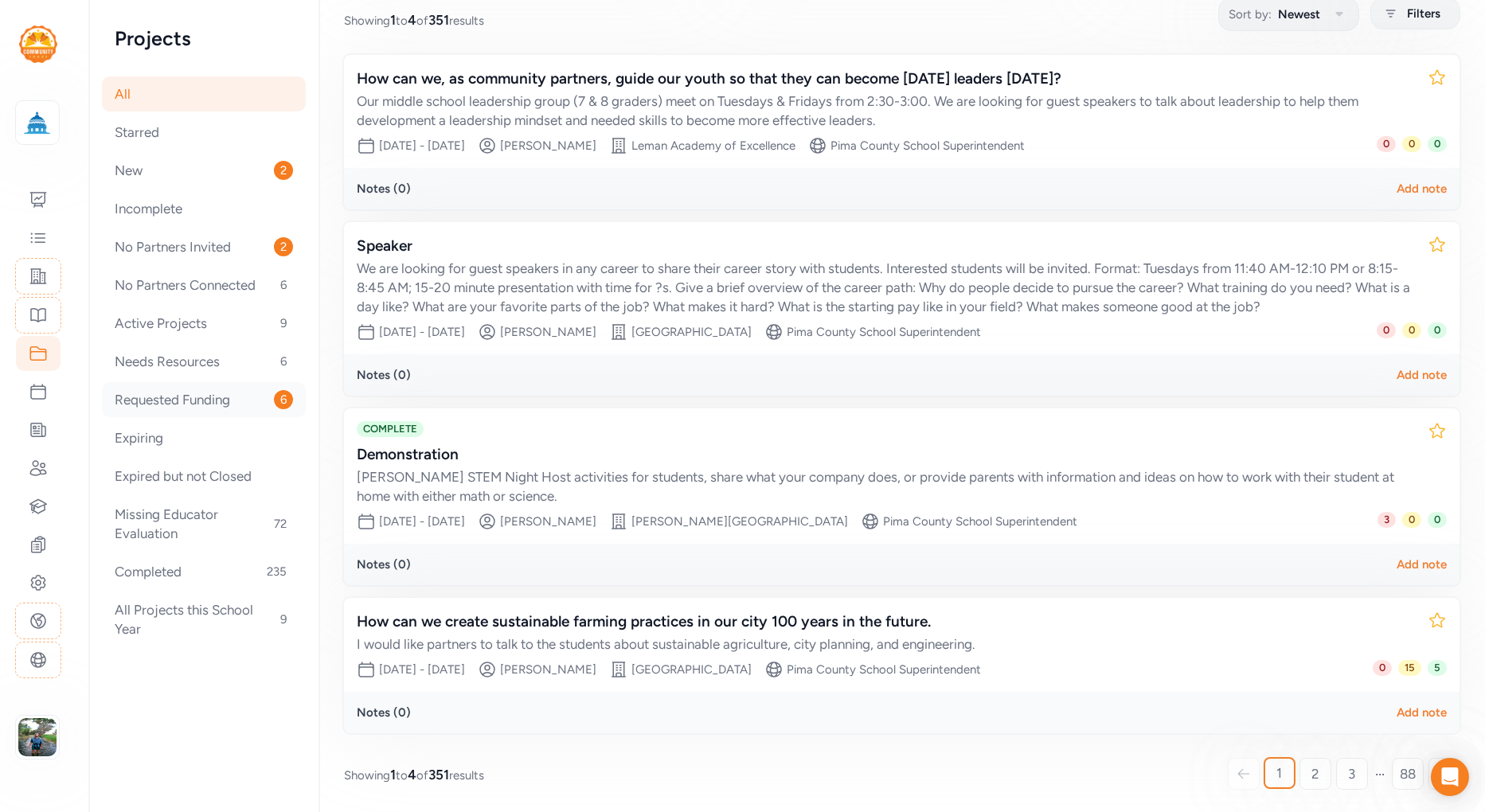
click at [171, 403] on div "Requested Funding 6" at bounding box center [203, 400] width 204 height 35
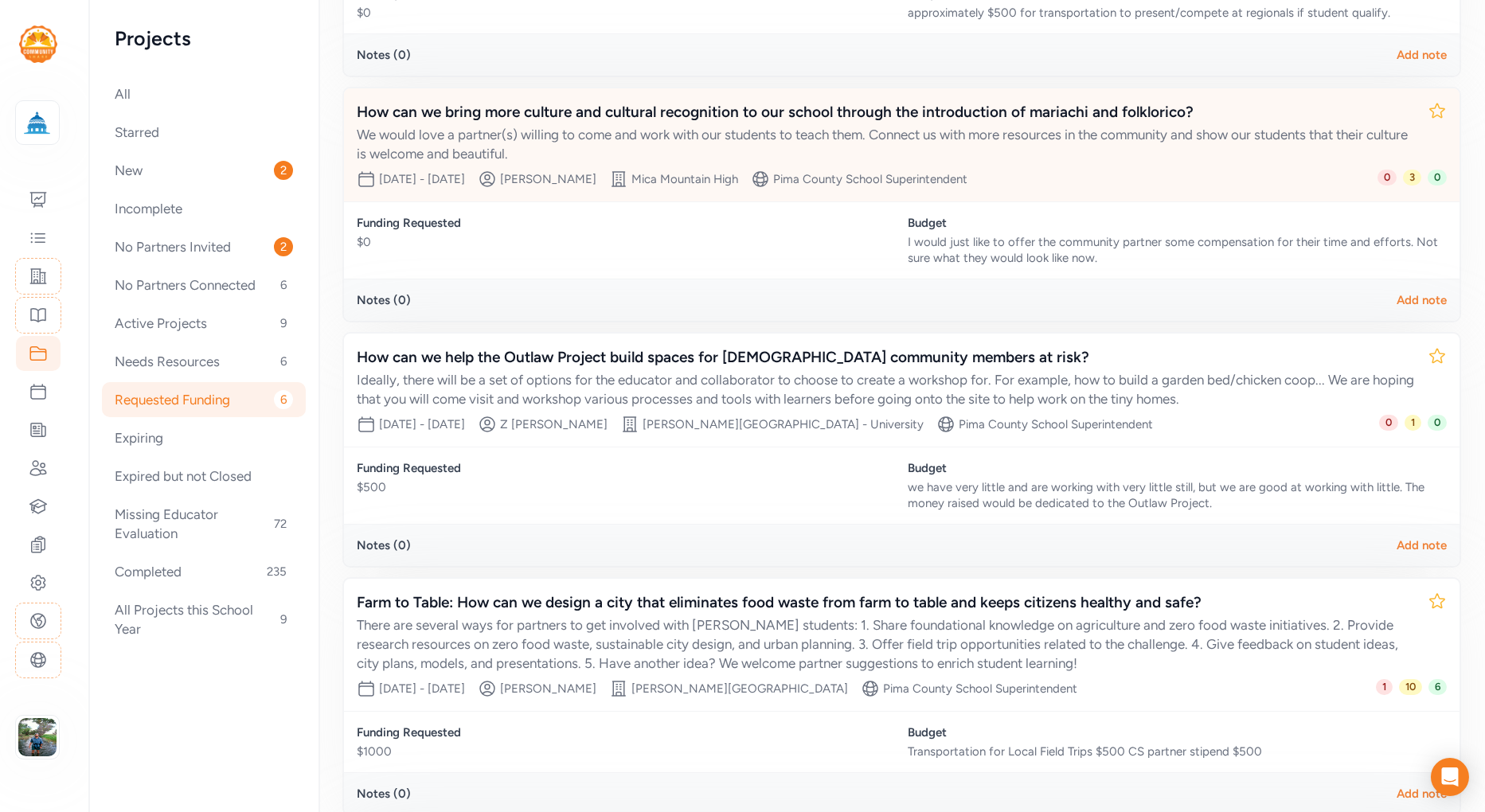
scroll to position [428, 0]
